Goal: Task Accomplishment & Management: Use online tool/utility

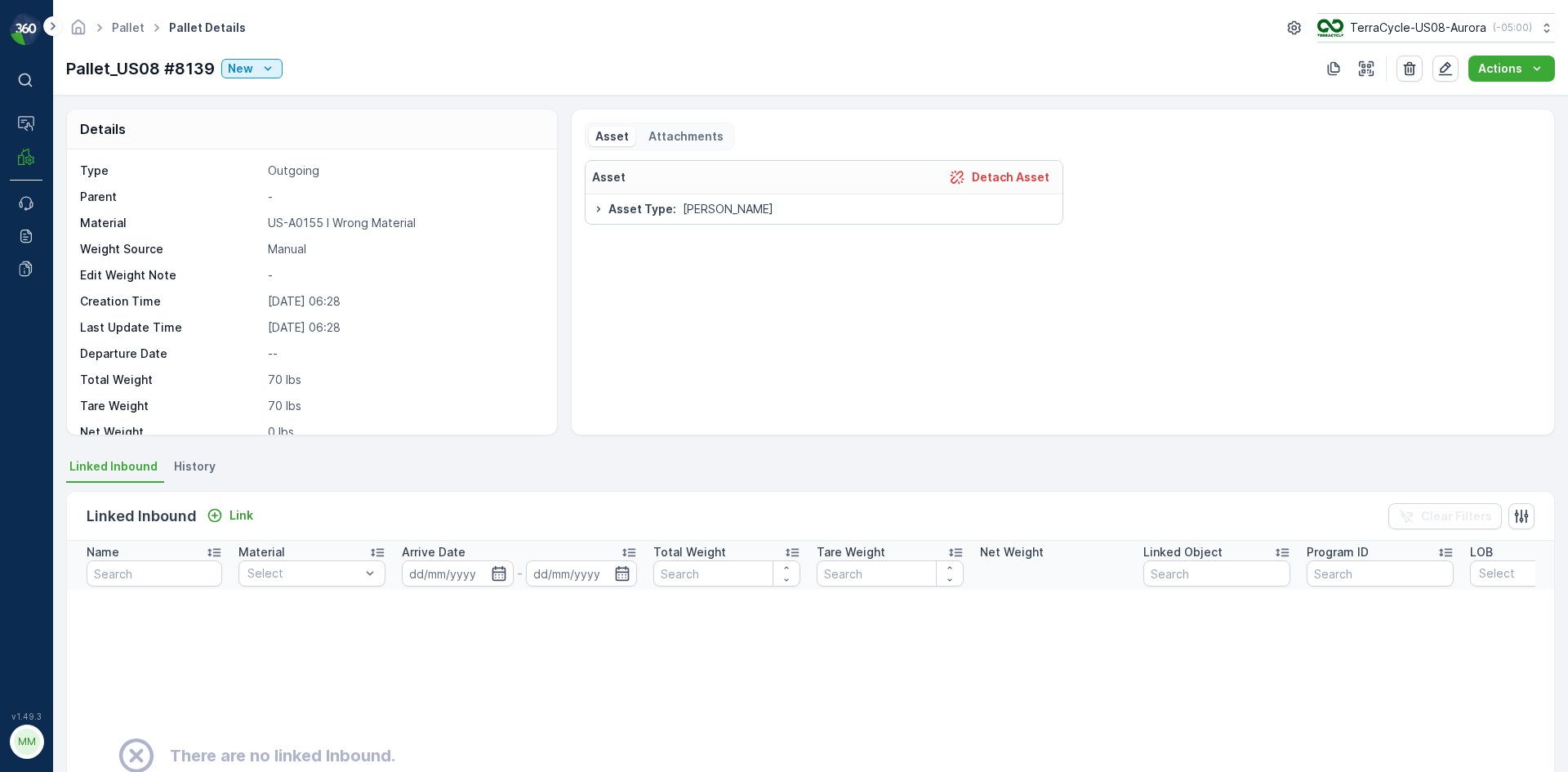
drag, startPoint x: 0, startPoint y: 0, endPoint x: 1445, endPoint y: 4, distance: 1445.0
click at [1388, 95] on div "Details Type Outgoing Parent - Material US-A0155 I Wrong Material Weight Source…" at bounding box center [810, 433] width 1515 height 676
click at [1001, 175] on p "Detach Asset" at bounding box center [1010, 177] width 77 height 16
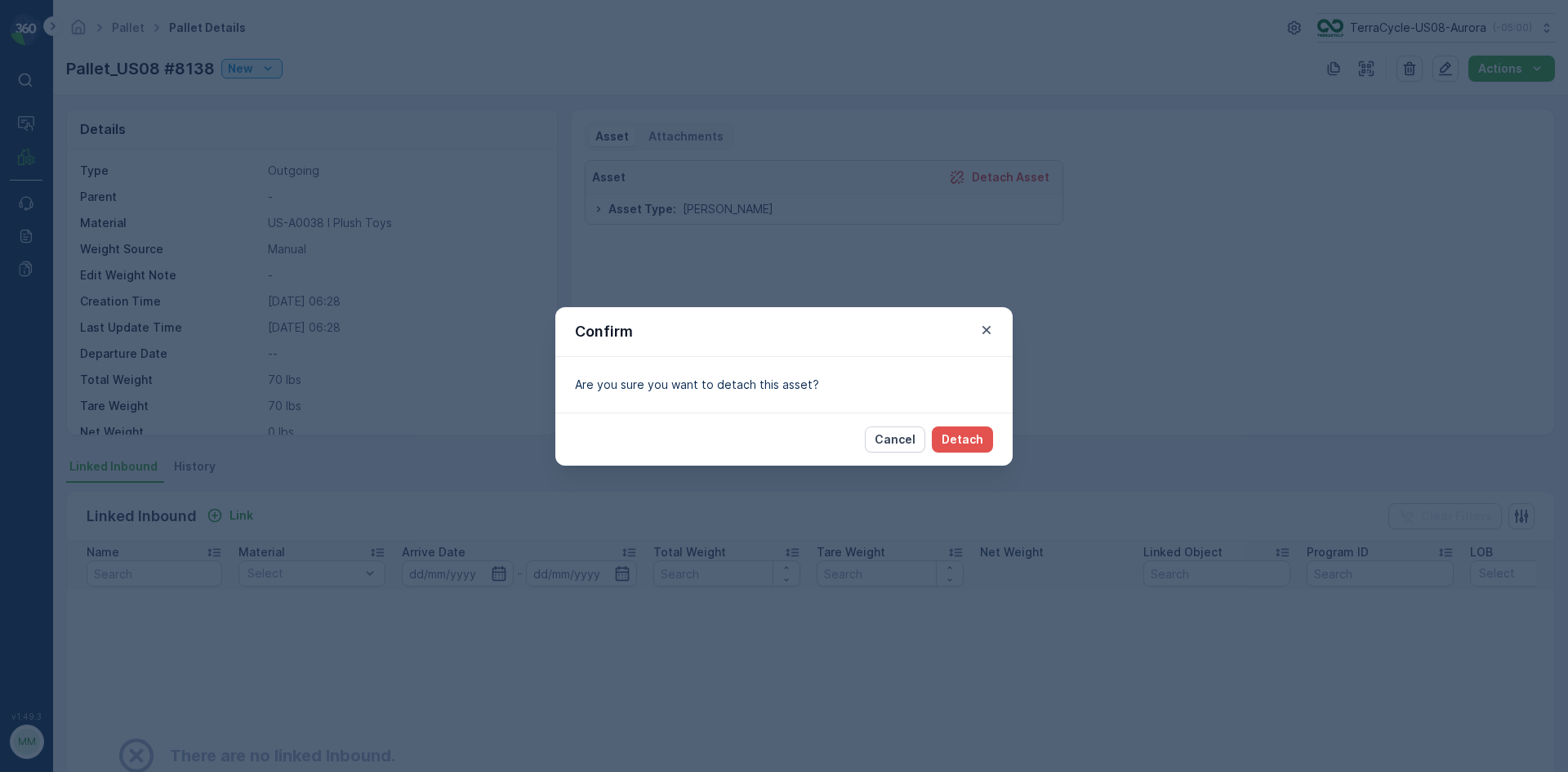
click at [968, 455] on div "Cancel Detach" at bounding box center [784, 439] width 457 height 53
click at [970, 446] on p "Detach" at bounding box center [962, 439] width 42 height 16
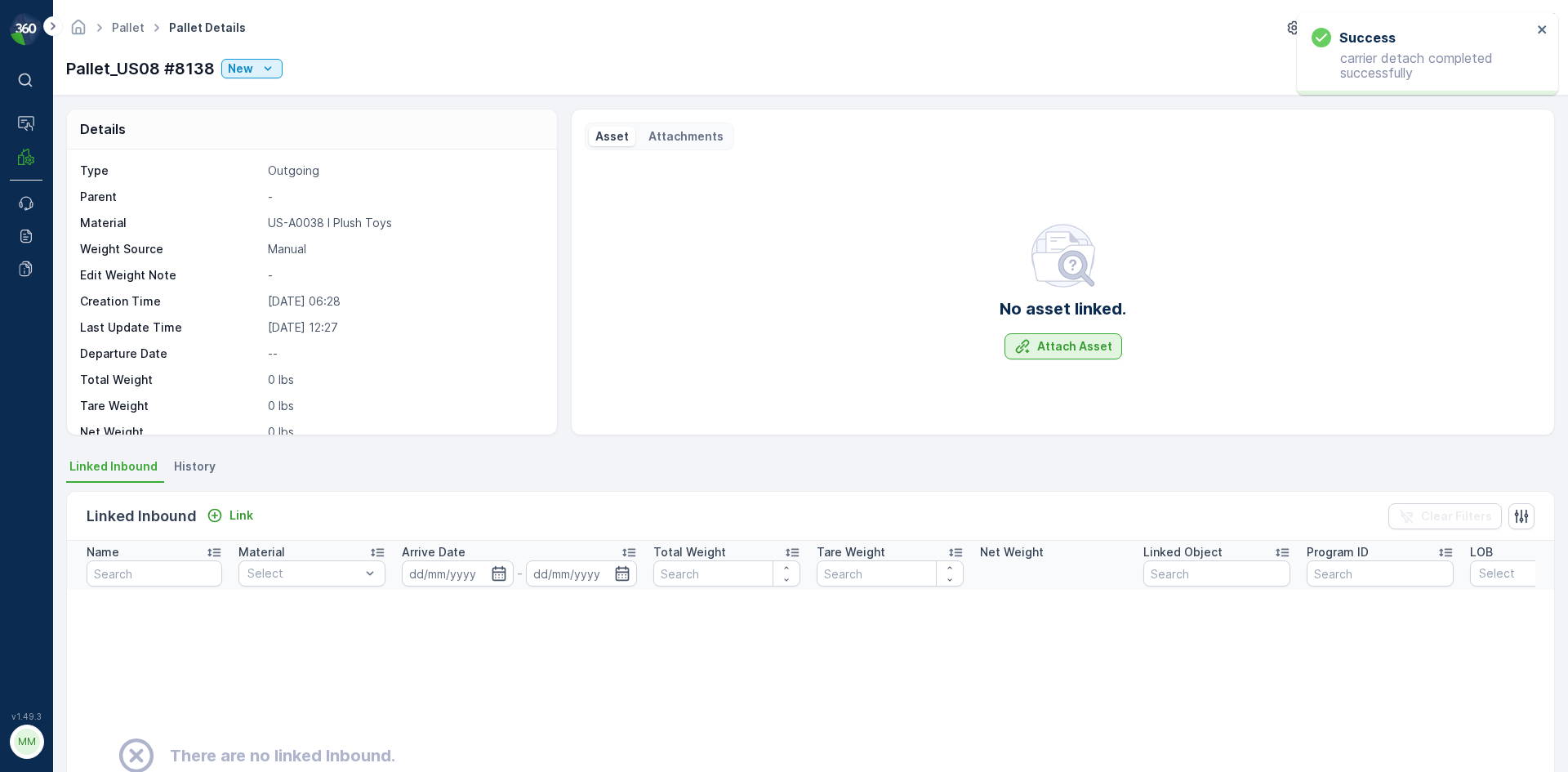
click at [1042, 340] on p "Attach Asset" at bounding box center [1075, 346] width 75 height 16
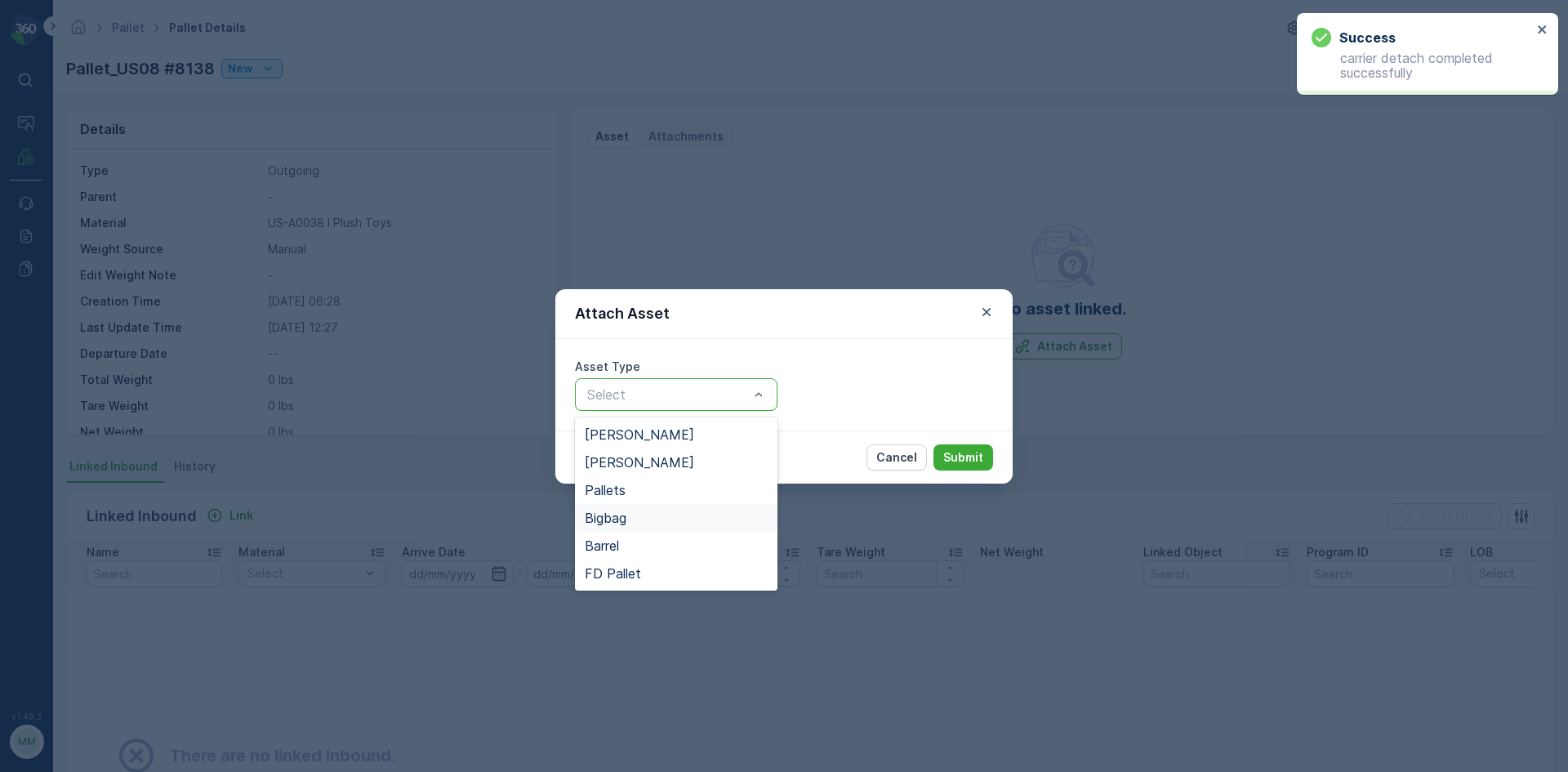
click at [655, 511] on div "Bigbag" at bounding box center [676, 517] width 183 height 14
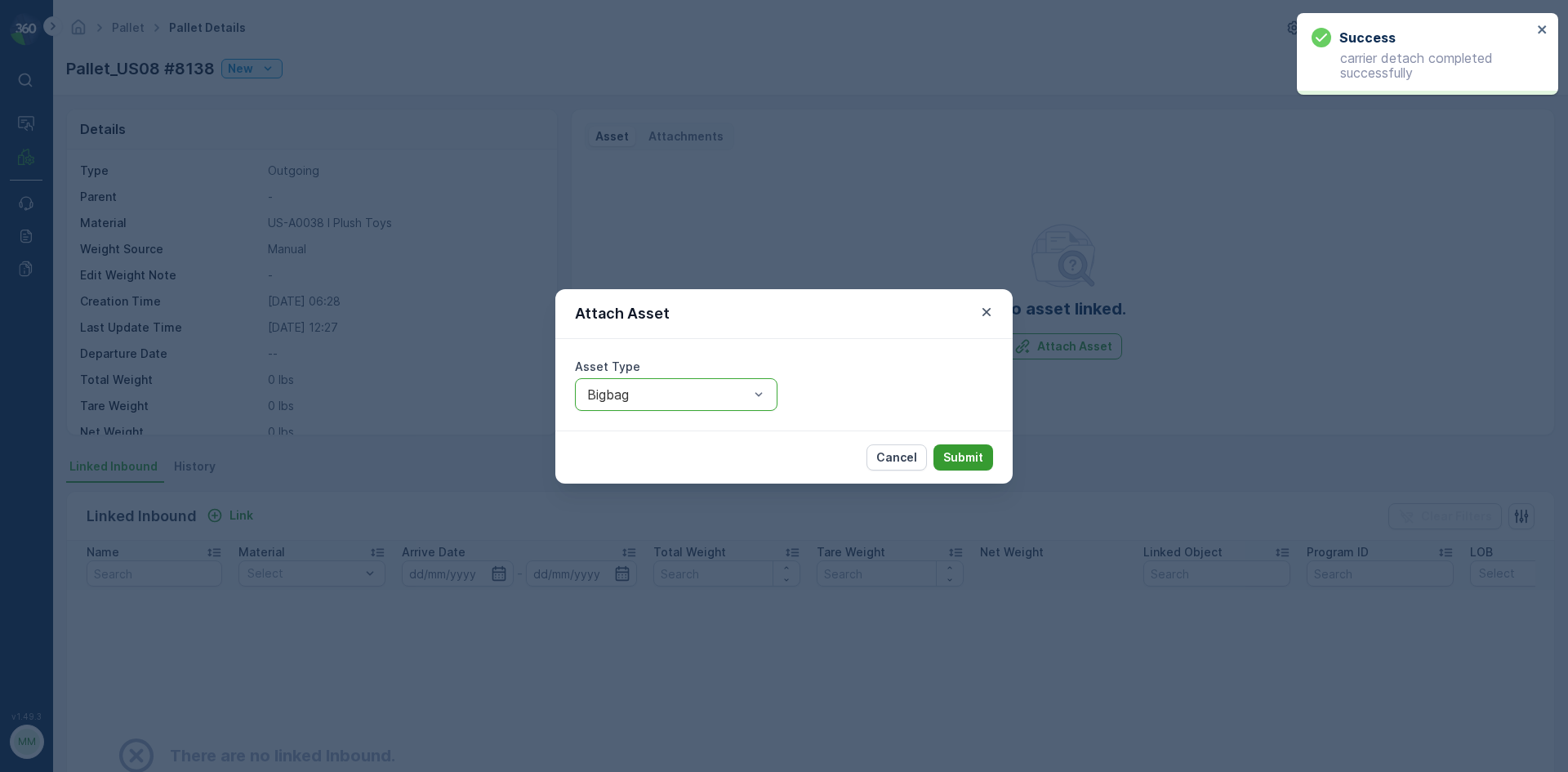
click at [968, 452] on p "Submit" at bounding box center [963, 457] width 40 height 16
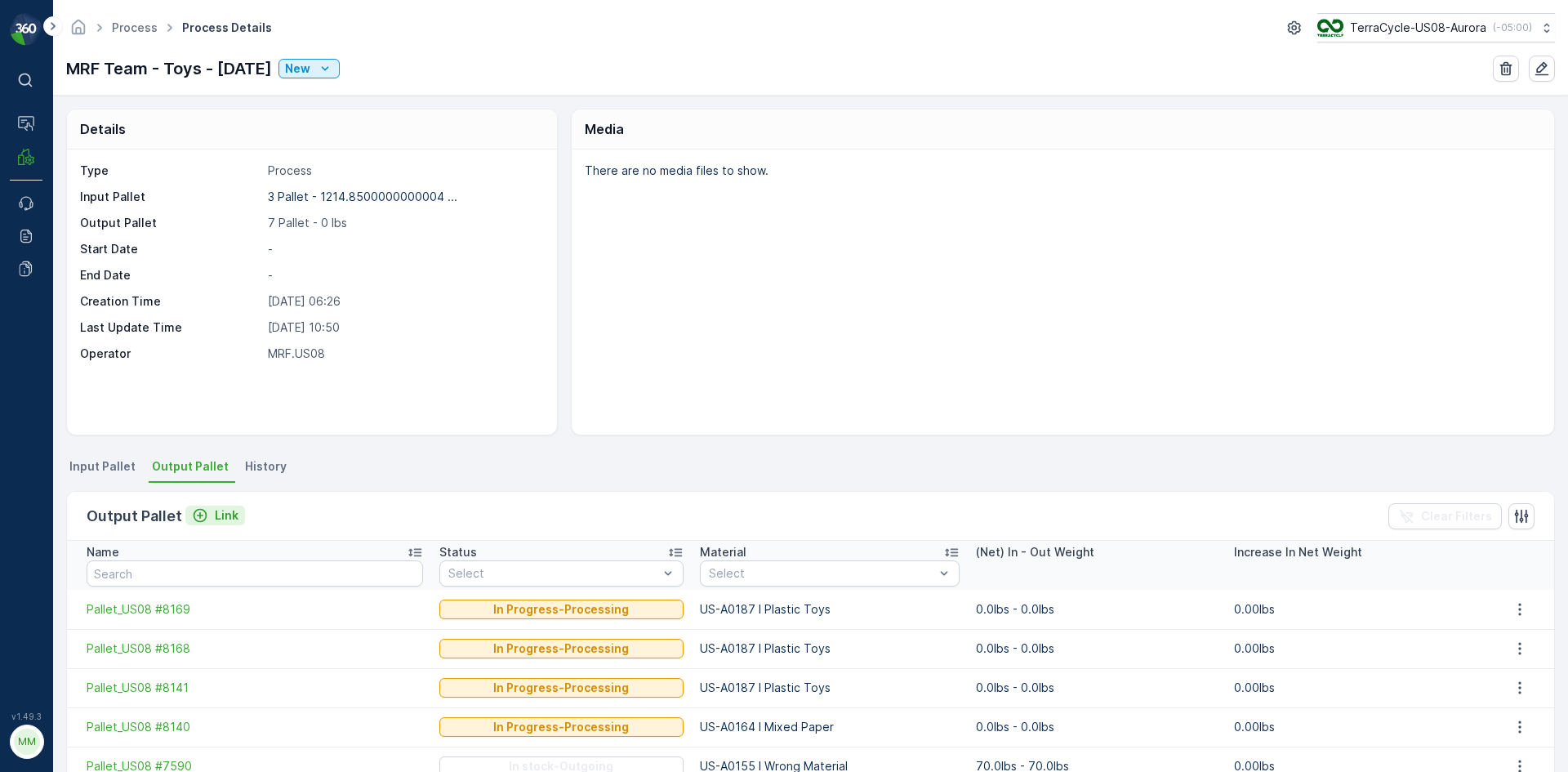
click at [218, 521] on p "Link" at bounding box center [227, 514] width 24 height 16
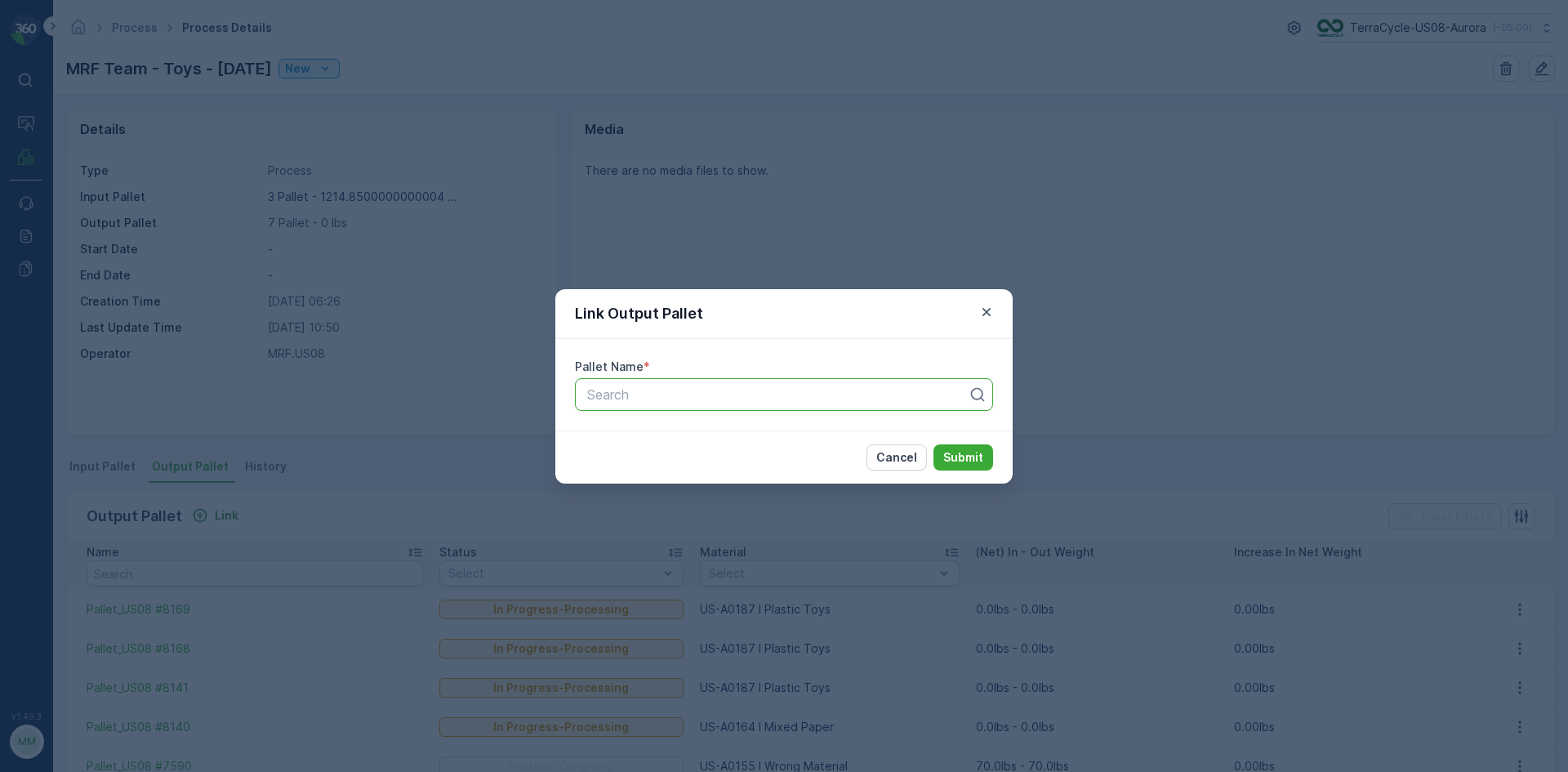
click at [656, 395] on div at bounding box center [777, 394] width 383 height 14
type input "8174"
click at [934, 444] on button "Submit" at bounding box center [963, 457] width 60 height 26
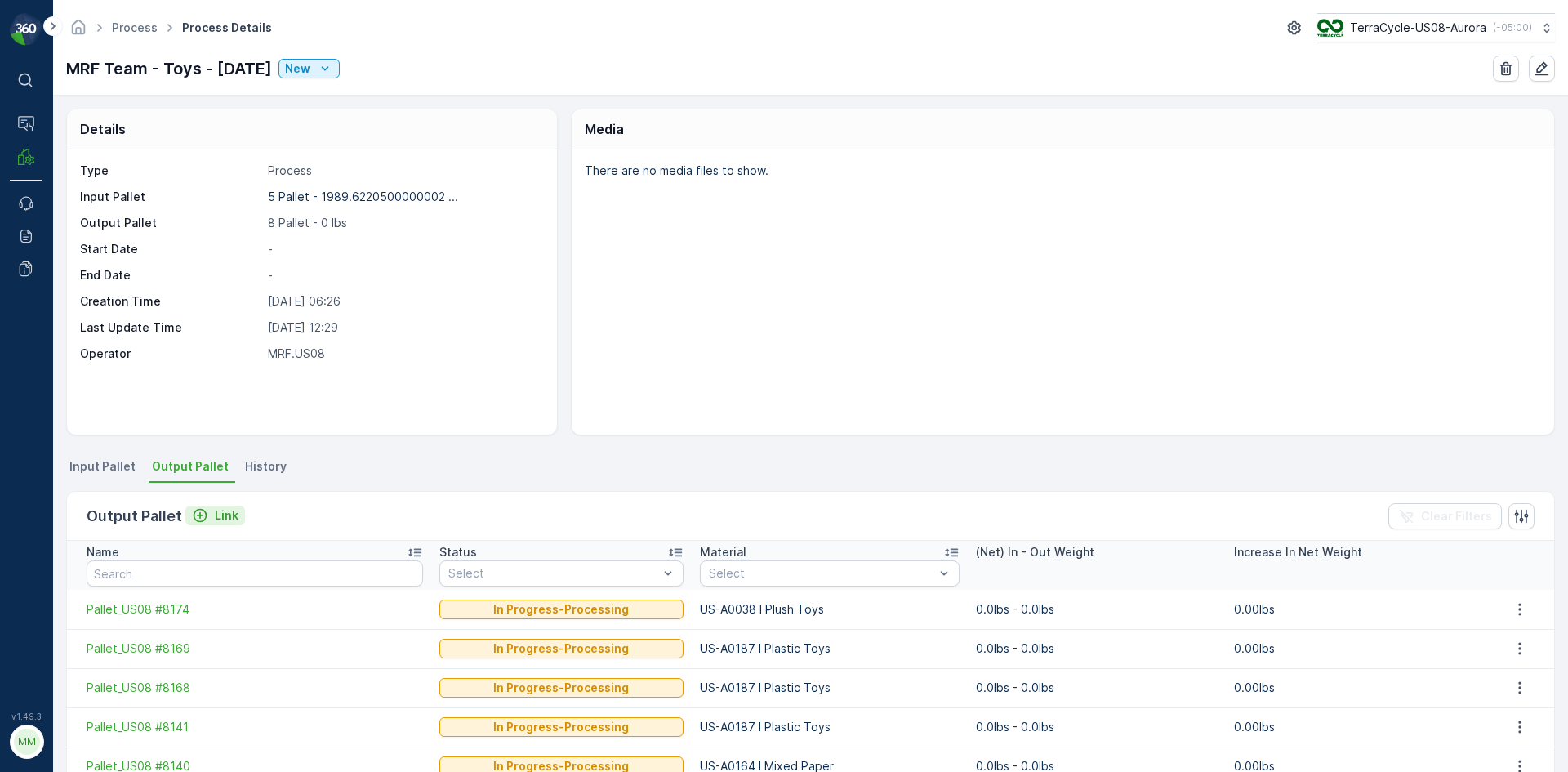
click at [207, 512] on div "Link" at bounding box center [215, 514] width 47 height 16
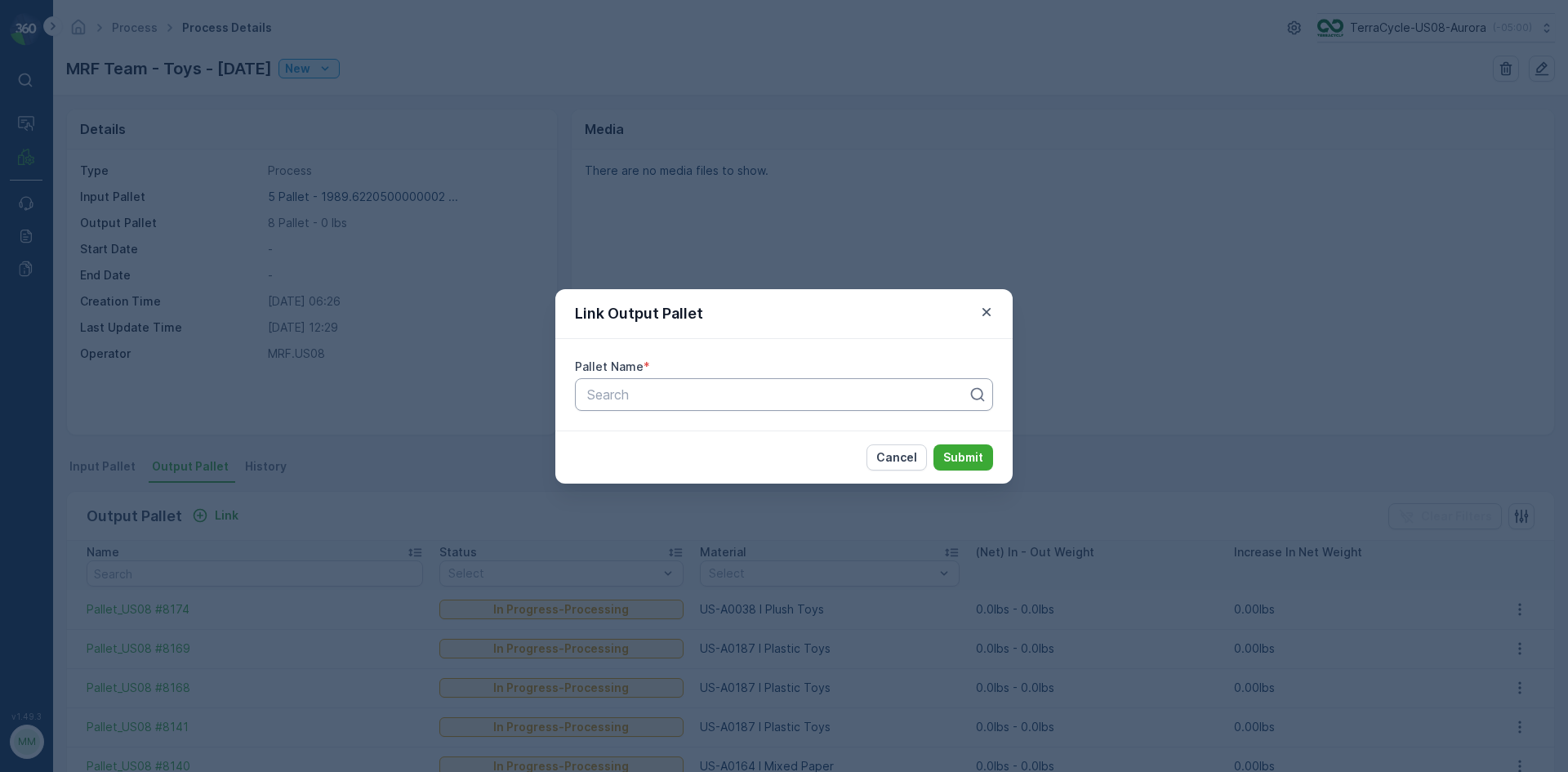
click at [588, 401] on input "text" at bounding box center [588, 394] width 4 height 14
type input "8141"
click at [934, 444] on button "Submit" at bounding box center [963, 457] width 60 height 26
click at [1363, 163] on div "Link Output Pallet Pallet Name * Pallet_US08 #8141 Cancel Submit" at bounding box center [784, 386] width 1568 height 772
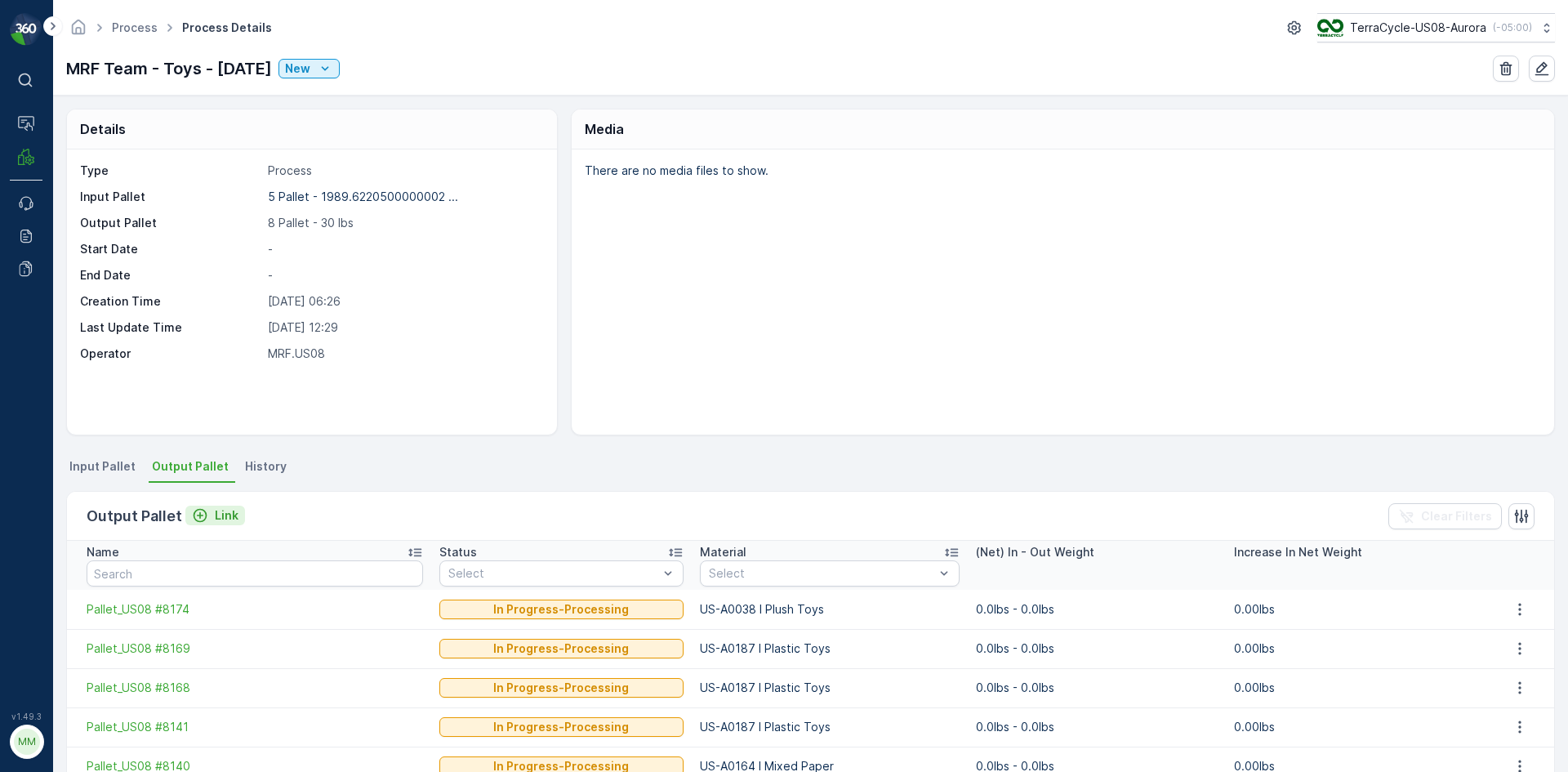
click at [224, 518] on p "Link" at bounding box center [227, 514] width 24 height 16
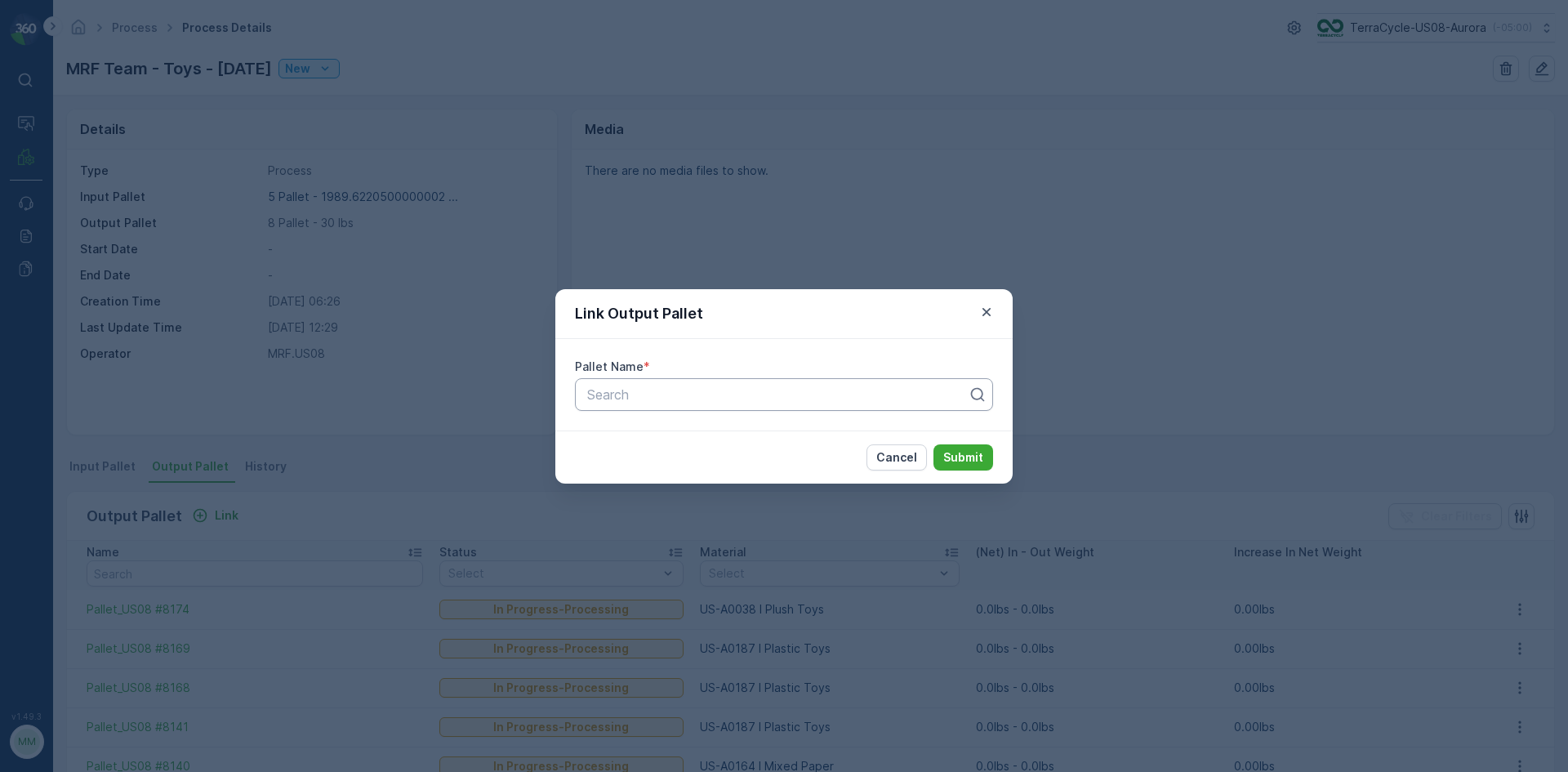
click at [750, 410] on div "Search" at bounding box center [784, 395] width 418 height 32
type input "8175"
click at [934, 444] on button "Submit" at bounding box center [963, 457] width 60 height 26
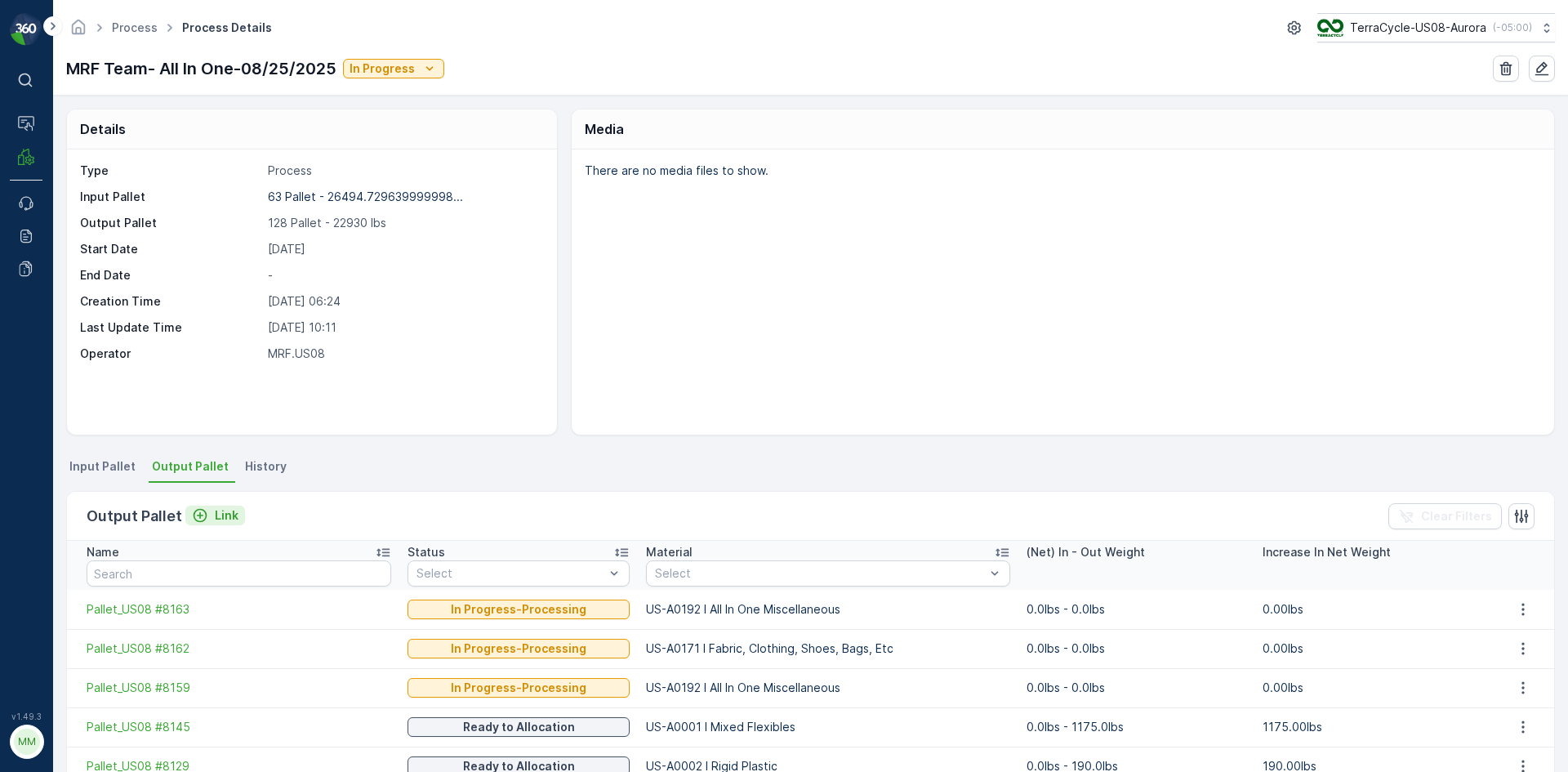
click at [215, 520] on p "Link" at bounding box center [227, 514] width 24 height 16
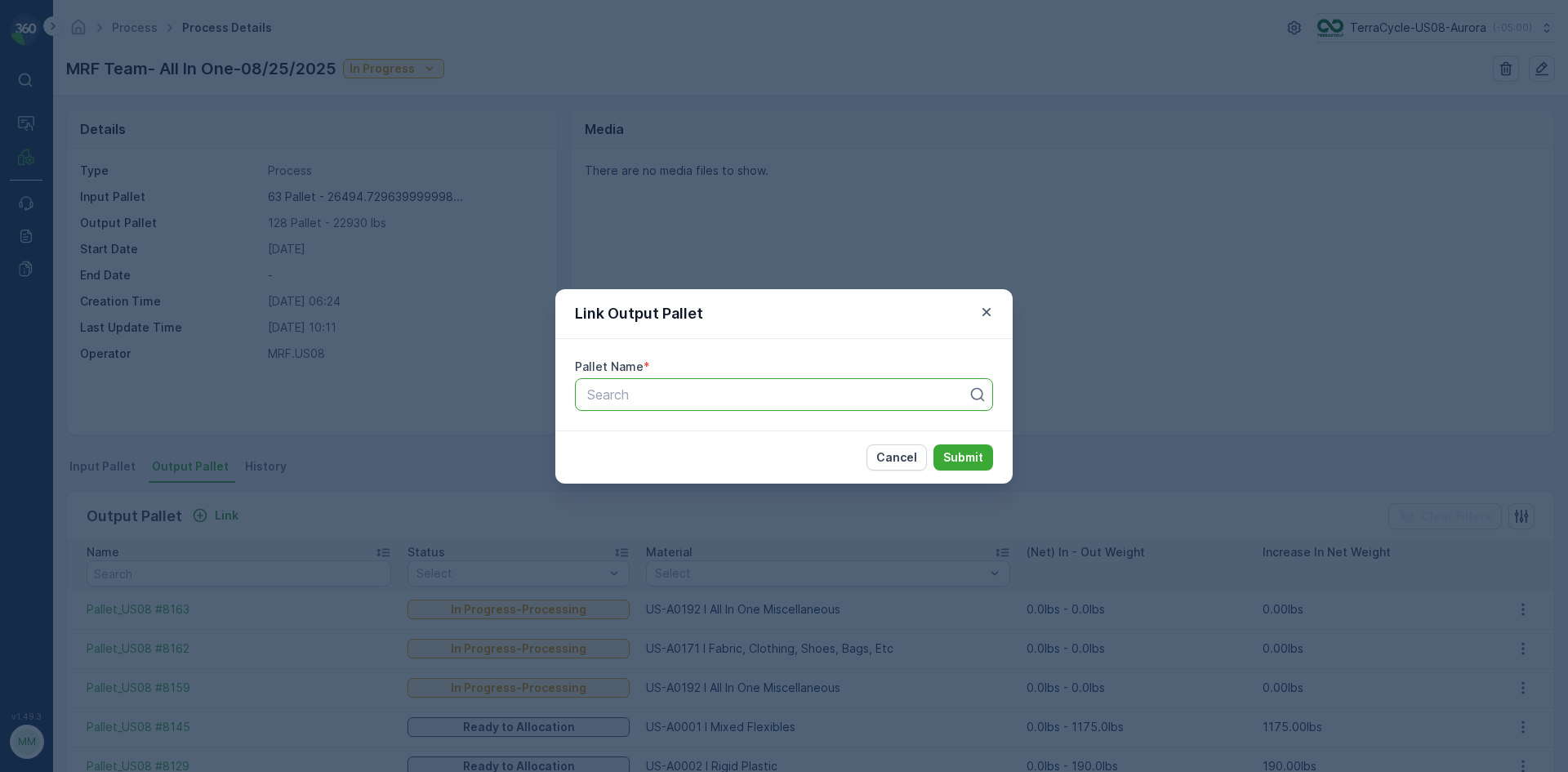
click at [685, 400] on div at bounding box center [777, 394] width 383 height 14
type input "8126"
click at [934, 444] on button "Submit" at bounding box center [963, 457] width 60 height 26
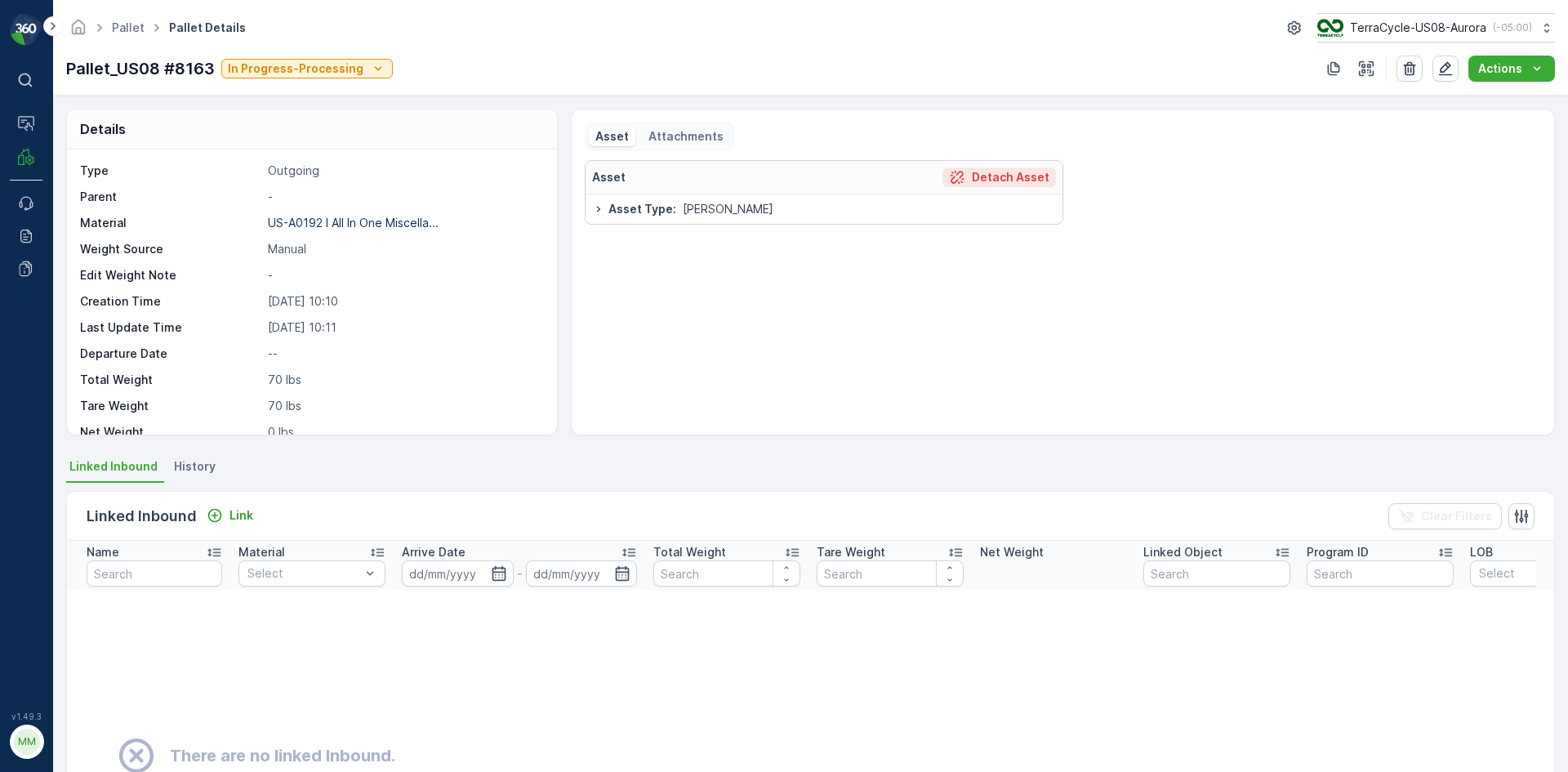
click at [970, 175] on div "Detach Asset" at bounding box center [999, 177] width 100 height 16
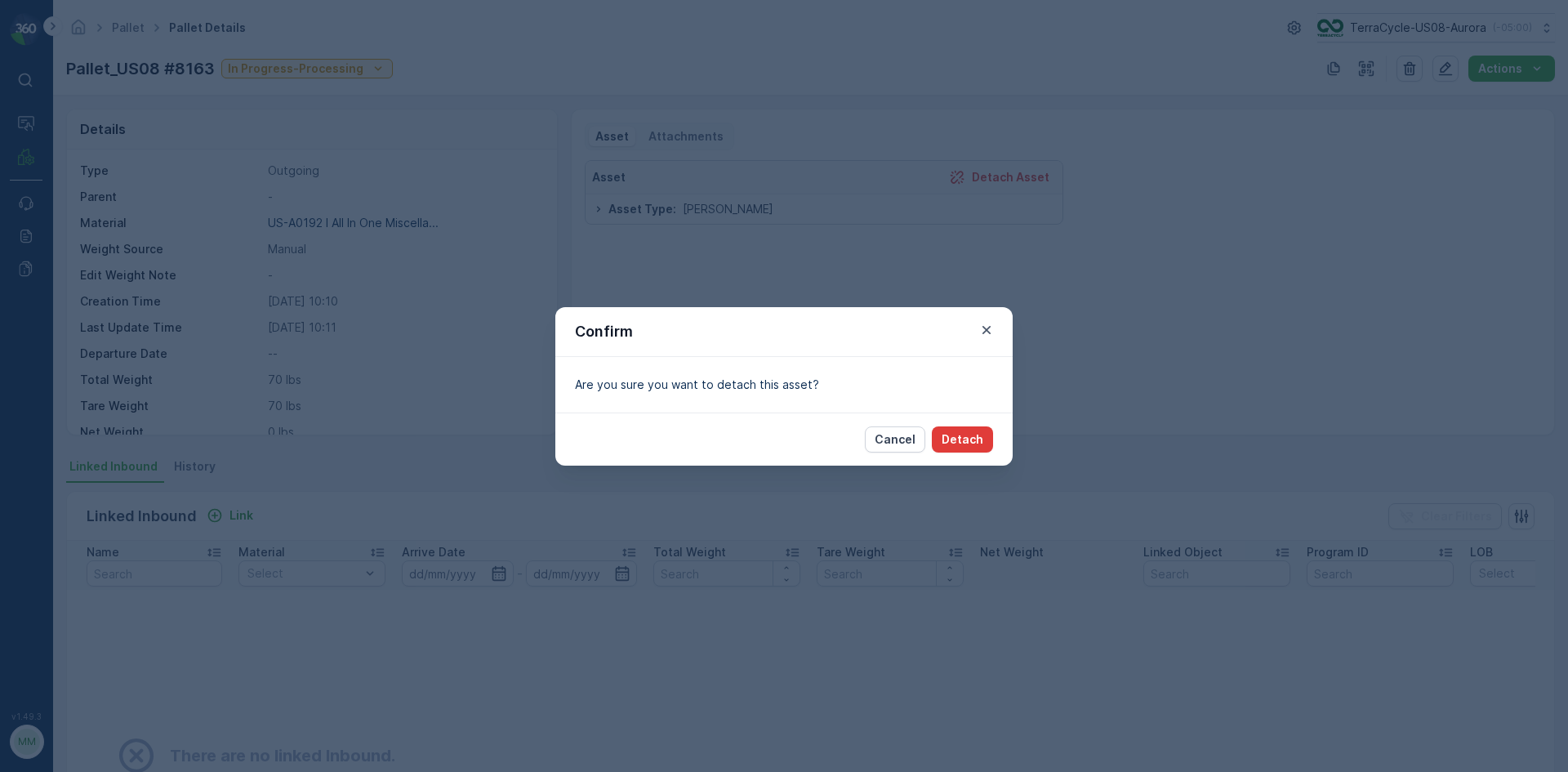
click at [968, 434] on p "Detach" at bounding box center [962, 439] width 42 height 16
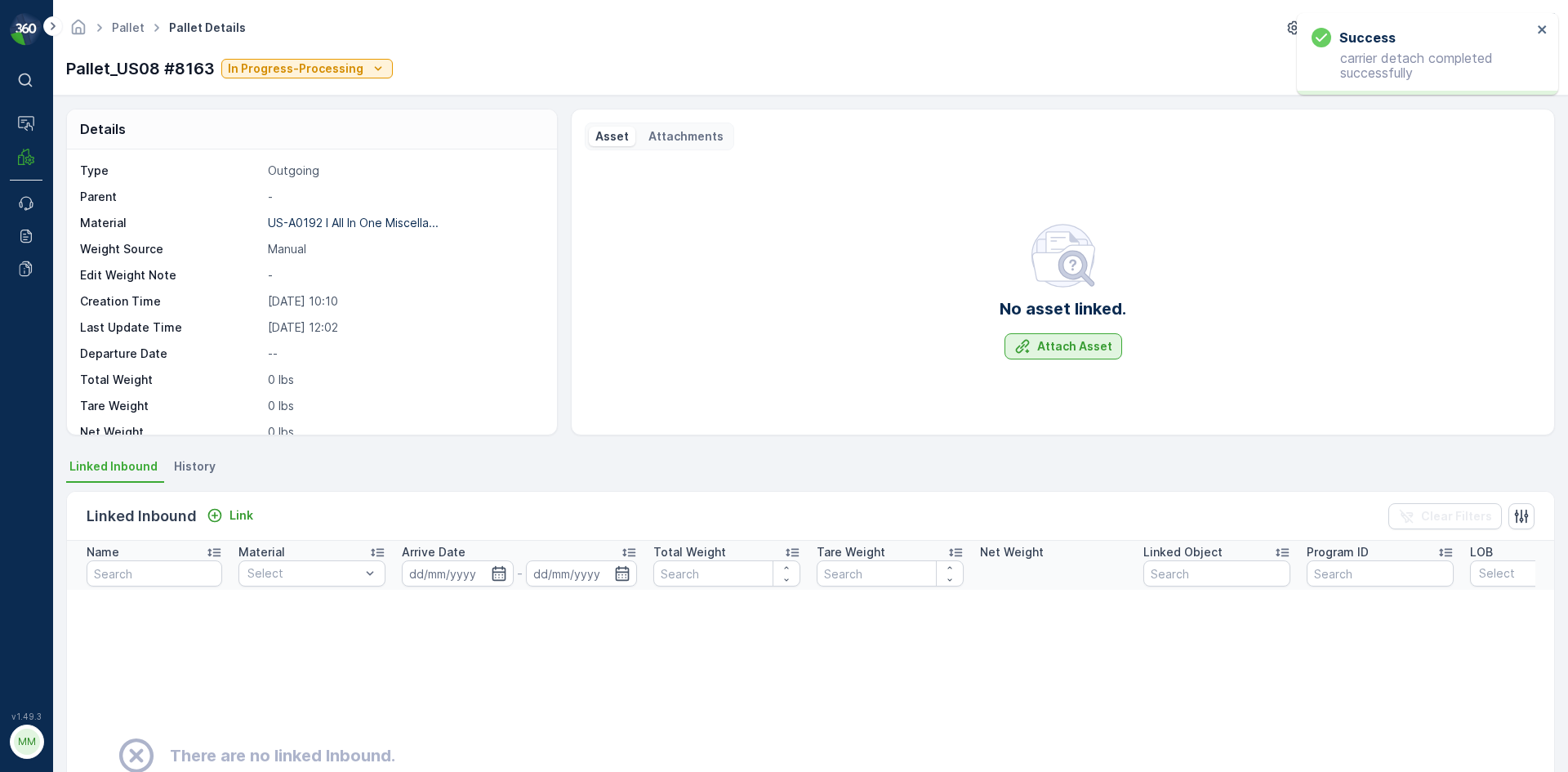
click at [1028, 338] on icon "Attach Asset" at bounding box center [1022, 346] width 16 height 16
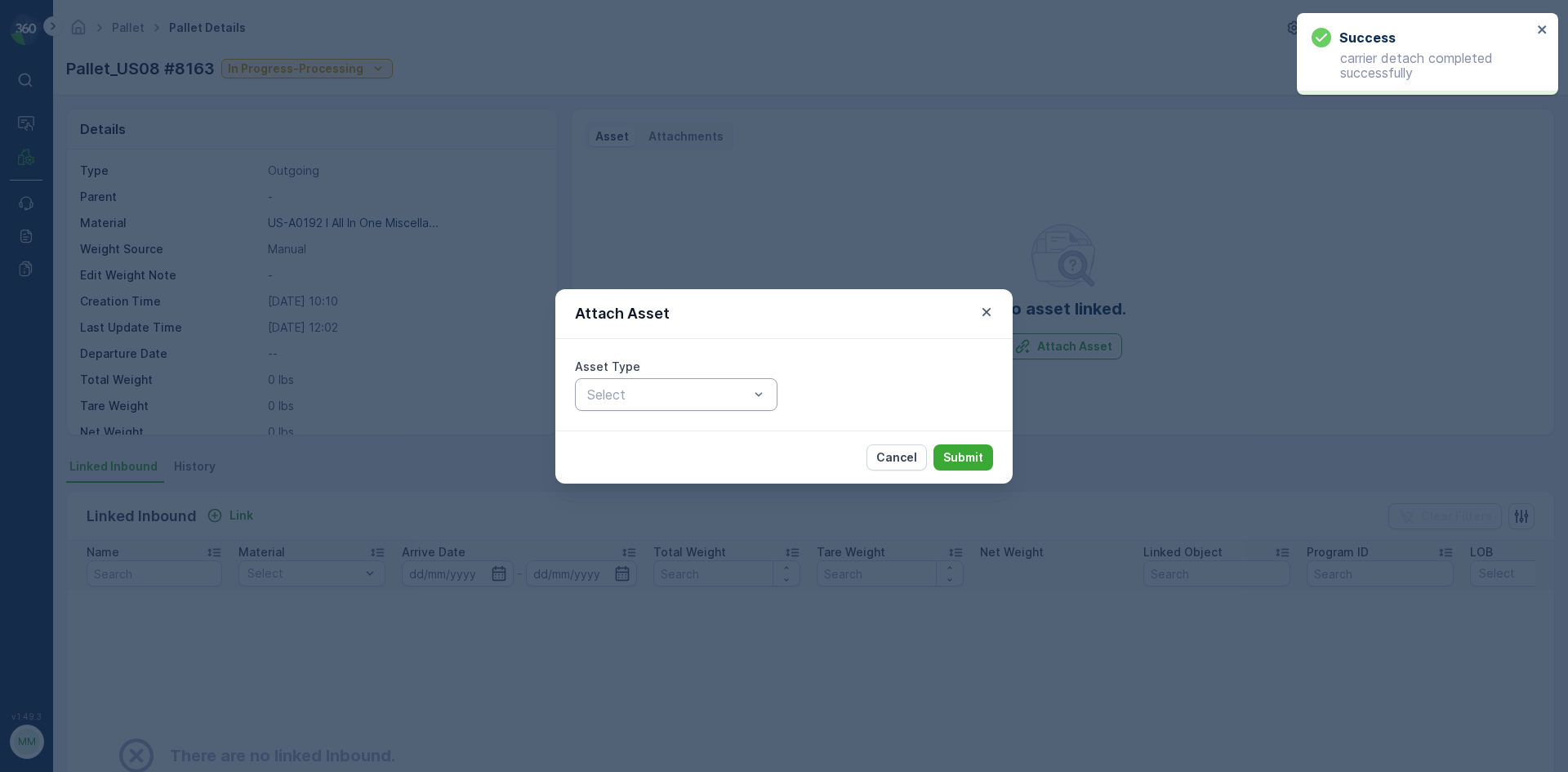
drag, startPoint x: 756, startPoint y: 405, endPoint x: 743, endPoint y: 406, distance: 13.0
click at [756, 404] on div at bounding box center [758, 395] width 16 height 31
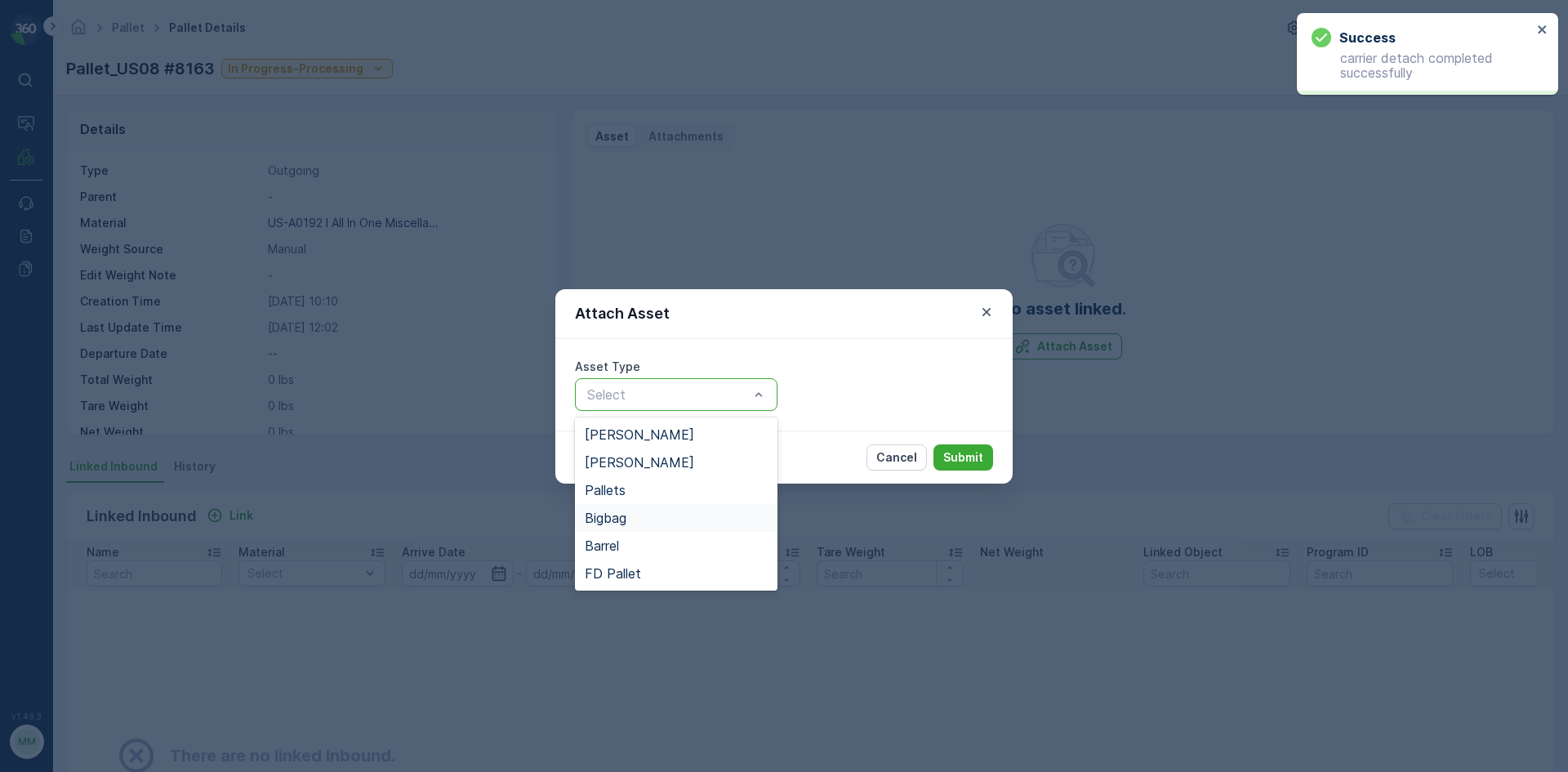
click at [617, 523] on span "Bigbag" at bounding box center [605, 517] width 42 height 14
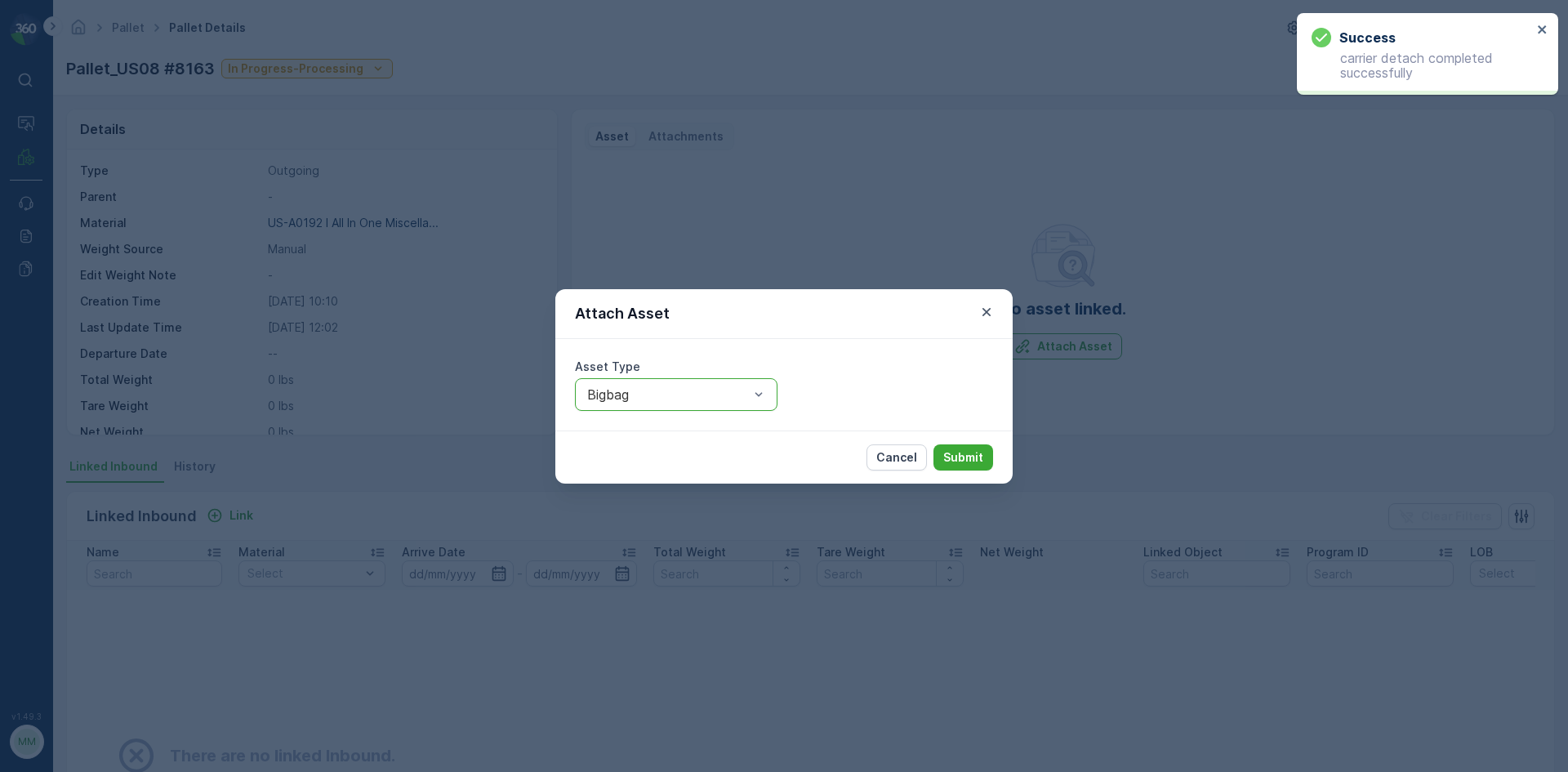
click at [993, 457] on div "Cancel Submit" at bounding box center [784, 457] width 457 height 53
click at [980, 463] on p "Submit" at bounding box center [963, 457] width 40 height 16
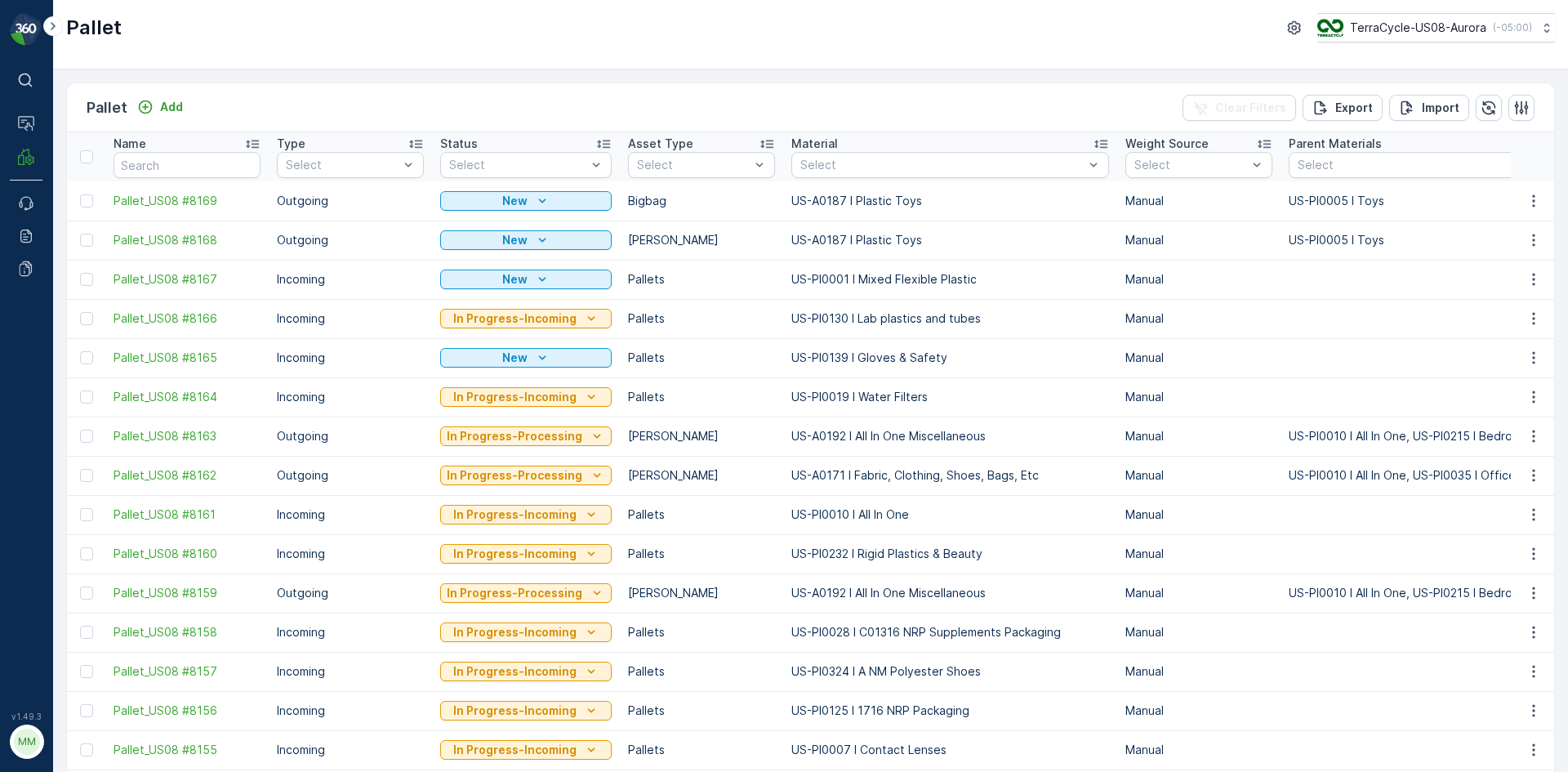
click at [180, 121] on div "Pallet Add Clear Filters Export Import" at bounding box center [810, 108] width 1487 height 49
click at [176, 111] on p "Add" at bounding box center [171, 106] width 23 height 16
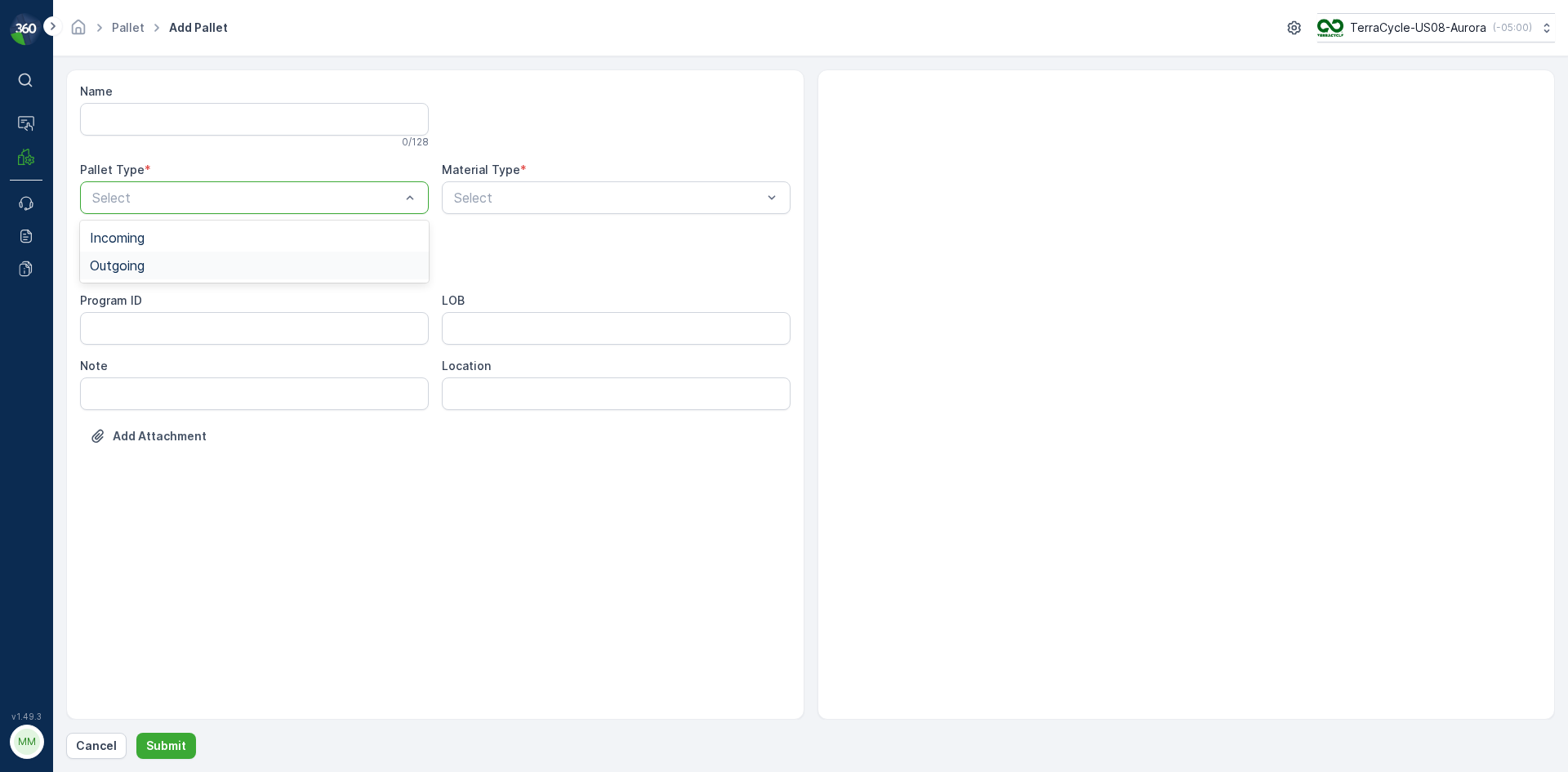
click at [186, 258] on div "Outgoing" at bounding box center [254, 264] width 329 height 14
click at [137, 382] on div "Bigbag" at bounding box center [254, 386] width 329 height 14
type input "0038"
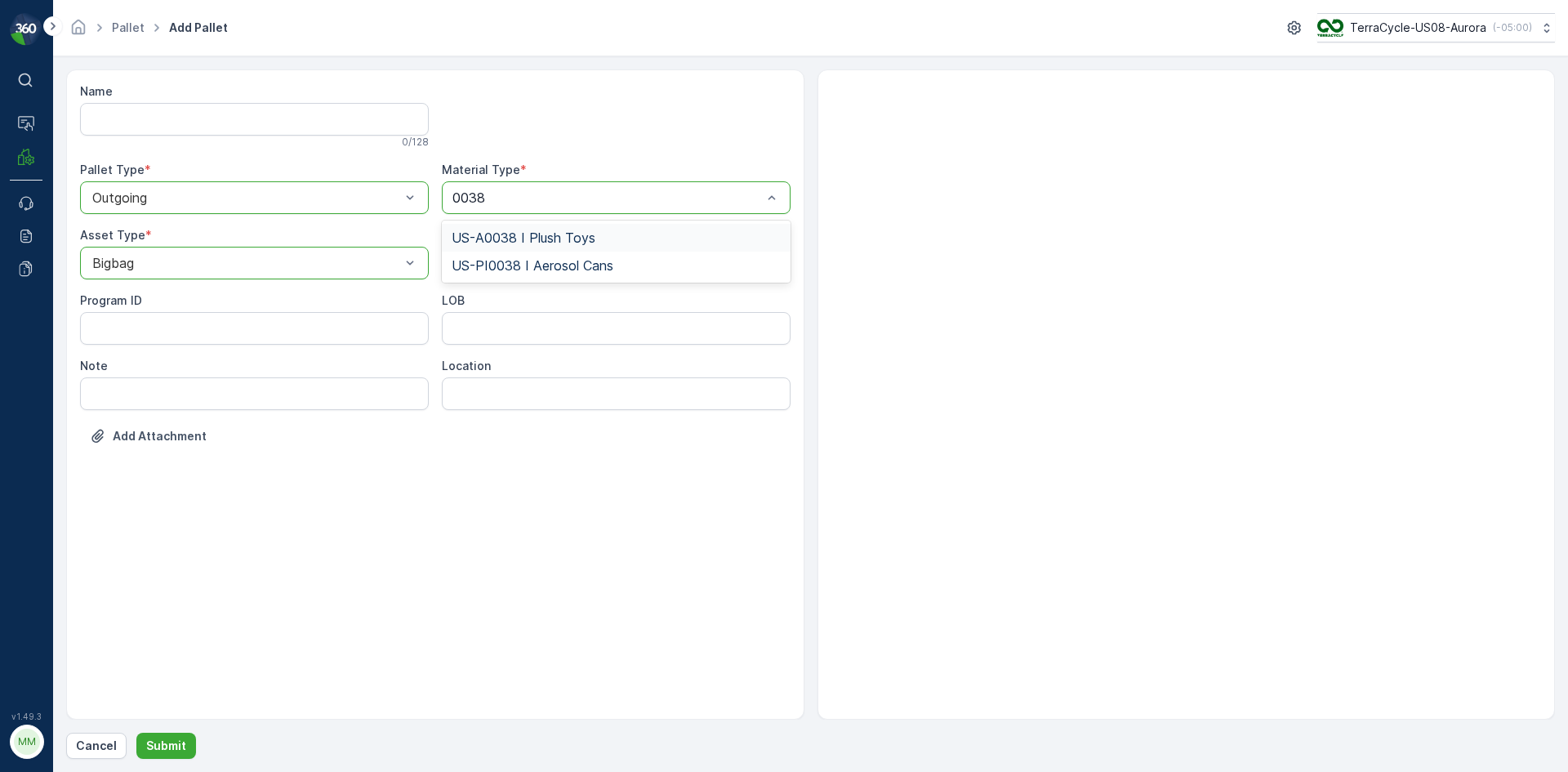
click at [606, 226] on div "US-A0038 I Plush Toys" at bounding box center [616, 237] width 349 height 28
click at [177, 742] on p "Submit" at bounding box center [166, 745] width 40 height 16
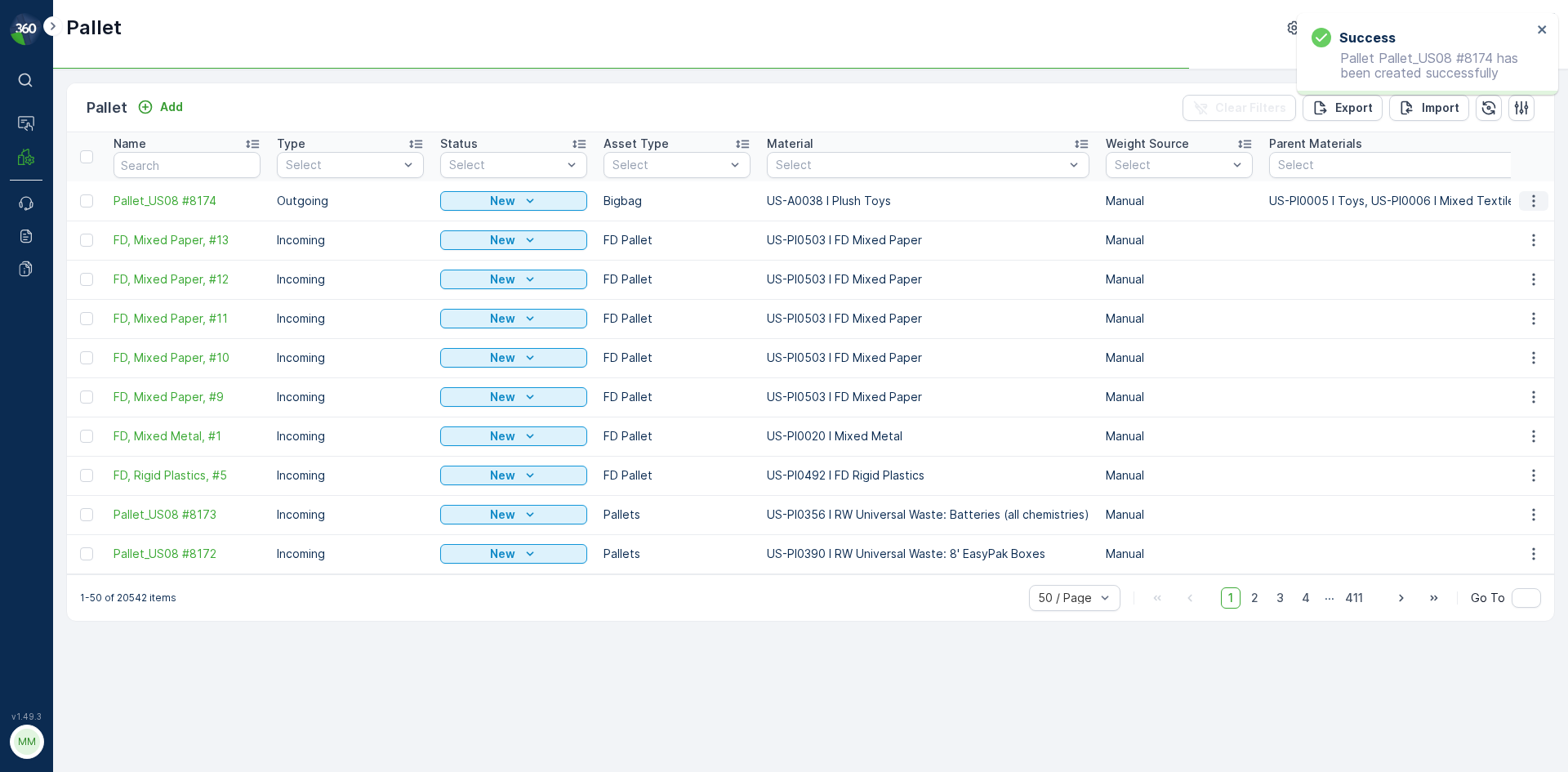
click at [1521, 196] on button "button" at bounding box center [1533, 201] width 30 height 20
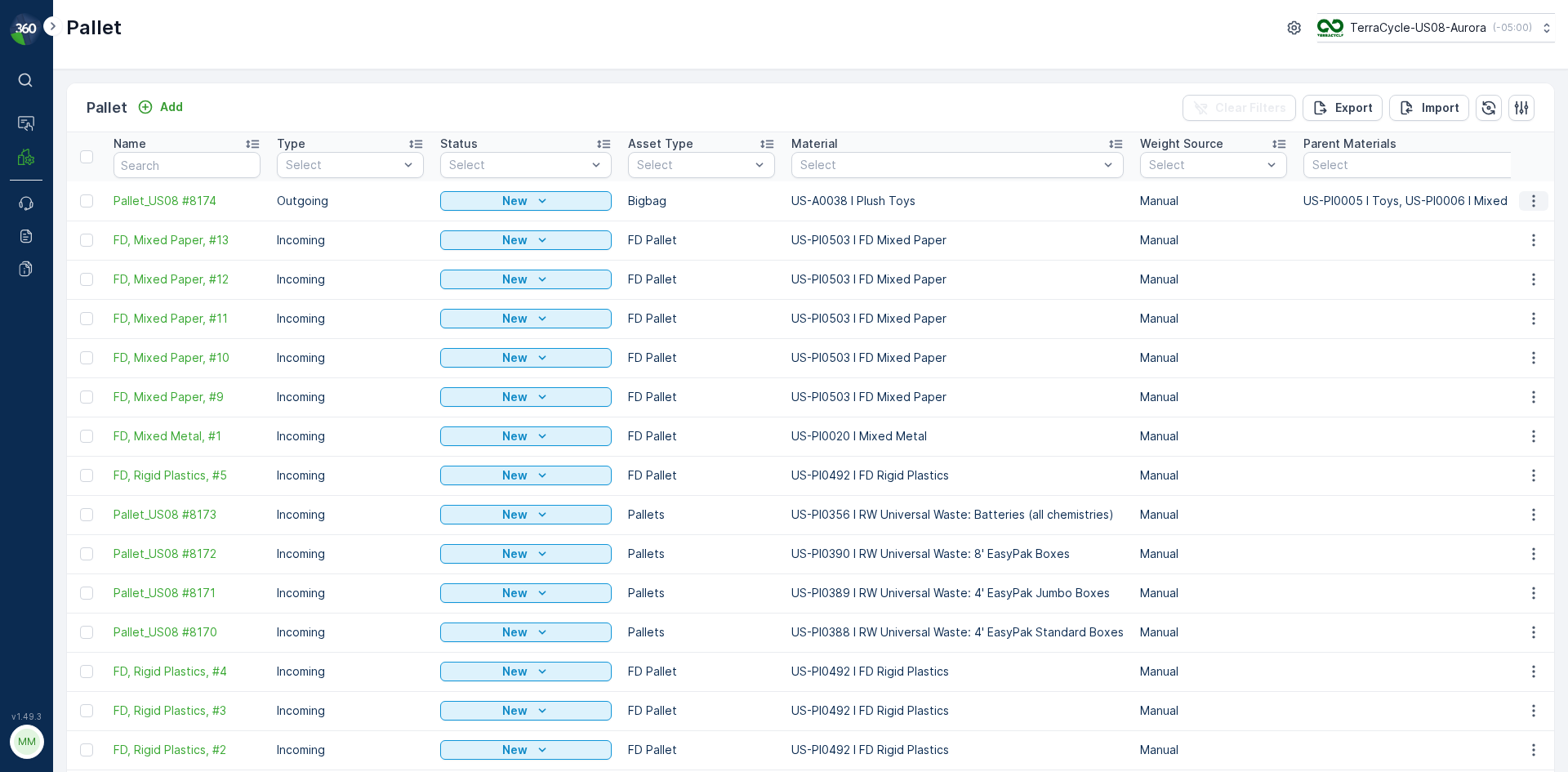
click at [1539, 198] on button "button" at bounding box center [1533, 201] width 30 height 20
click at [1505, 314] on span "Print QR" at bounding box center [1489, 316] width 45 height 16
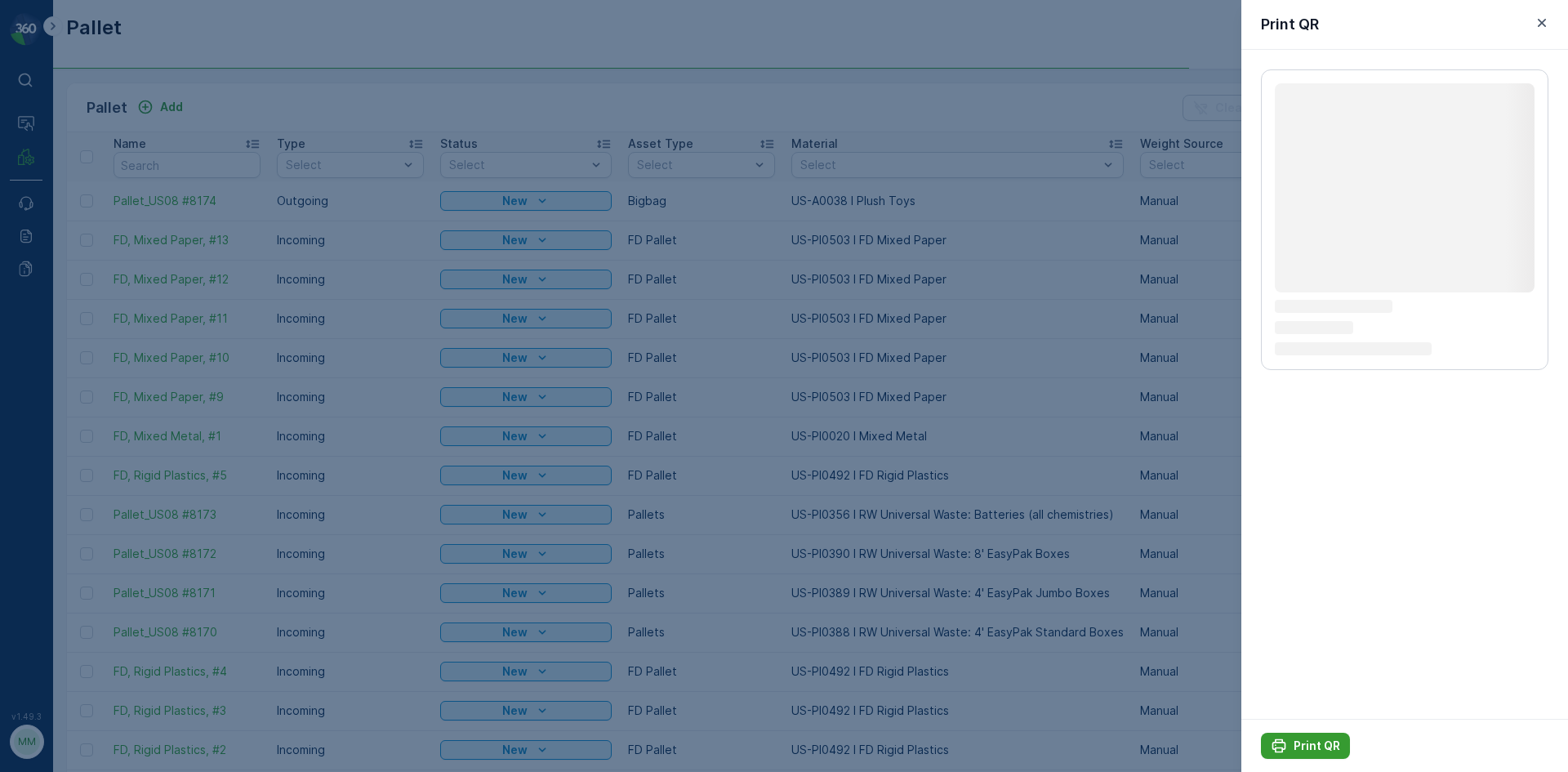
click at [1313, 743] on p "Print QR" at bounding box center [1316, 745] width 47 height 16
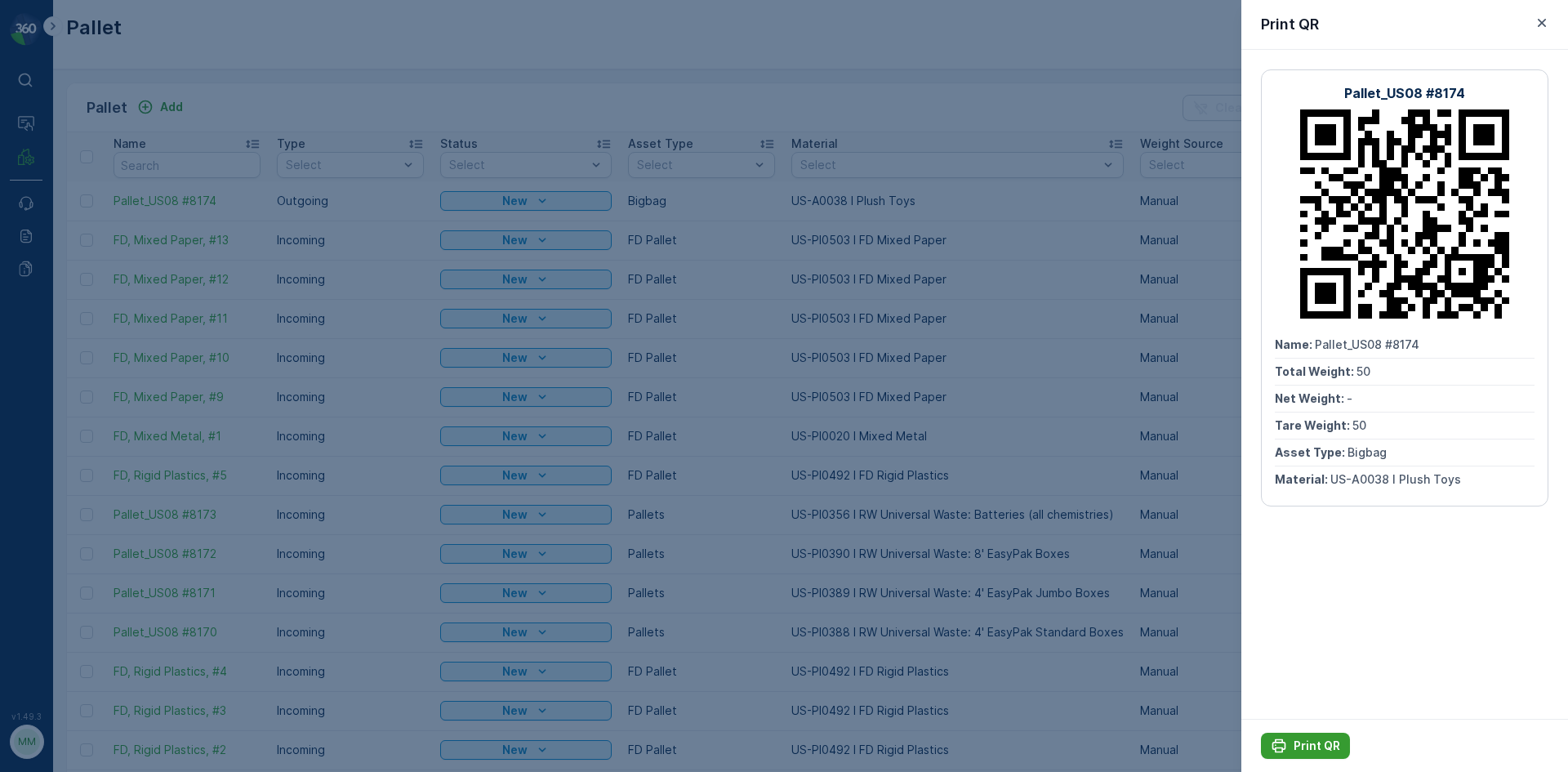
click at [1293, 733] on button "Print QR" at bounding box center [1305, 745] width 89 height 26
click at [1014, 432] on div at bounding box center [784, 386] width 1568 height 772
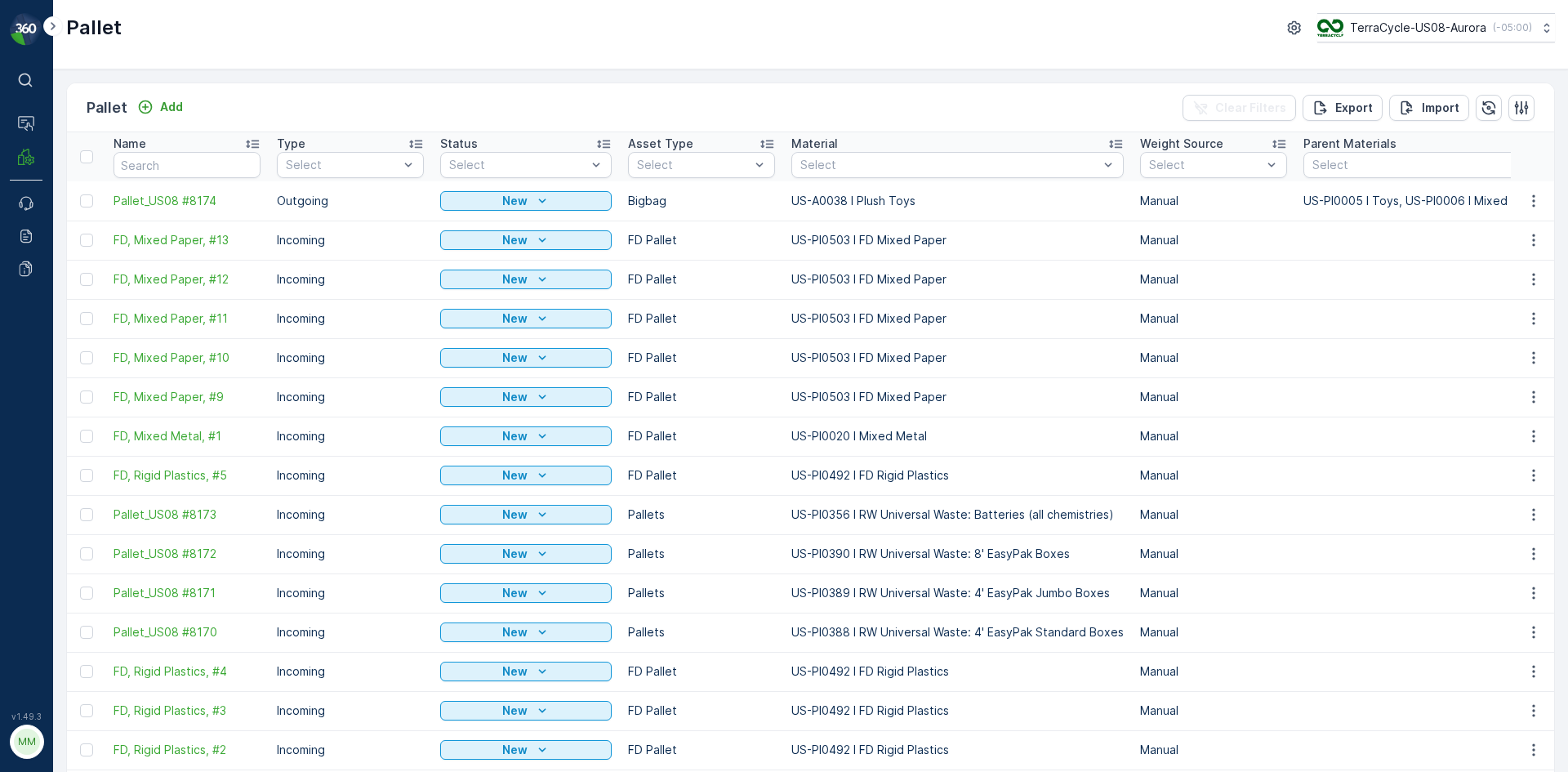
click at [204, 169] on input "text" at bounding box center [186, 165] width 147 height 26
type input "8141"
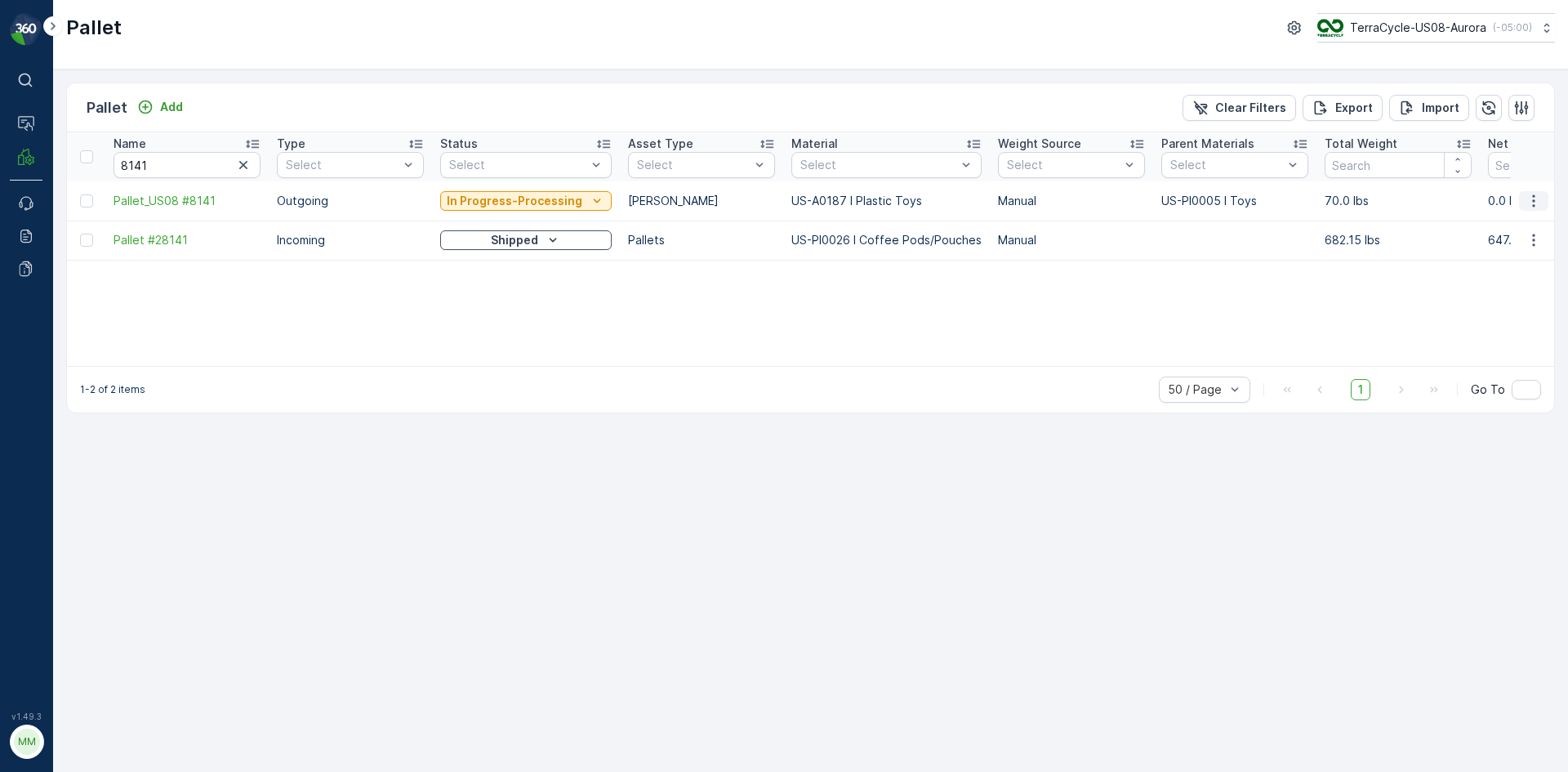
click at [1535, 200] on icon "button" at bounding box center [1533, 201] width 16 height 16
click at [1514, 315] on div "Print QR" at bounding box center [1514, 316] width 108 height 23
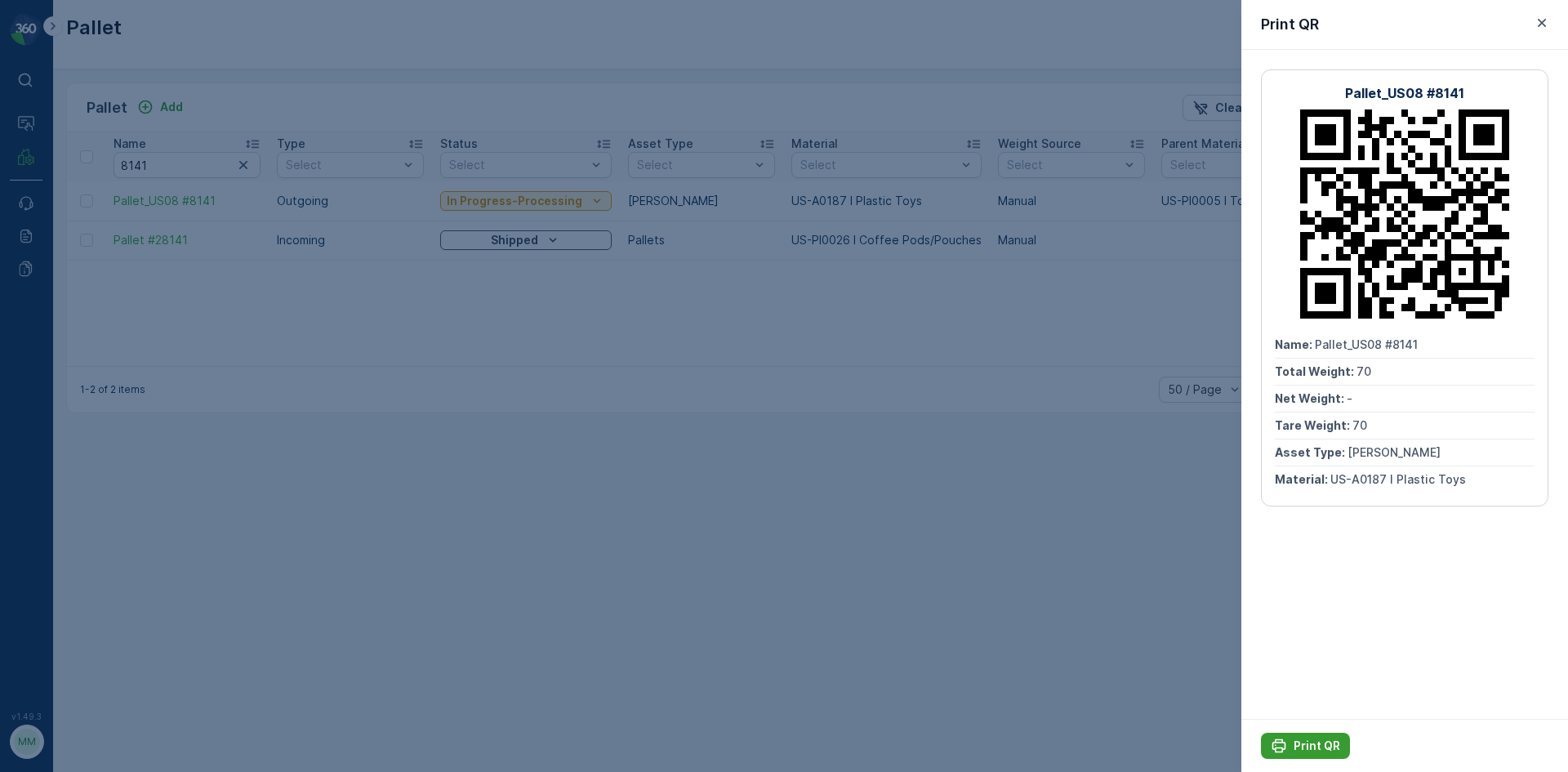
click at [1305, 749] on p "Print QR" at bounding box center [1316, 745] width 47 height 16
drag, startPoint x: 342, startPoint y: 268, endPoint x: 152, endPoint y: 222, distance: 195.5
click at [326, 264] on div at bounding box center [784, 386] width 1568 height 772
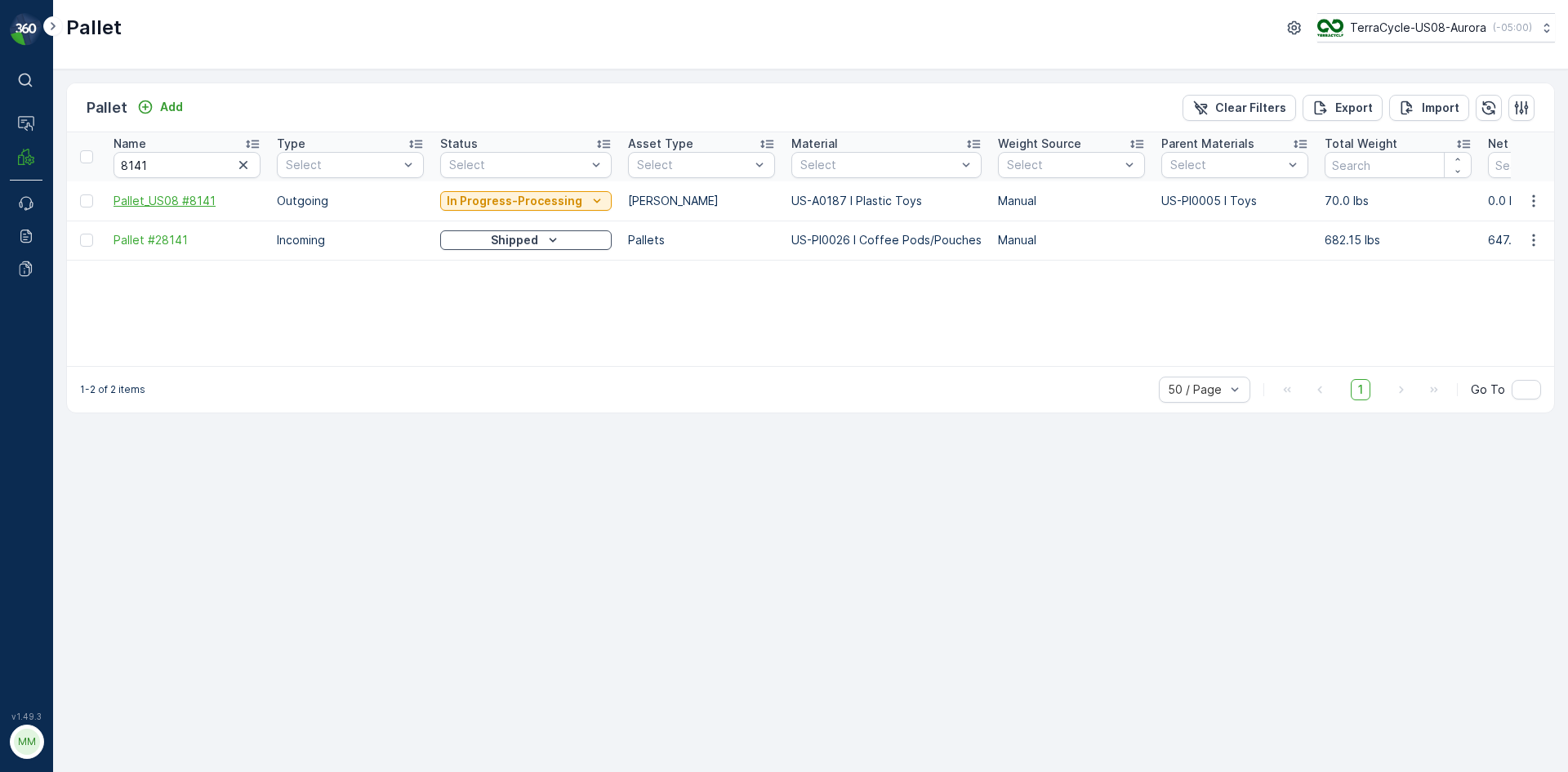
click at [142, 203] on span "Pallet_US08 #8141" at bounding box center [186, 201] width 147 height 16
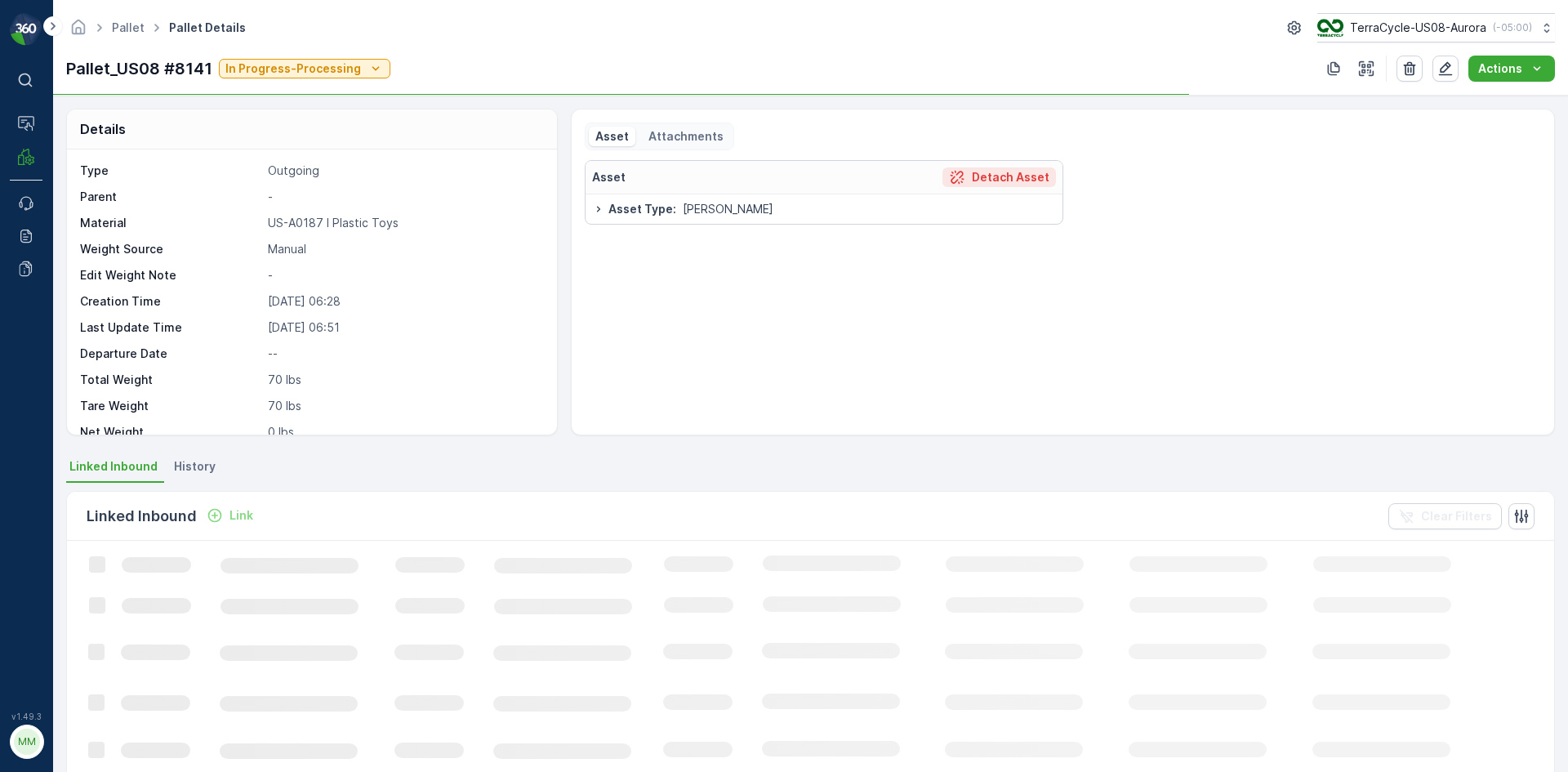
click at [998, 176] on p "Detach Asset" at bounding box center [1010, 177] width 77 height 16
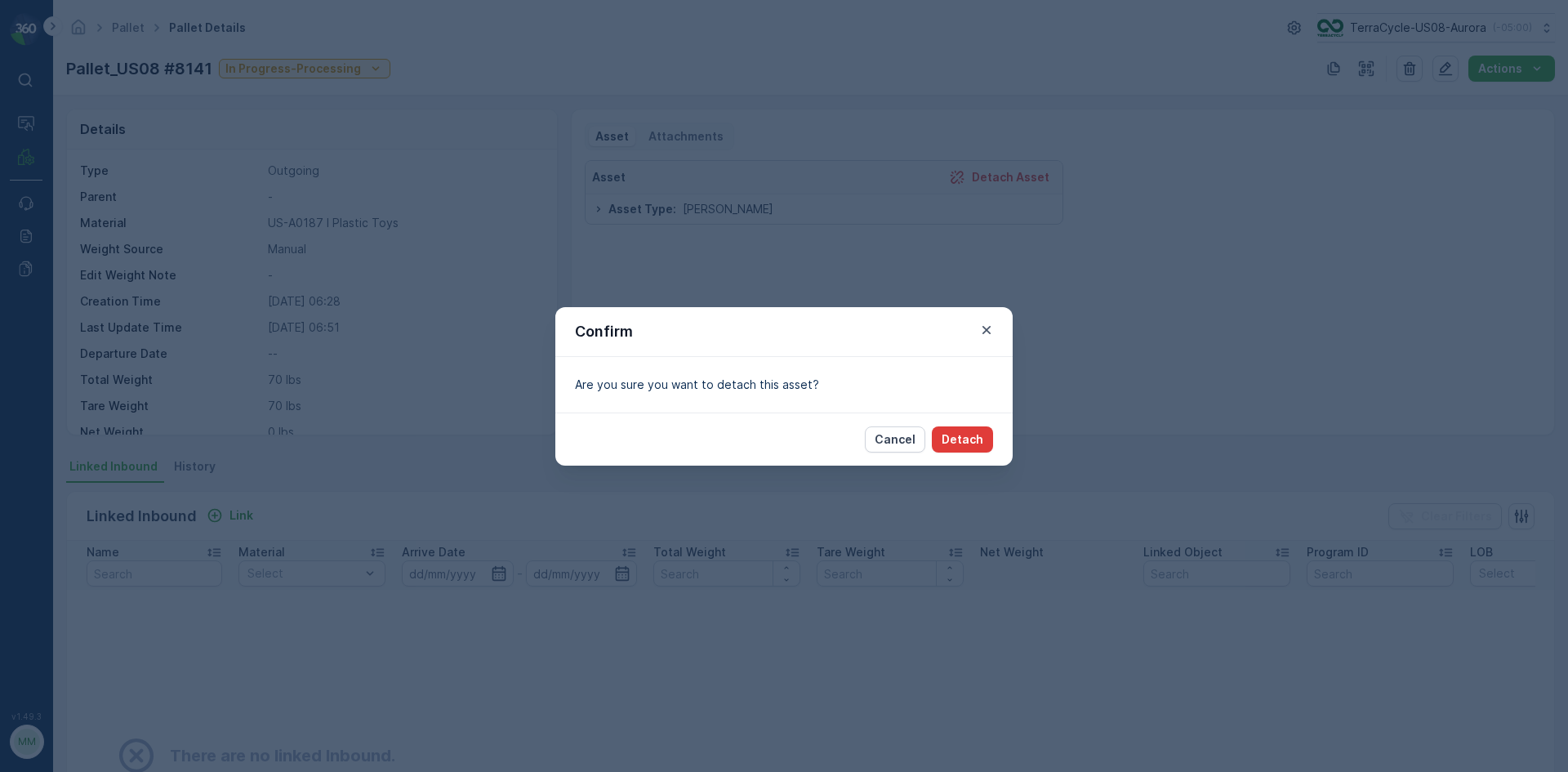
click at [969, 439] on p "Detach" at bounding box center [962, 439] width 42 height 16
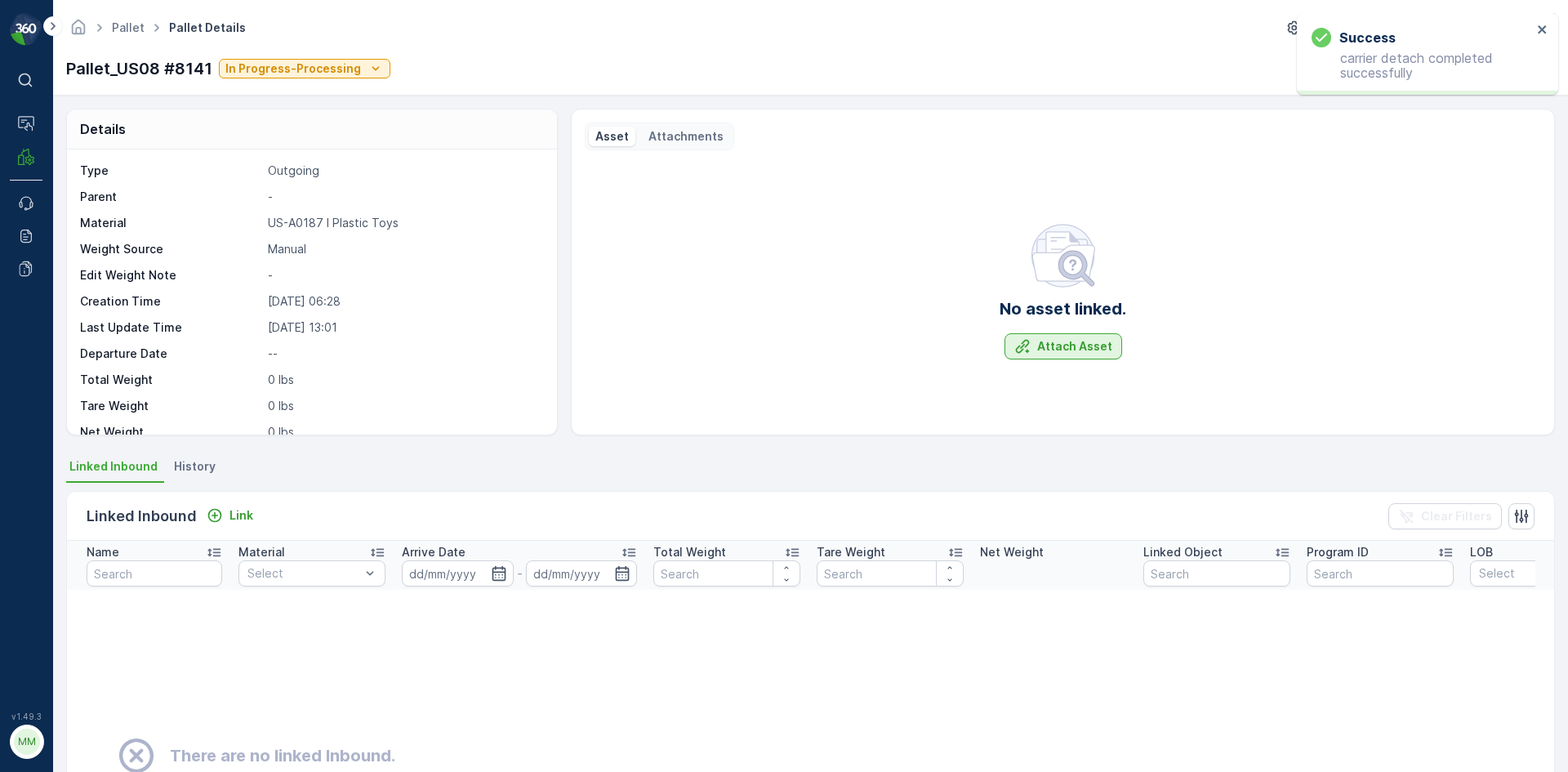
click at [1050, 351] on p "Attach Asset" at bounding box center [1075, 346] width 75 height 16
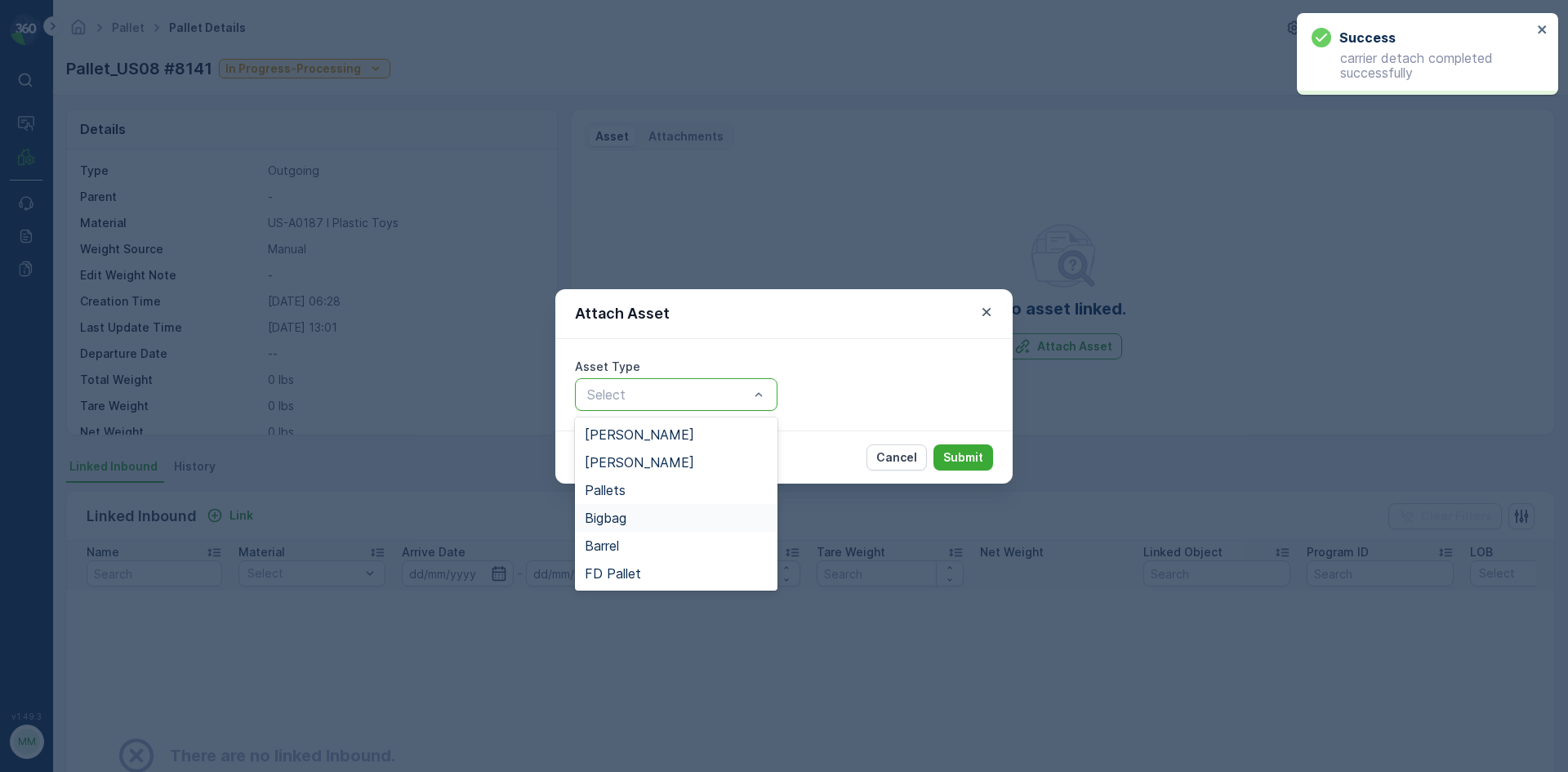
click at [645, 519] on div "Bigbag" at bounding box center [676, 517] width 183 height 14
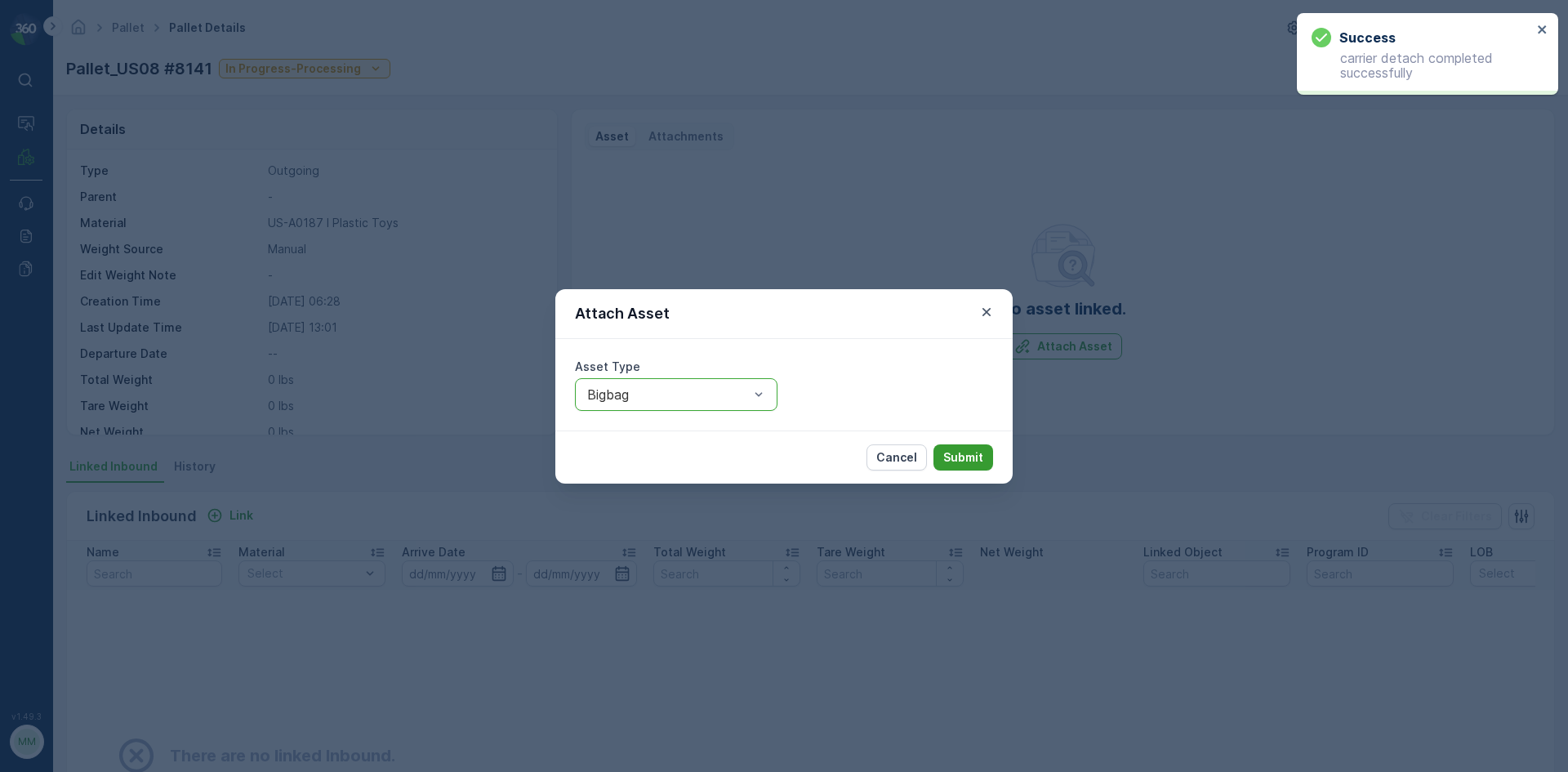
click at [968, 455] on p "Submit" at bounding box center [963, 457] width 40 height 16
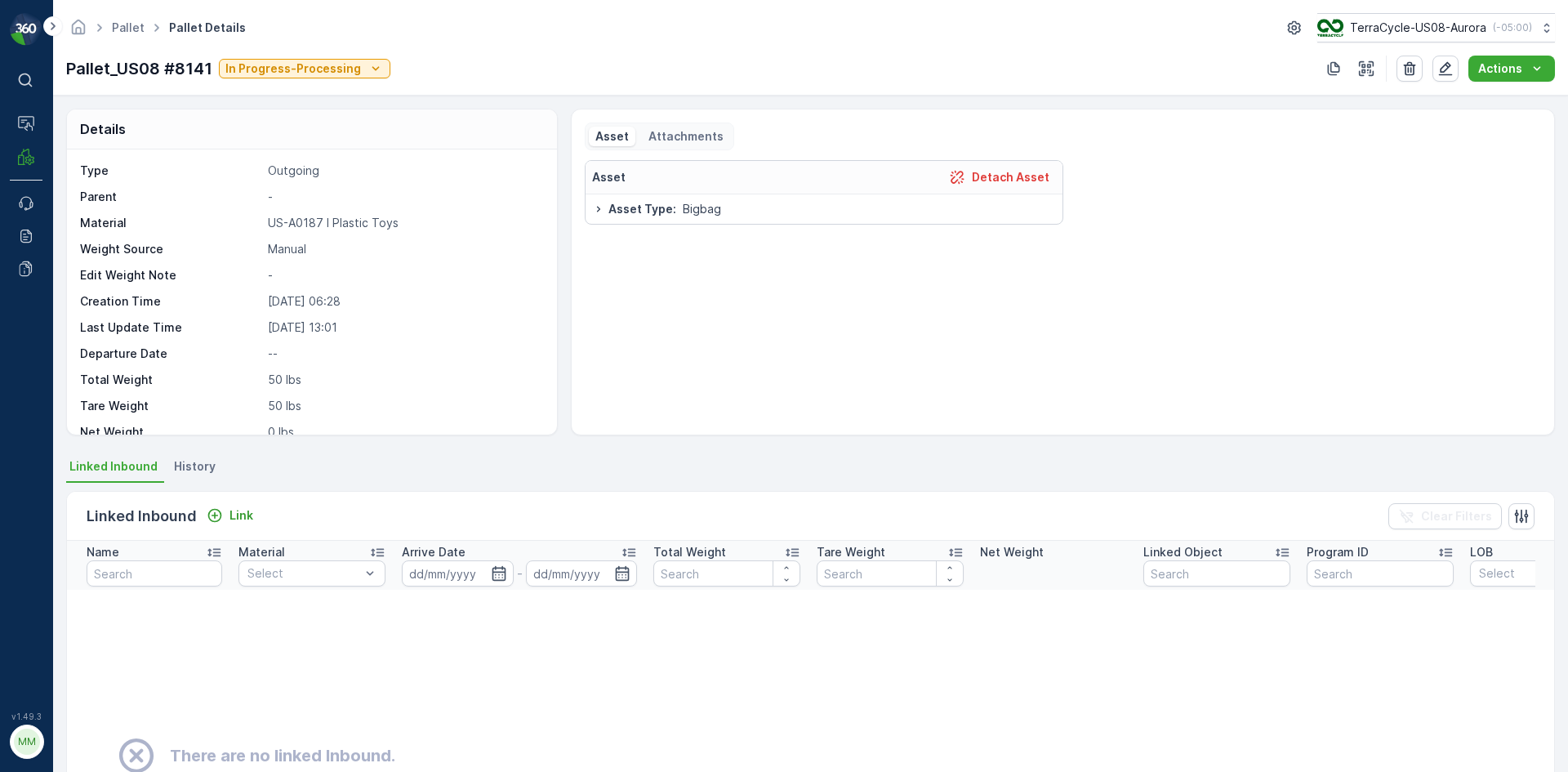
click at [520, 87] on div "Pallet Pallet Details TerraCycle-US08-Aurora ( -05:00 ) Pallet_US08 #8141 In Pr…" at bounding box center [810, 48] width 1515 height 95
click at [128, 23] on link "Pallet" at bounding box center [128, 27] width 32 height 14
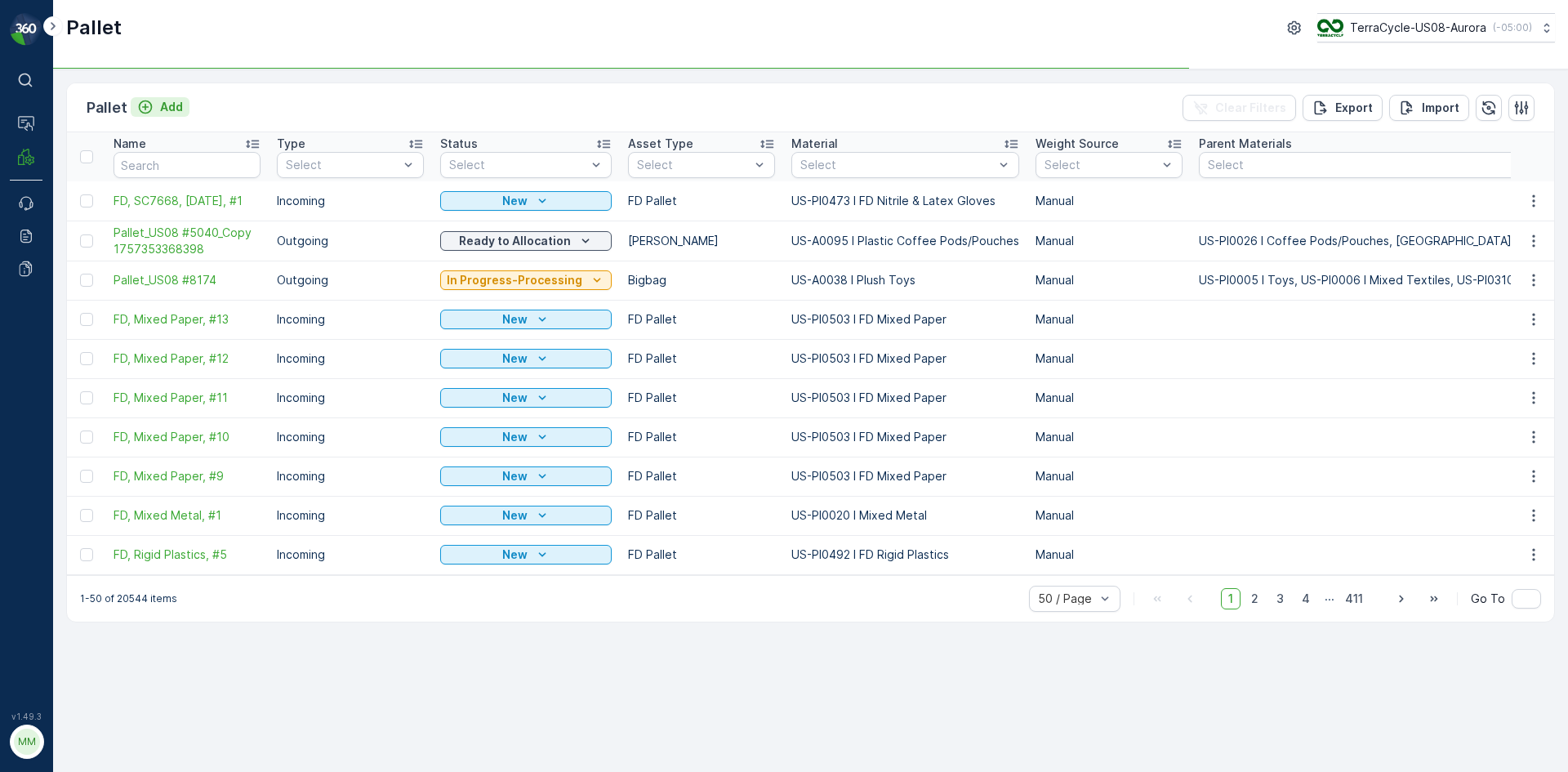
click at [173, 107] on p "Add" at bounding box center [171, 106] width 23 height 16
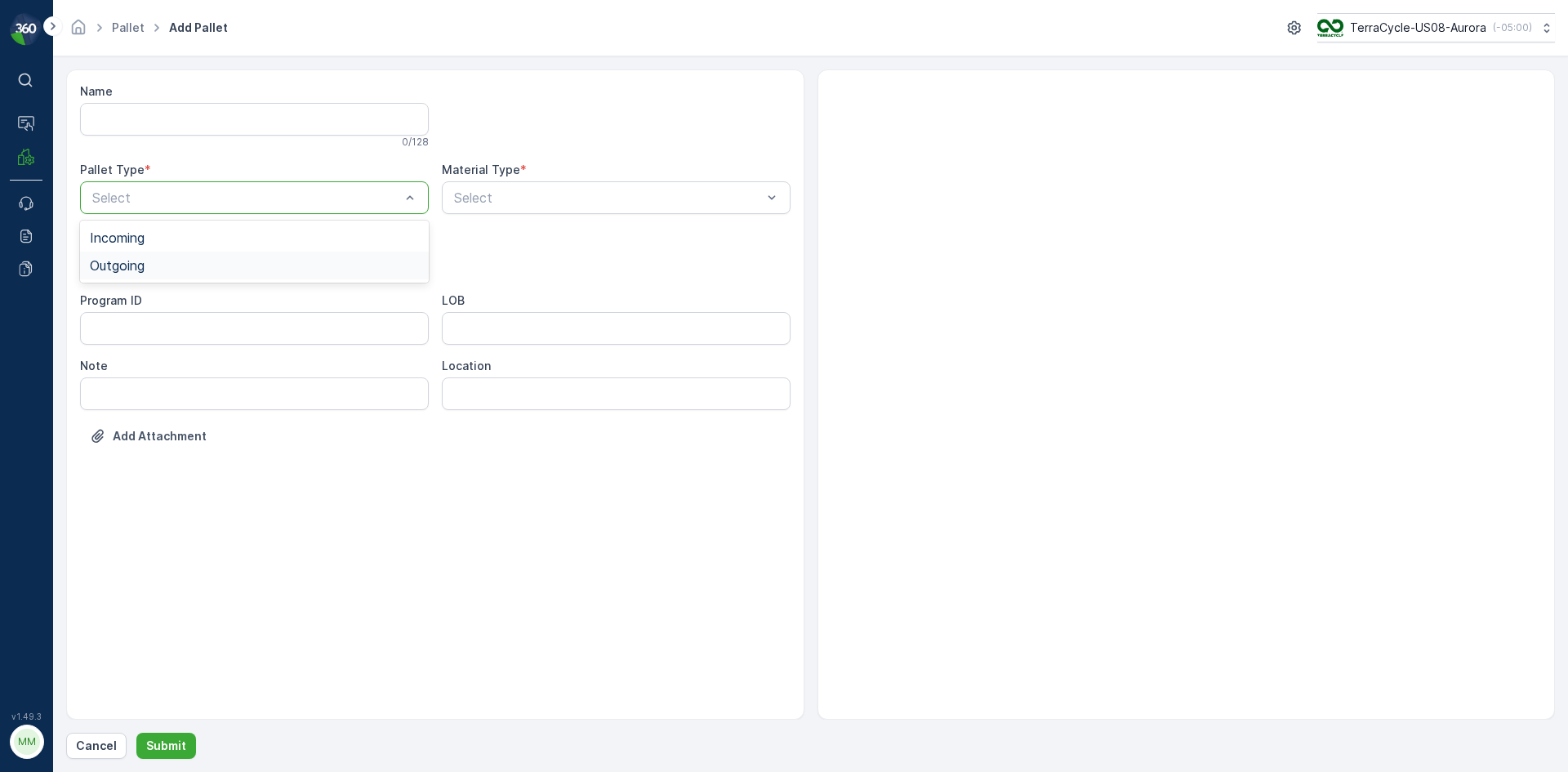
click at [214, 270] on div "Outgoing" at bounding box center [254, 264] width 329 height 14
click at [189, 390] on div "Bigbag" at bounding box center [254, 386] width 329 height 14
type input "0187"
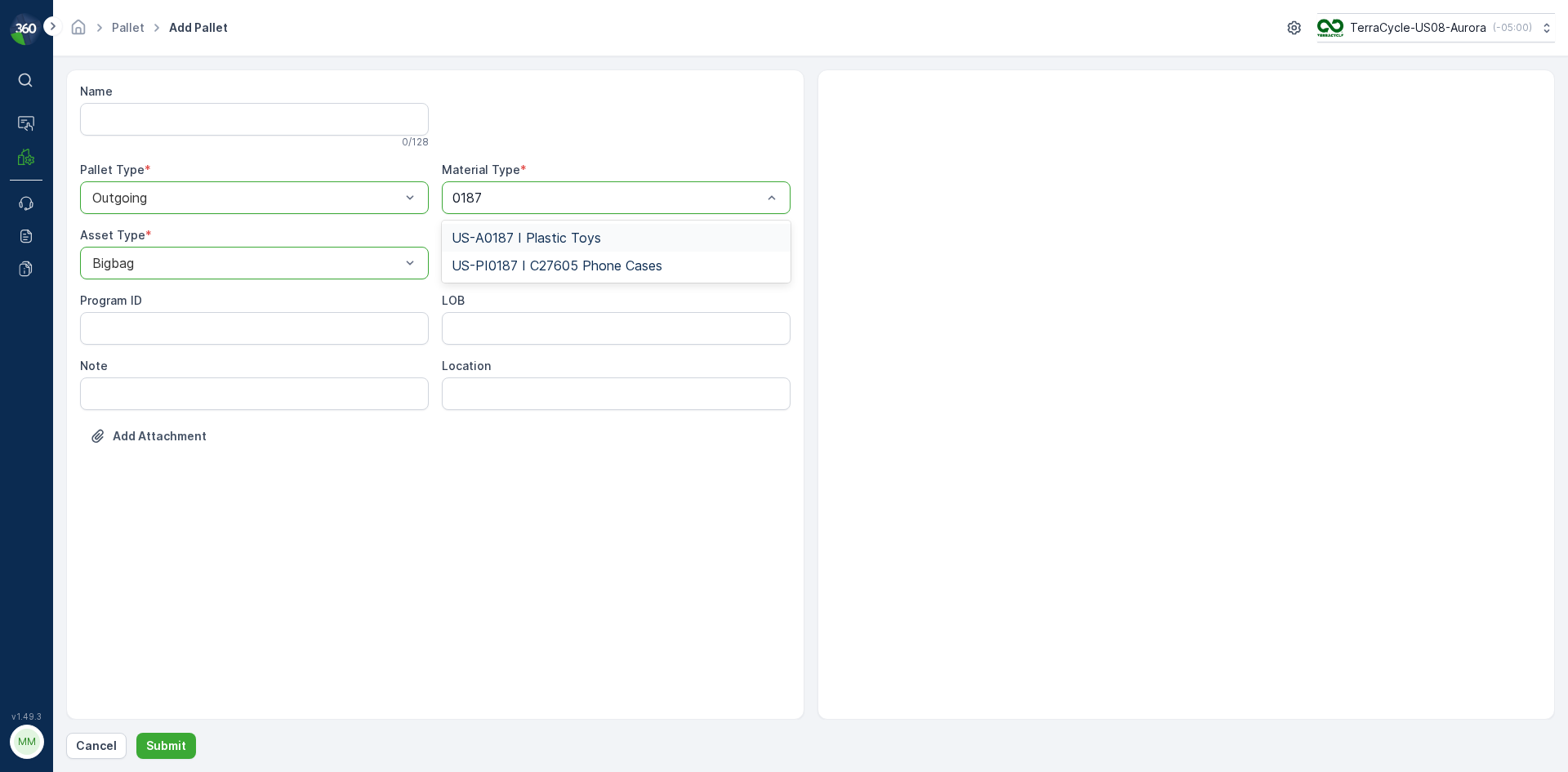
click at [599, 239] on div "US-A0187 I Plastic Toys" at bounding box center [616, 237] width 329 height 14
click at [150, 744] on p "Submit" at bounding box center [166, 745] width 40 height 16
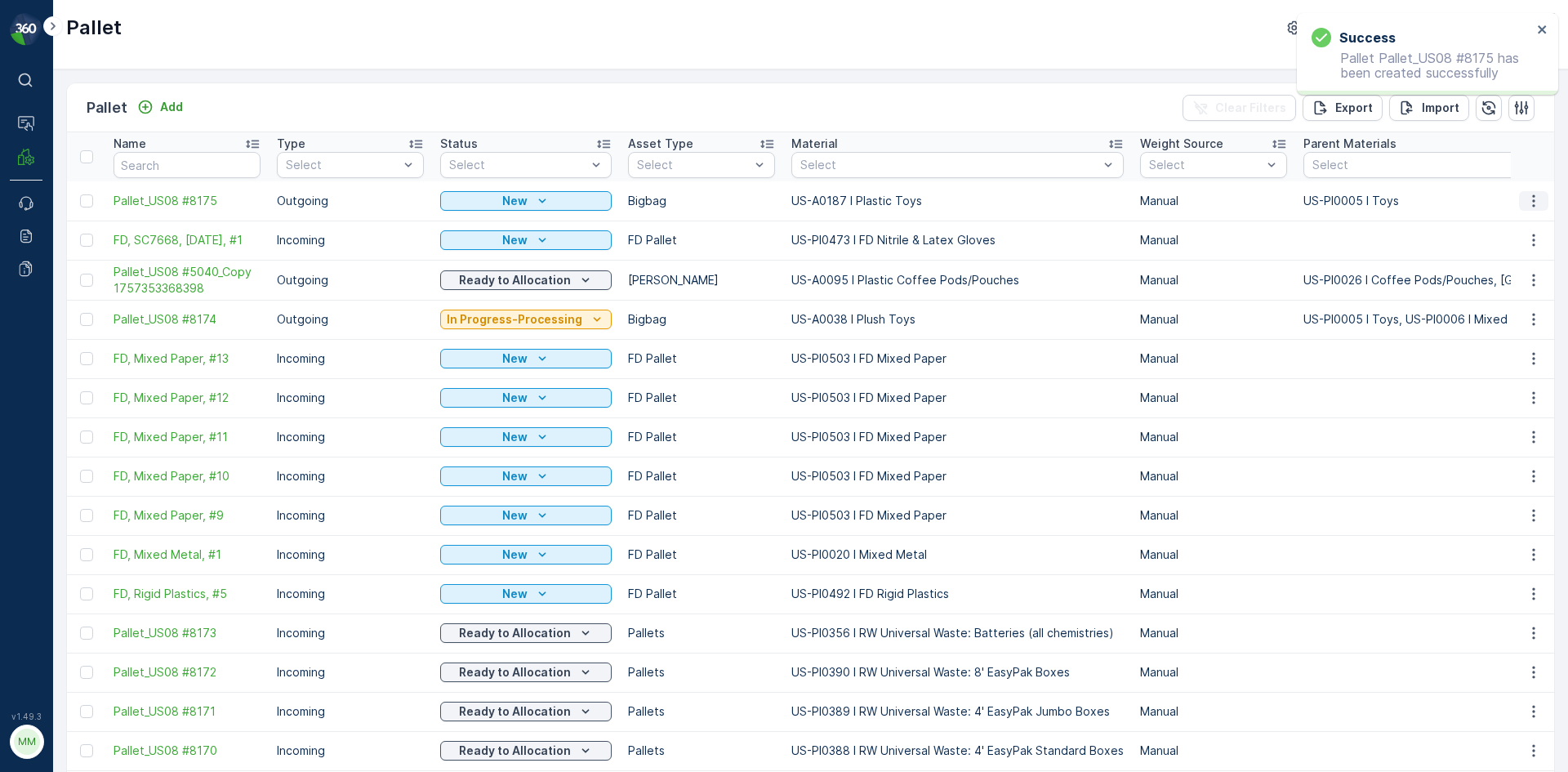
click at [1527, 198] on icon "button" at bounding box center [1533, 201] width 16 height 16
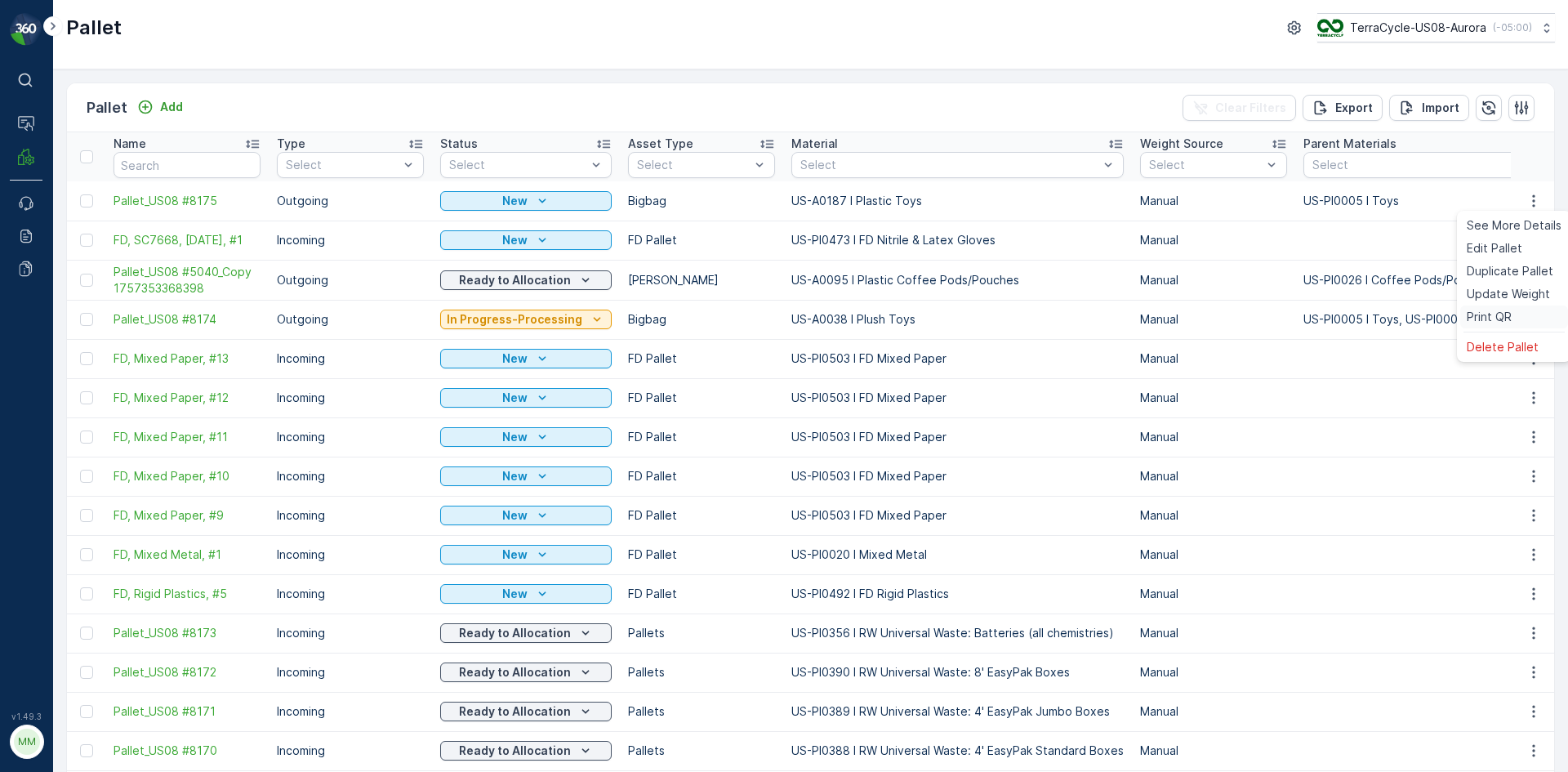
click at [1501, 318] on span "Print QR" at bounding box center [1489, 316] width 45 height 16
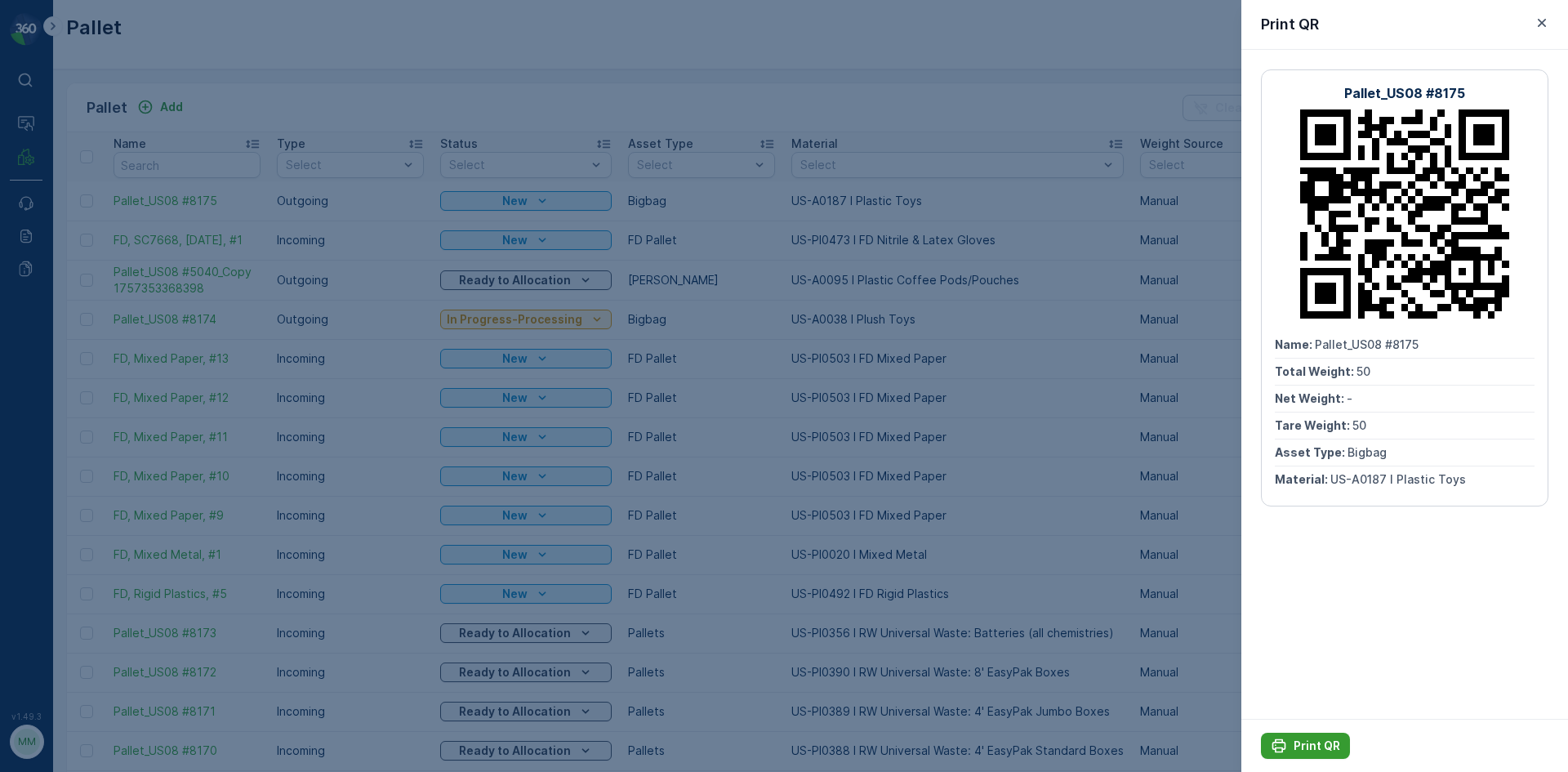
click at [1313, 743] on p "Print QR" at bounding box center [1316, 745] width 47 height 16
click at [918, 482] on div at bounding box center [784, 386] width 1568 height 772
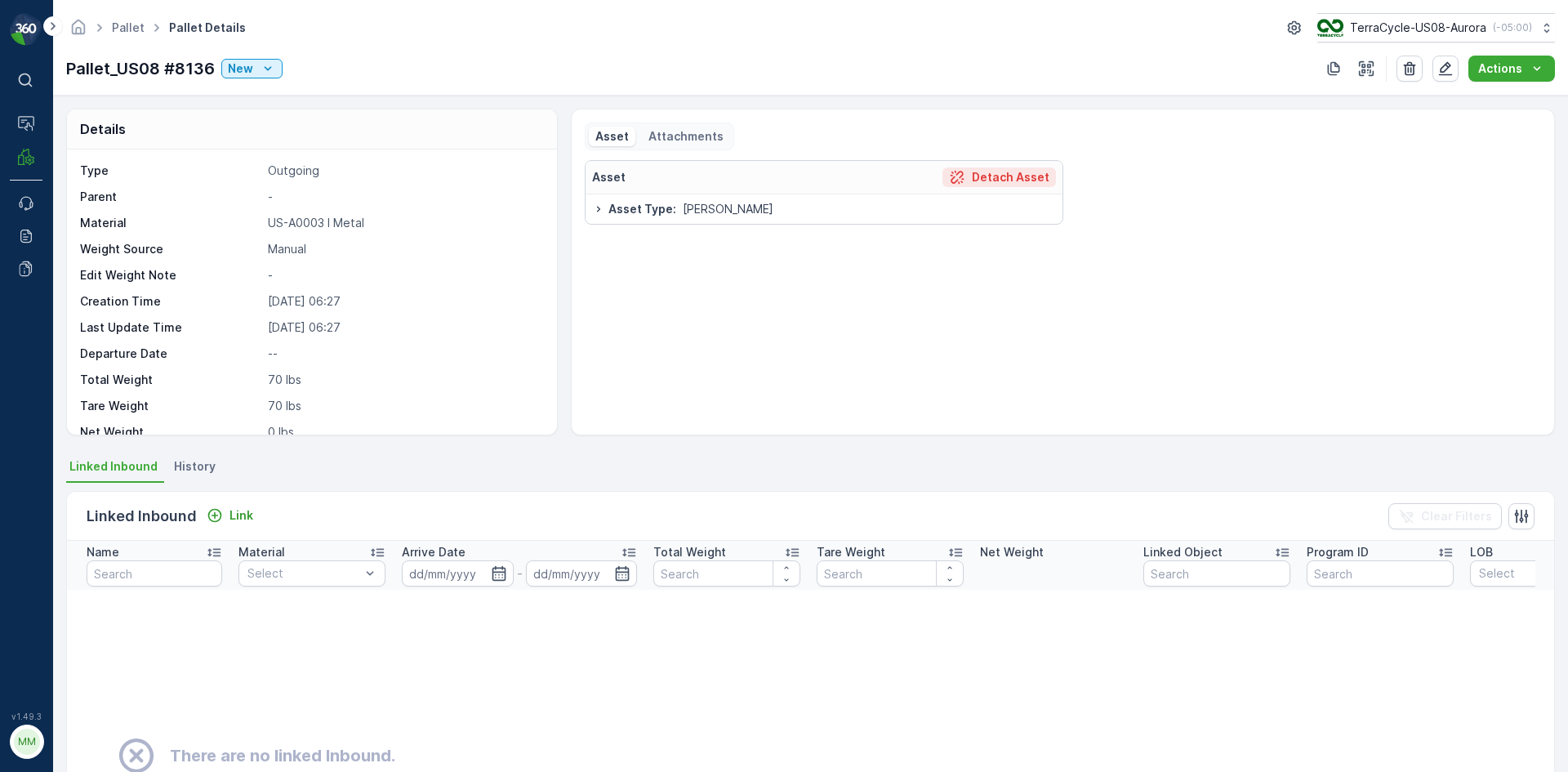
click at [991, 173] on p "Detach Asset" at bounding box center [1010, 177] width 77 height 16
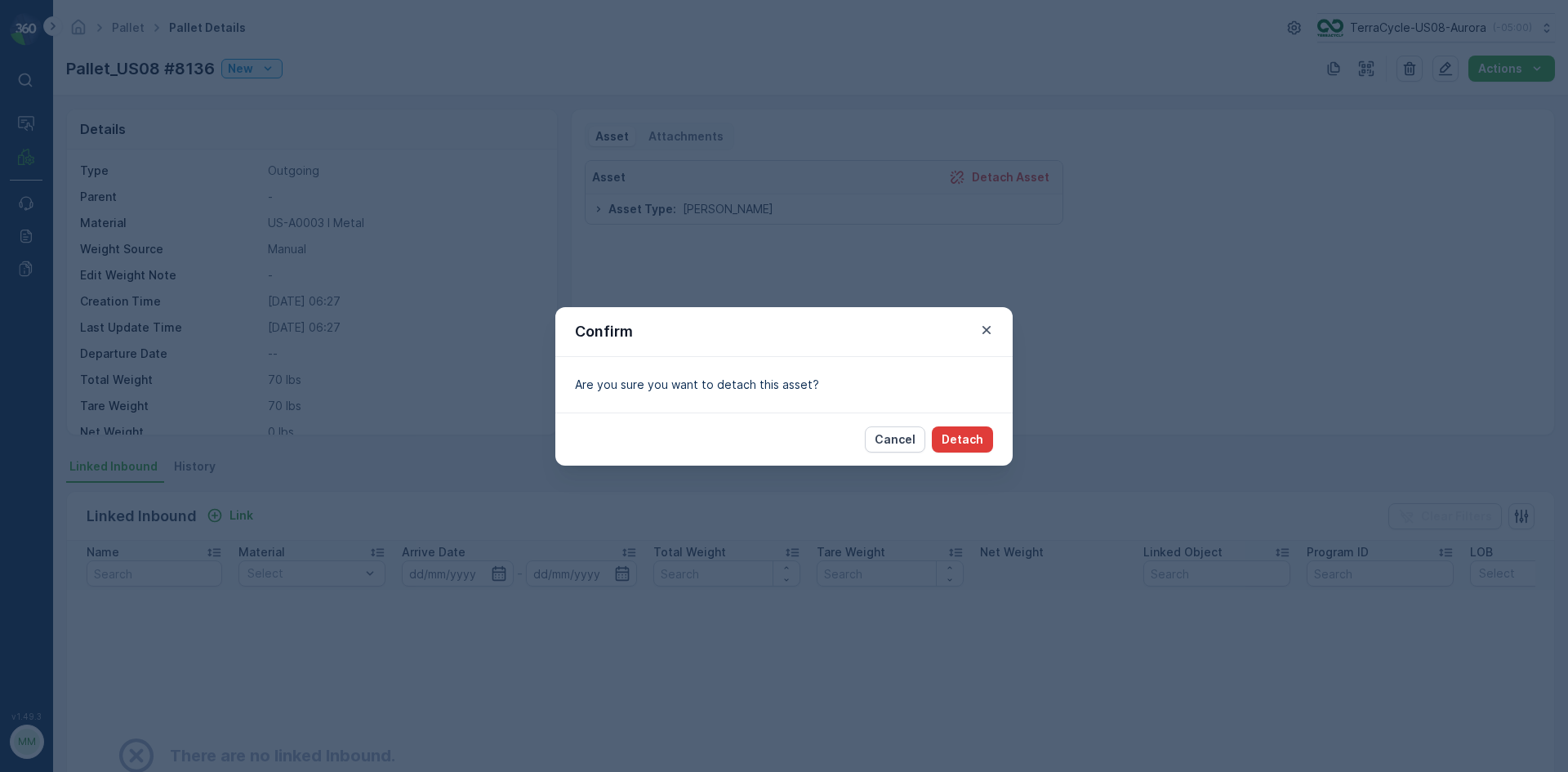
click at [947, 435] on p "Detach" at bounding box center [962, 439] width 42 height 16
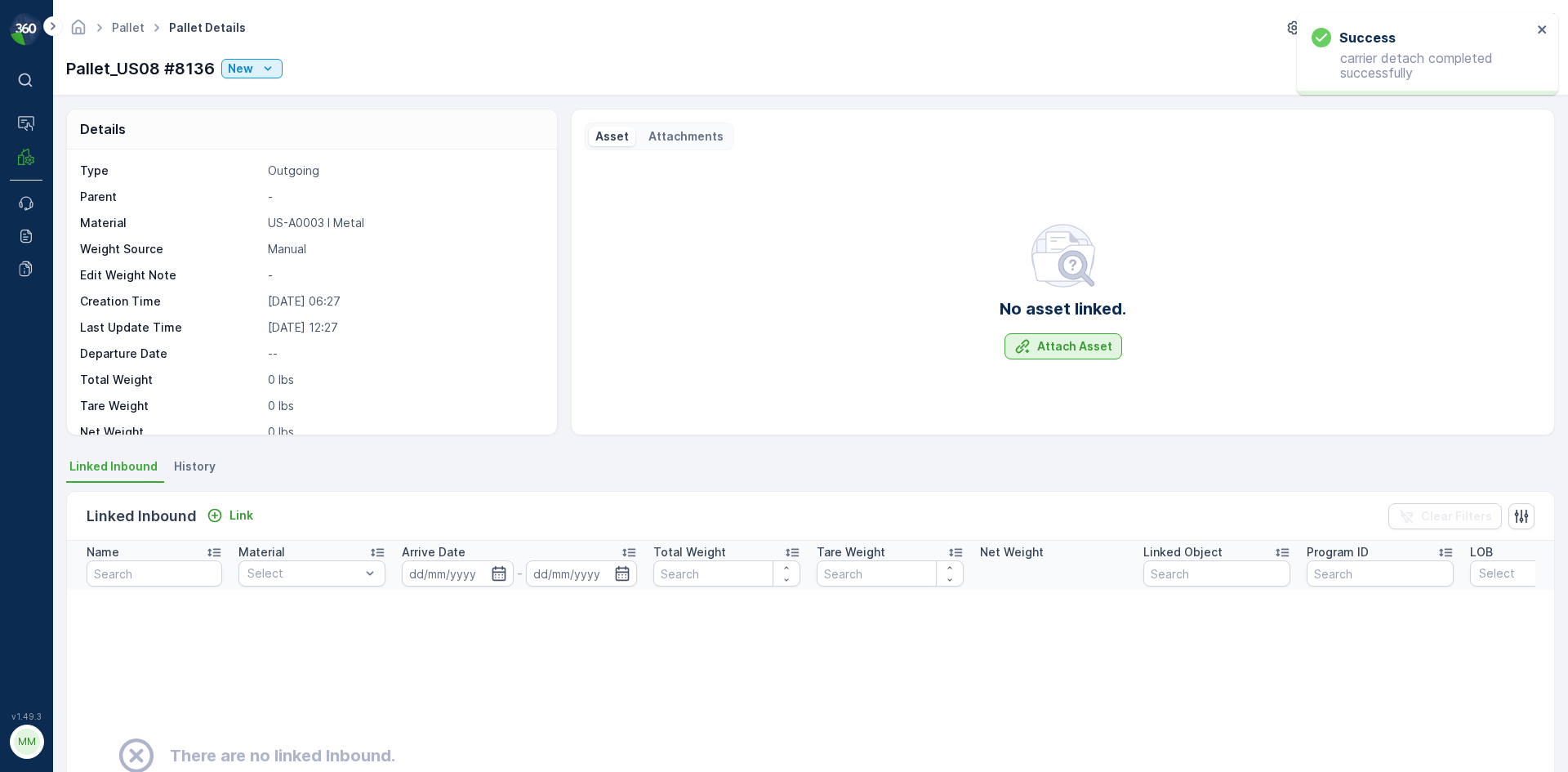
click at [1077, 345] on p "Attach Asset" at bounding box center [1075, 346] width 75 height 16
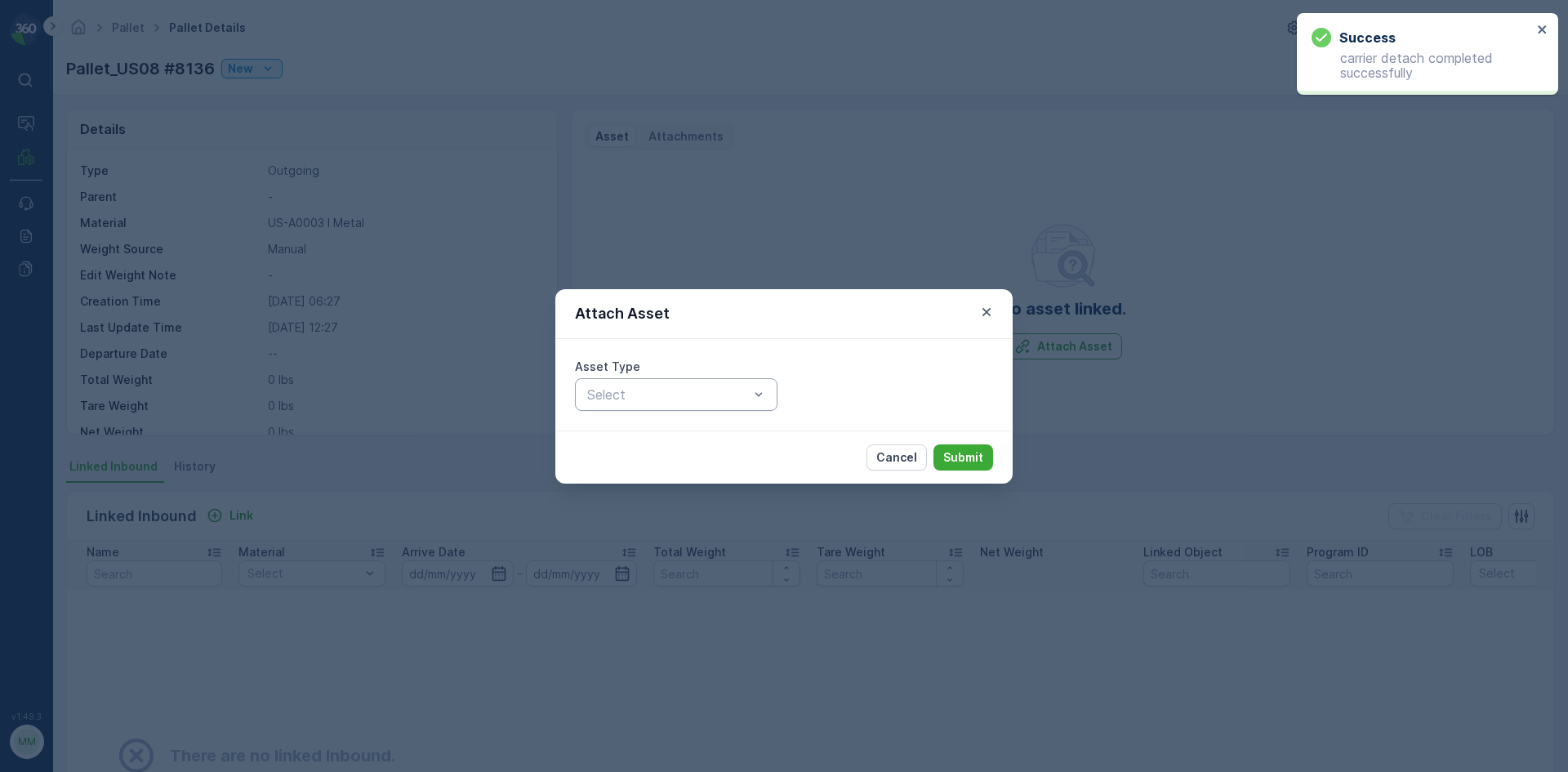
click at [772, 394] on div "Select" at bounding box center [676, 395] width 202 height 32
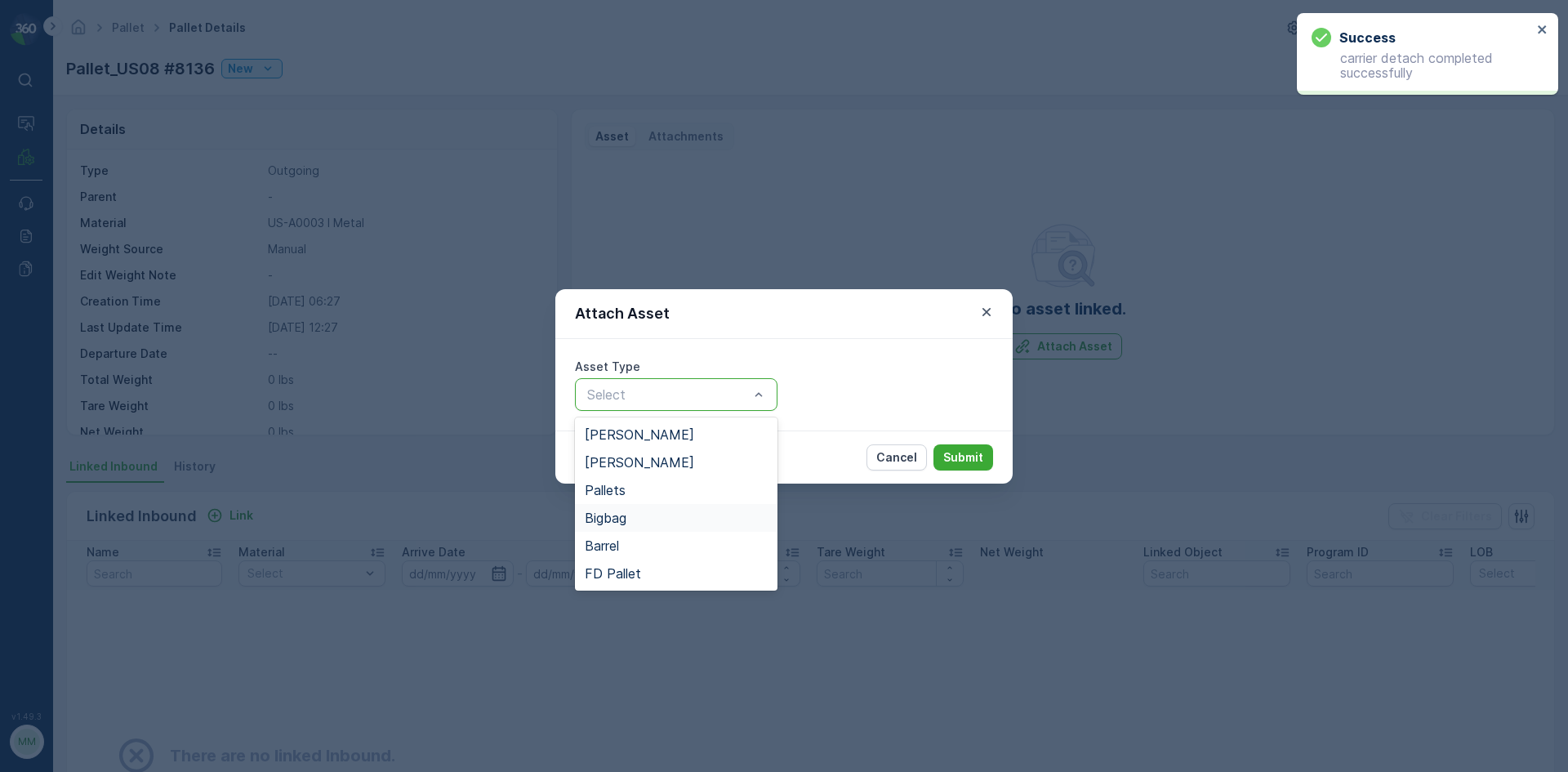
click at [635, 508] on div "Bigbag" at bounding box center [676, 518] width 202 height 28
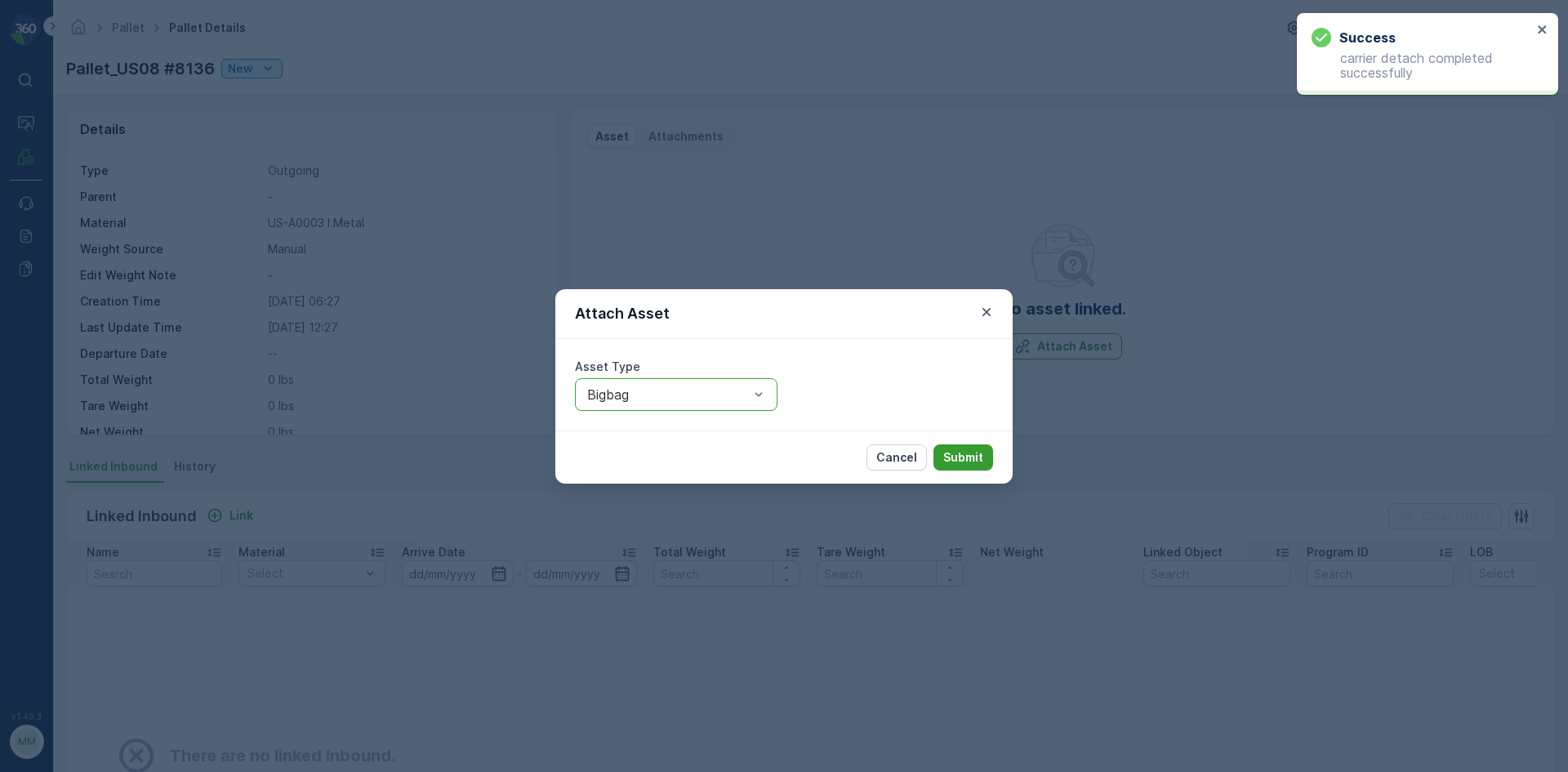
click at [971, 449] on p "Submit" at bounding box center [963, 457] width 40 height 16
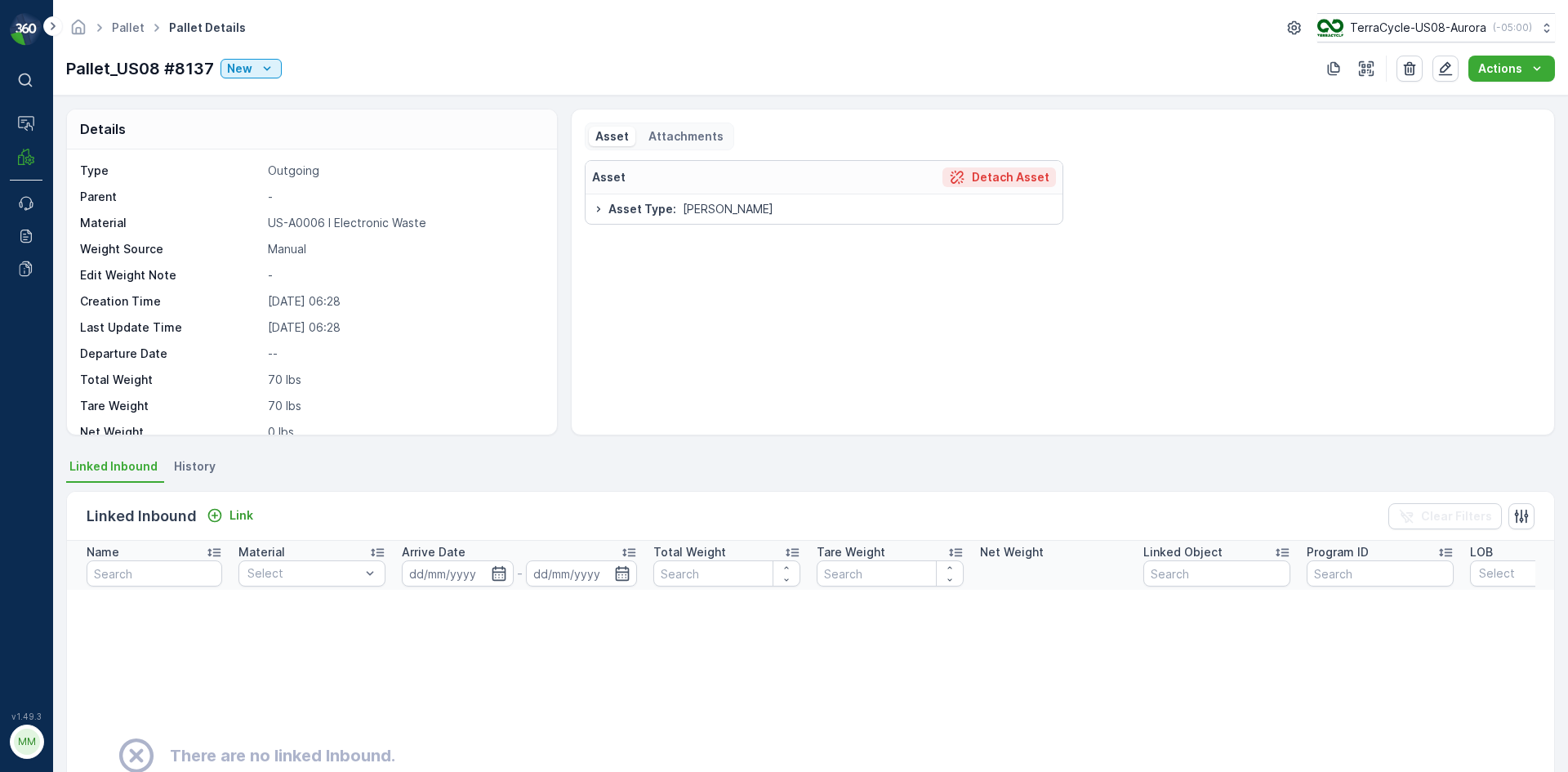
click at [969, 173] on div "Detach Asset" at bounding box center [999, 177] width 100 height 16
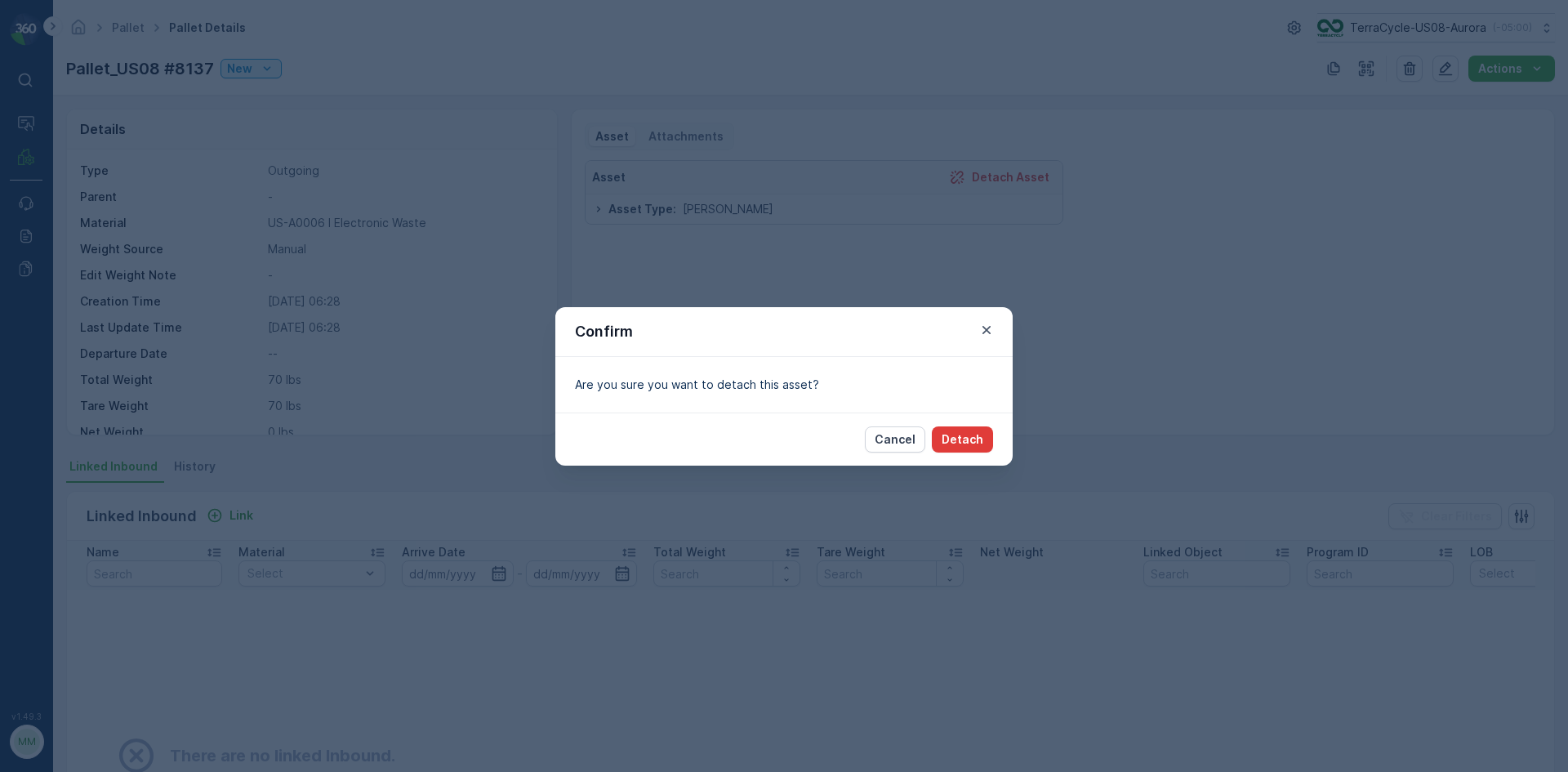
click at [966, 436] on p "Detach" at bounding box center [962, 439] width 42 height 16
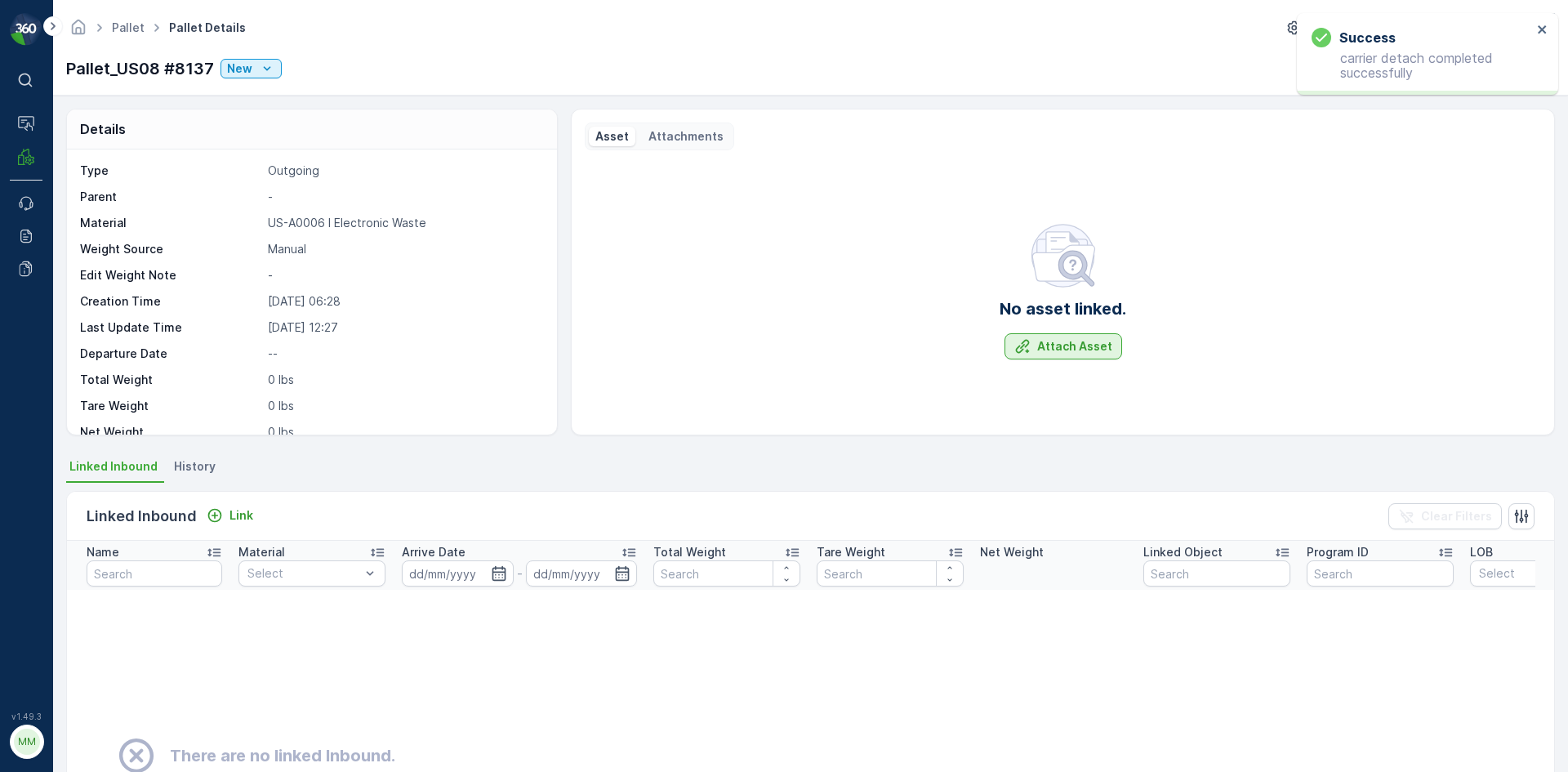
click at [1089, 357] on button "Attach Asset" at bounding box center [1063, 346] width 117 height 26
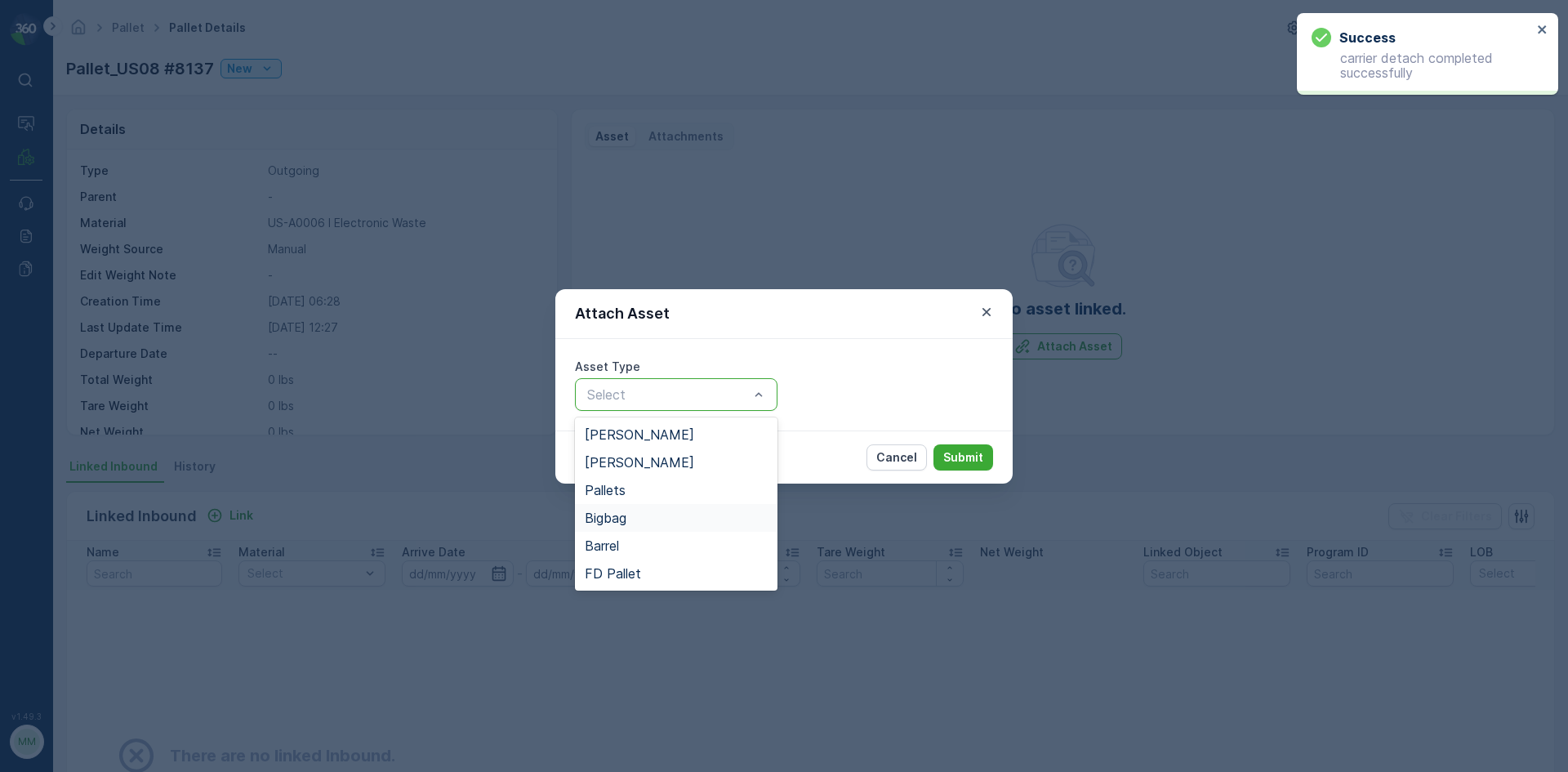
click at [657, 518] on div "Bigbag" at bounding box center [676, 517] width 183 height 14
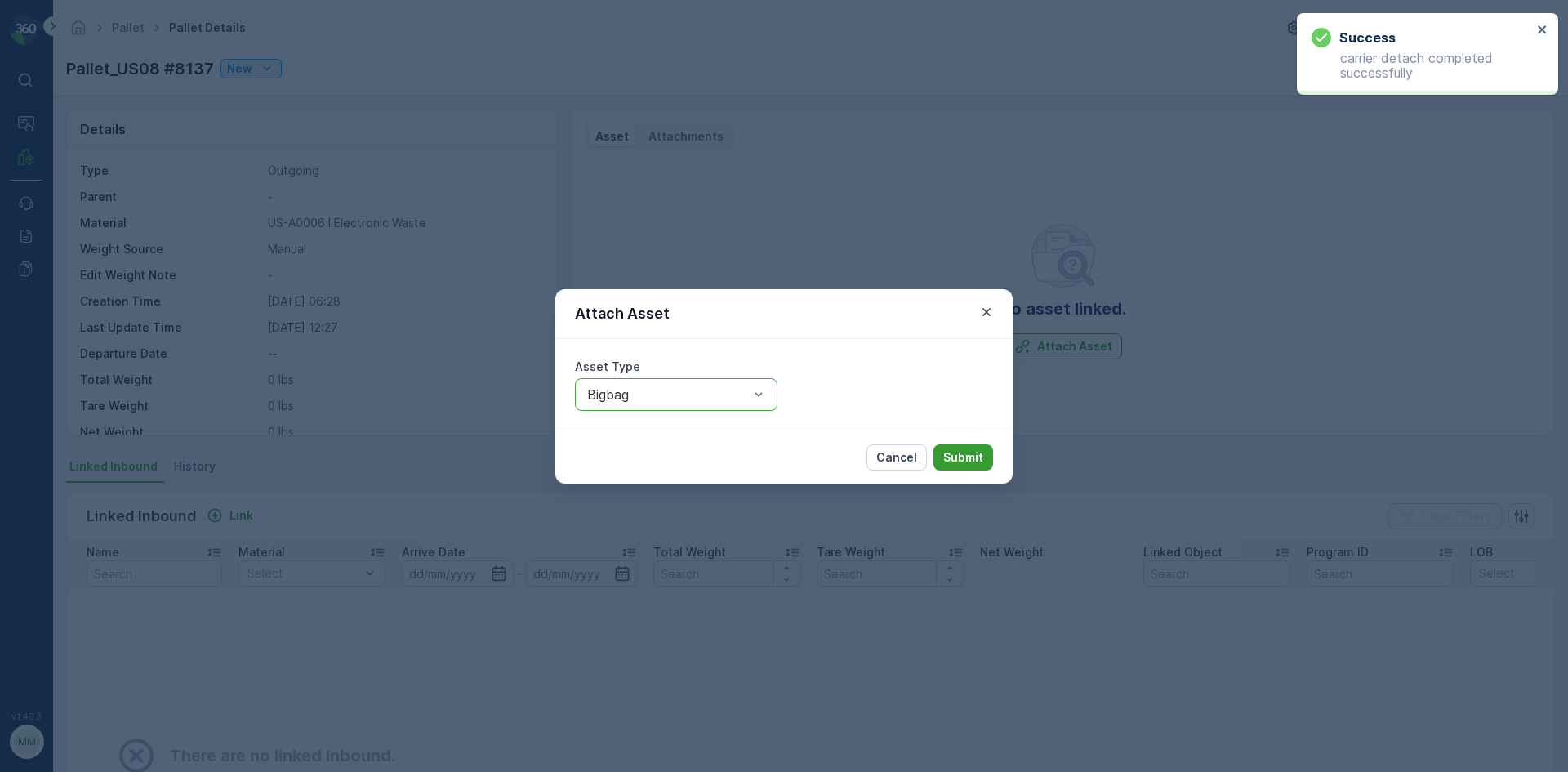
click at [952, 451] on p "Submit" at bounding box center [963, 457] width 40 height 16
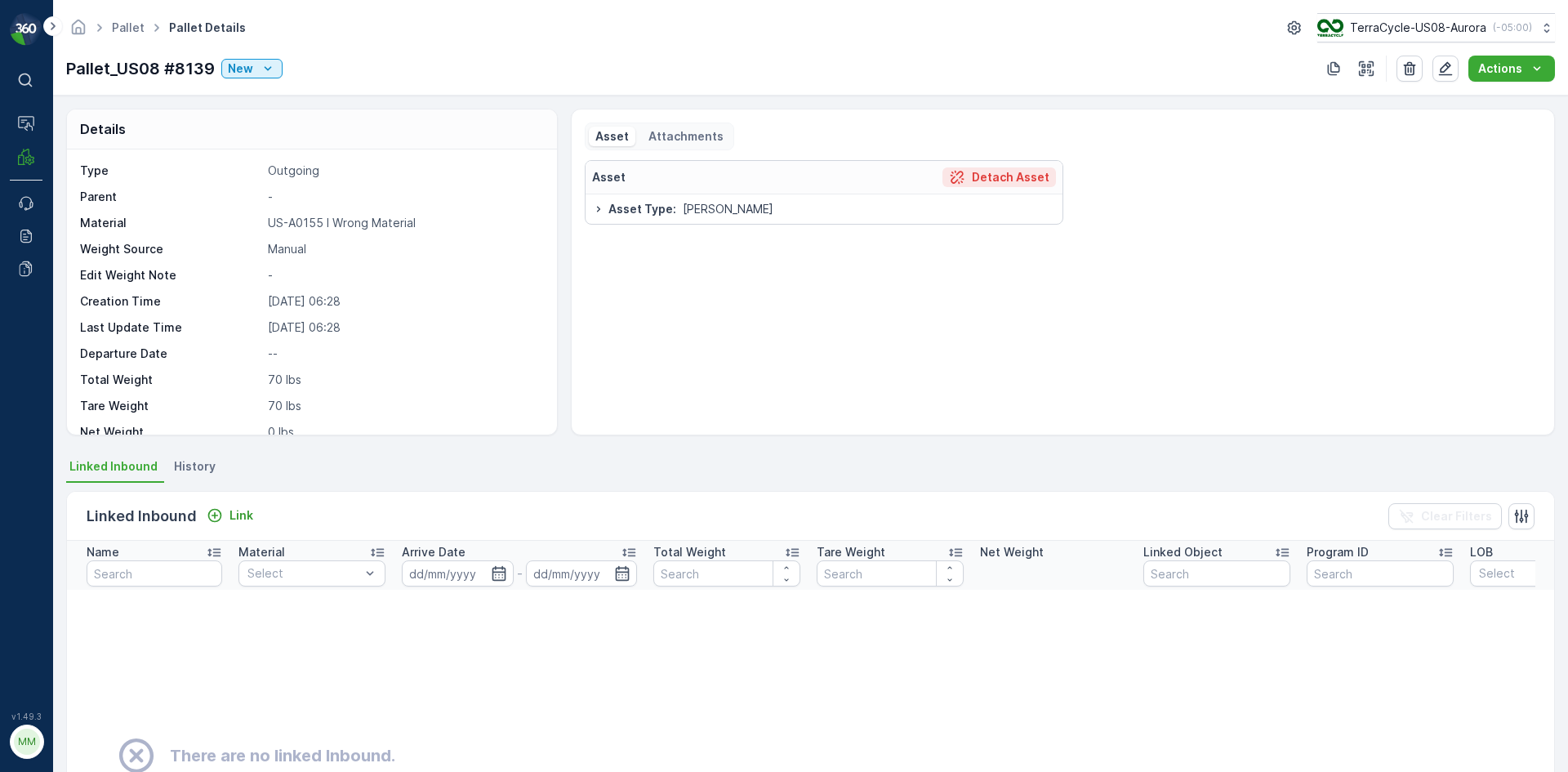
click at [987, 179] on p "Detach Asset" at bounding box center [1010, 177] width 77 height 16
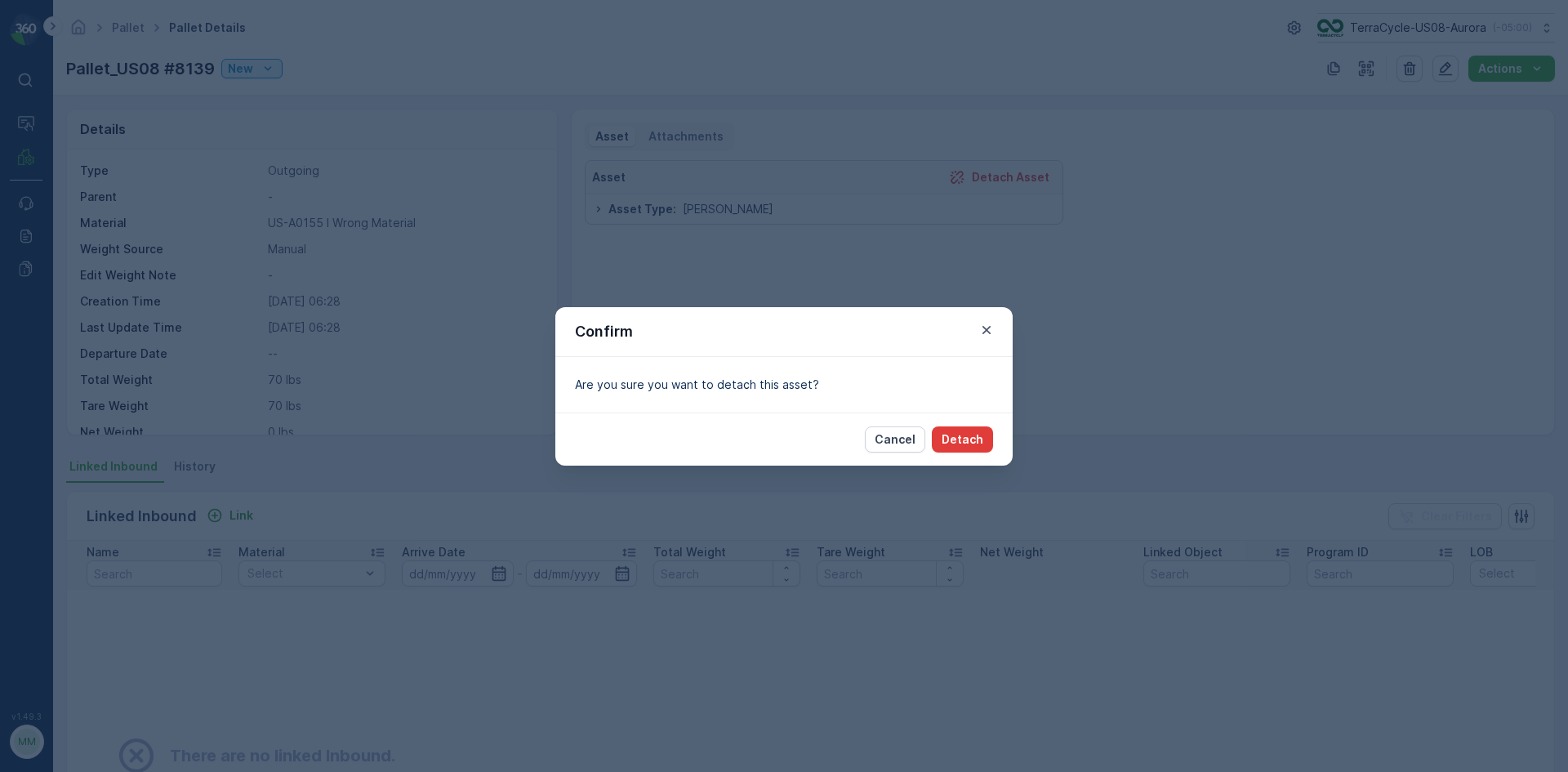
click at [960, 438] on p "Detach" at bounding box center [962, 439] width 42 height 16
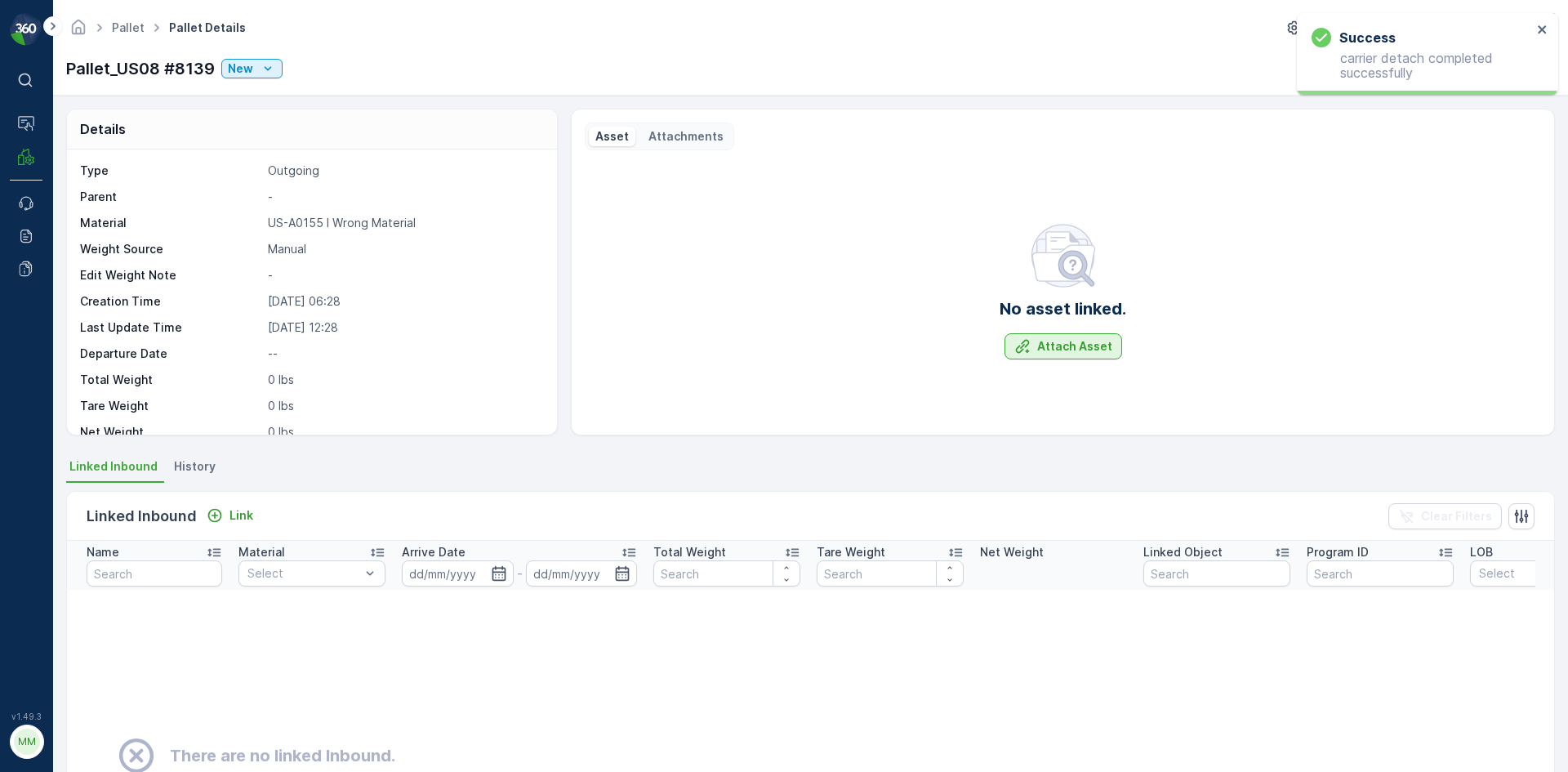
drag, startPoint x: 1118, startPoint y: 358, endPoint x: 1104, endPoint y: 351, distance: 15.7
click at [1111, 355] on div "Attach Asset" at bounding box center [1063, 346] width 127 height 26
click at [1101, 350] on p "Attach Asset" at bounding box center [1075, 346] width 75 height 16
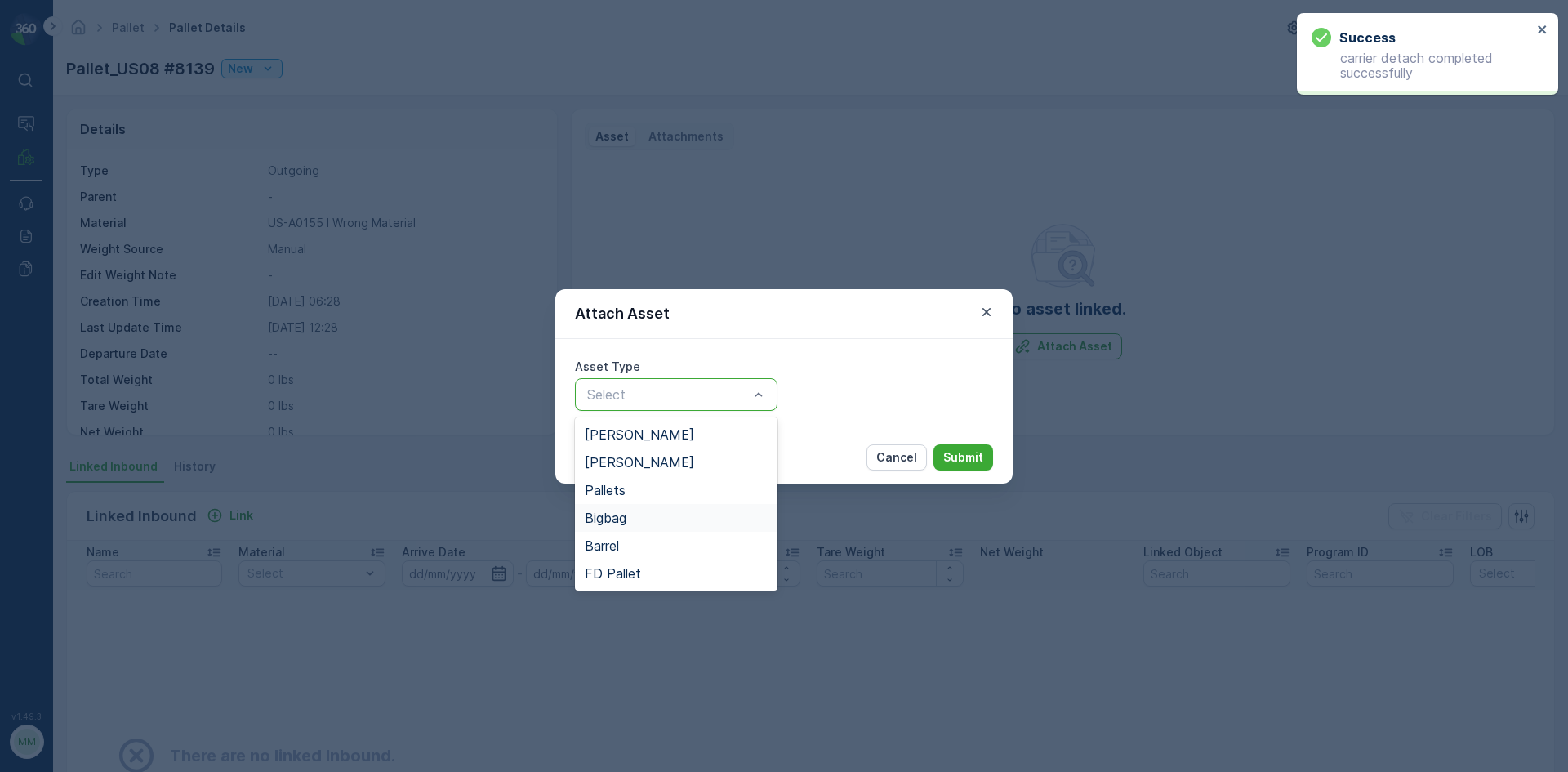
click at [644, 515] on div "Bigbag" at bounding box center [676, 517] width 183 height 14
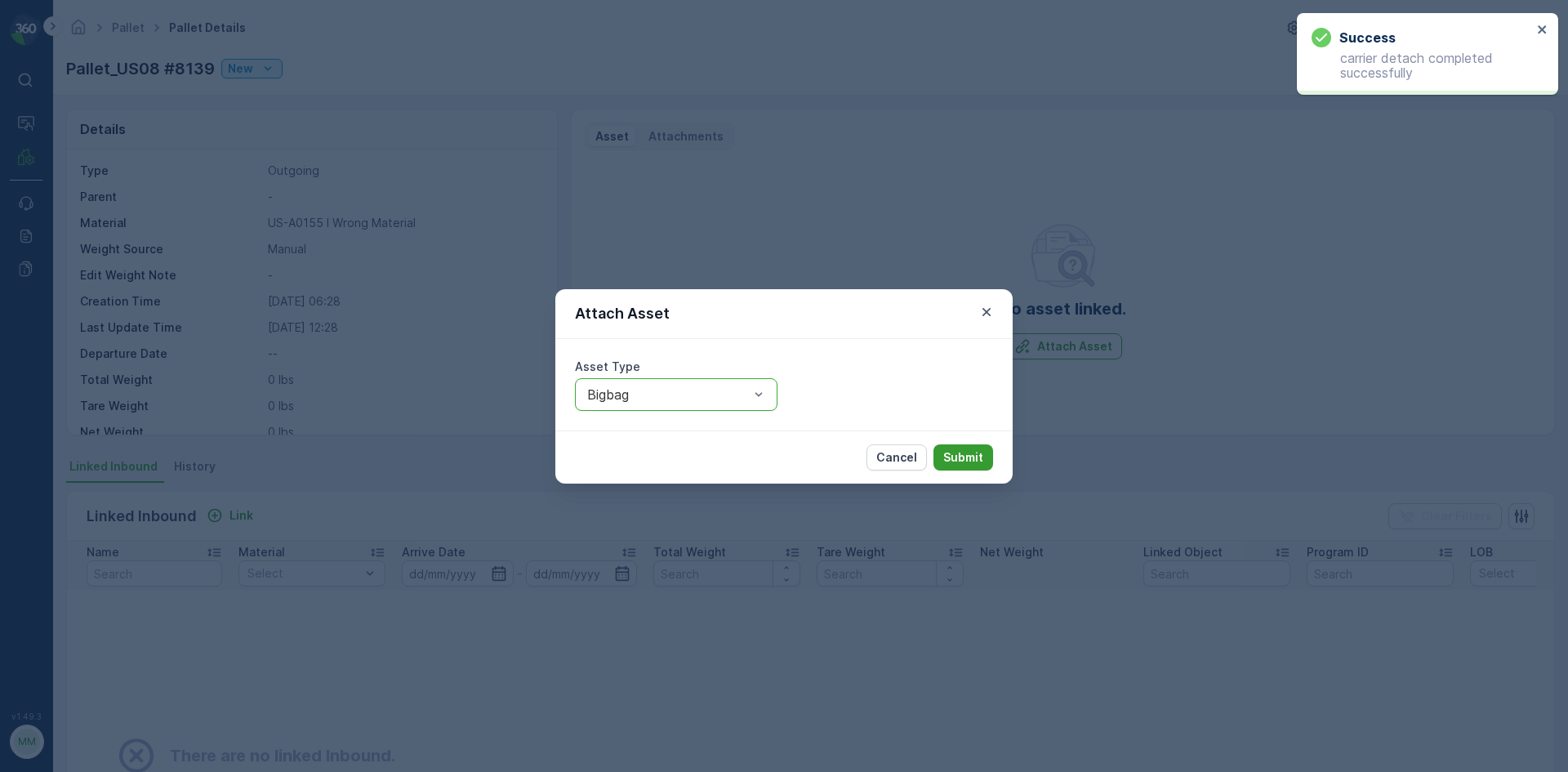
click at [965, 457] on p "Submit" at bounding box center [963, 457] width 40 height 16
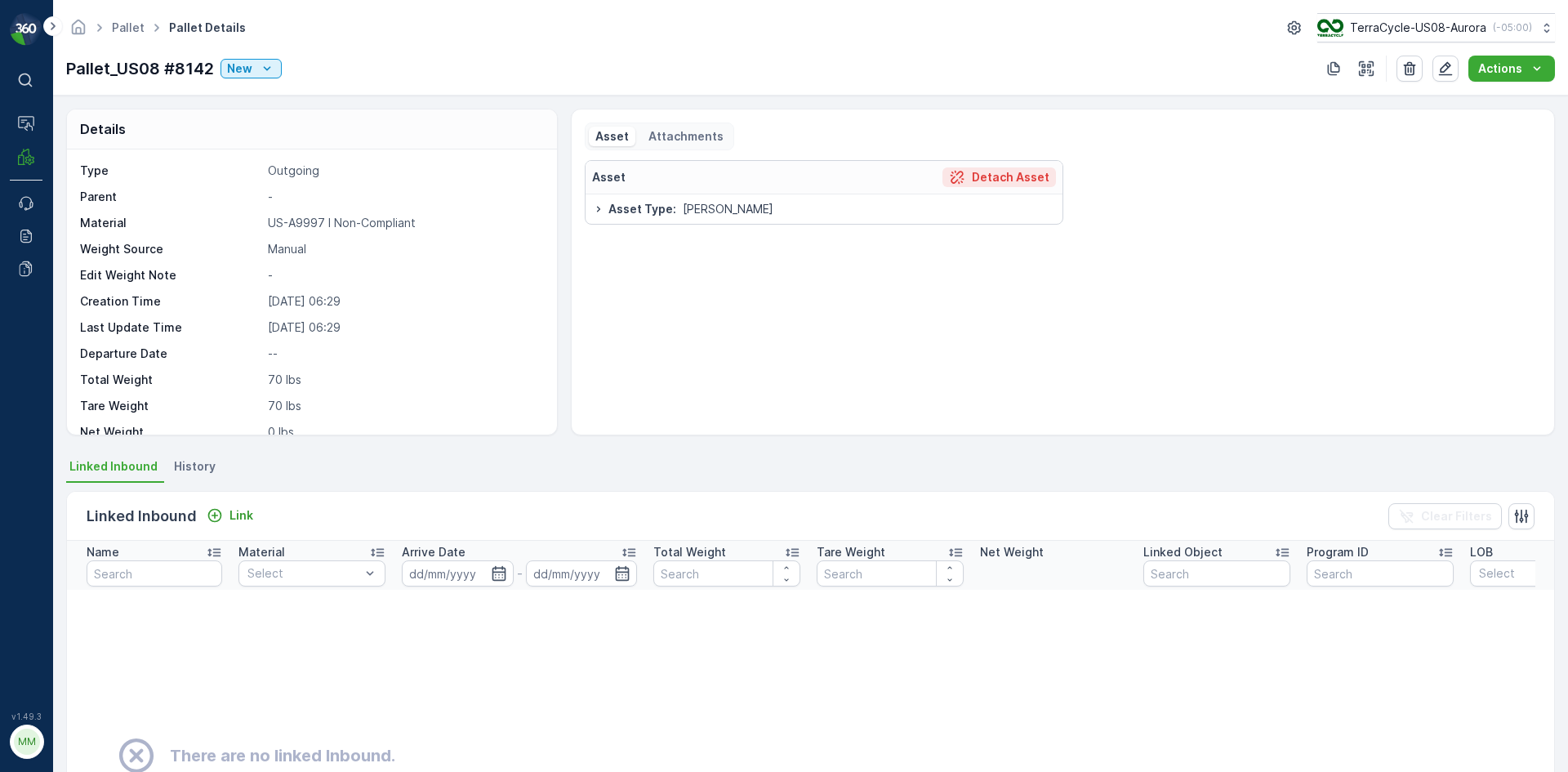
click at [989, 178] on p "Detach Asset" at bounding box center [1010, 177] width 77 height 16
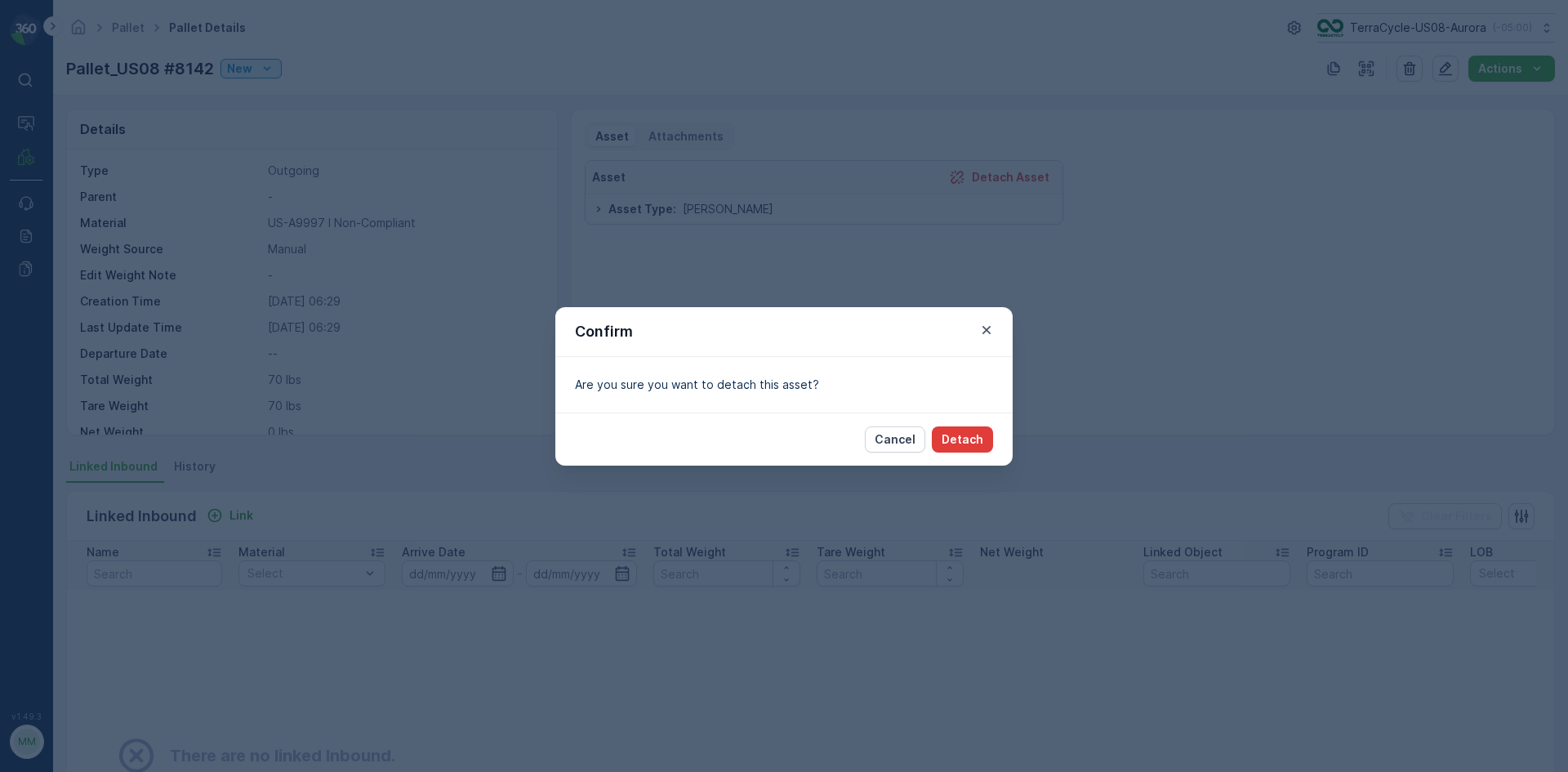
click at [967, 434] on p "Detach" at bounding box center [962, 439] width 42 height 16
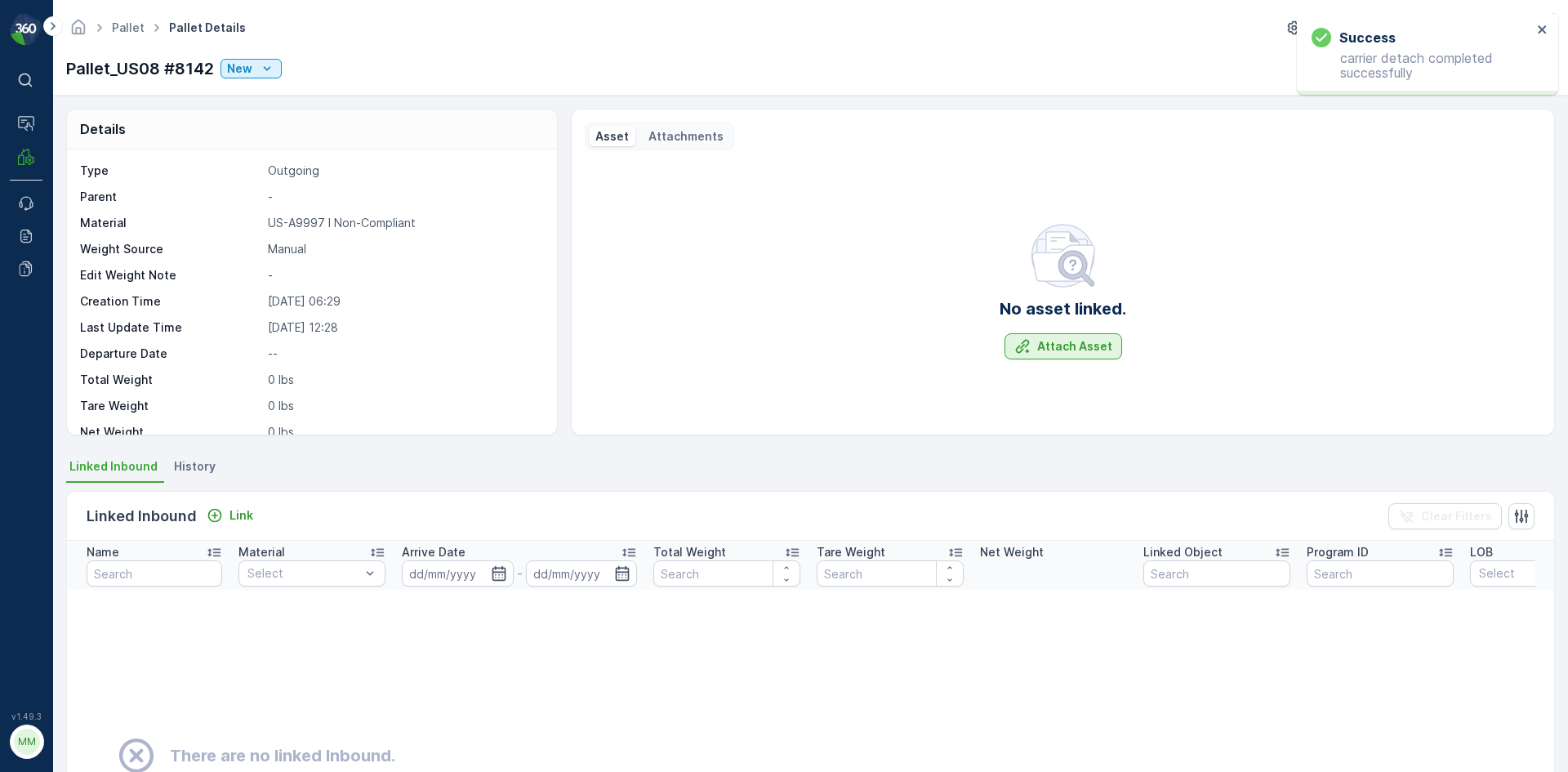
click at [1046, 353] on p "Attach Asset" at bounding box center [1075, 346] width 75 height 16
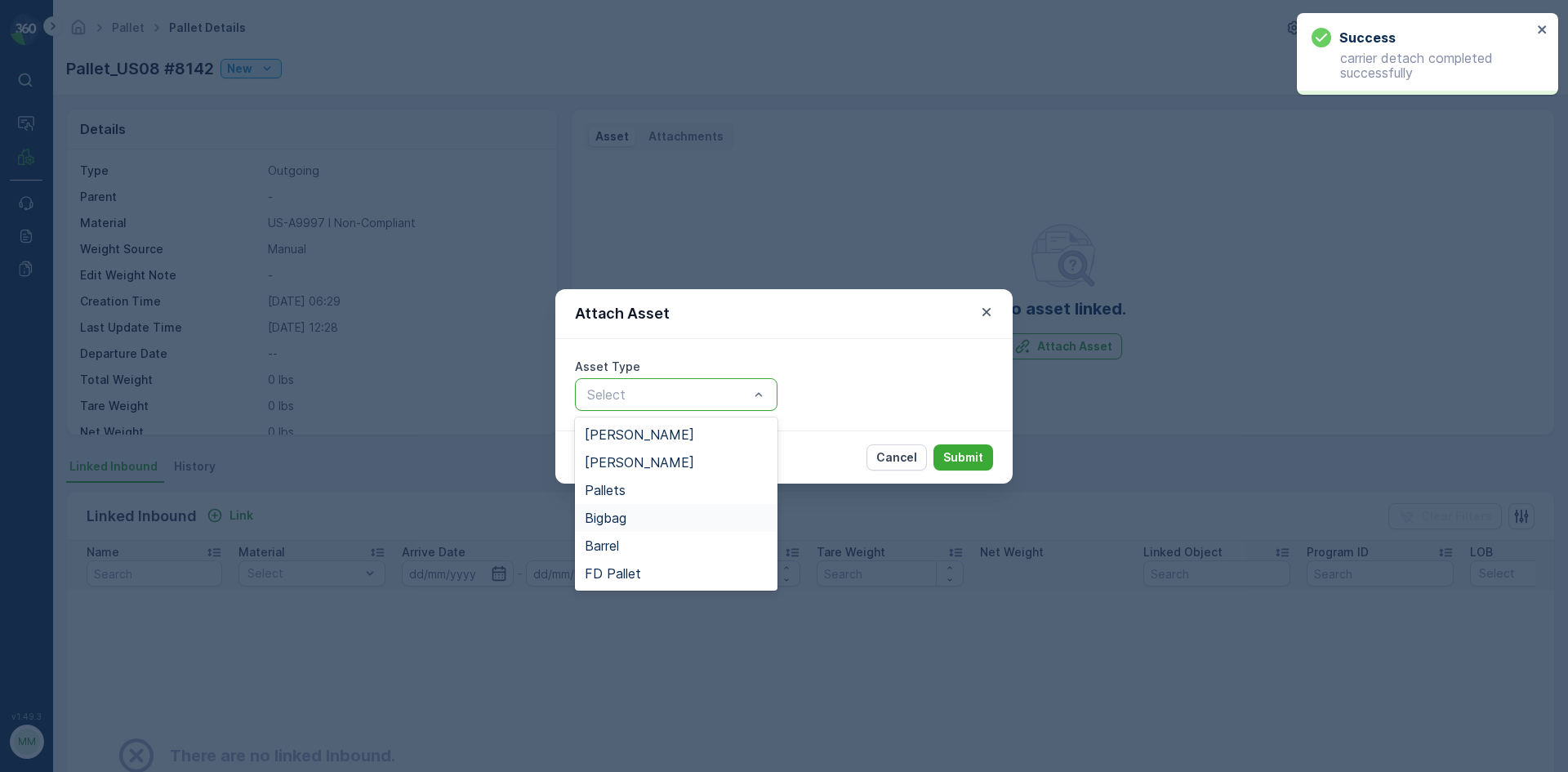
click at [643, 519] on div "Bigbag" at bounding box center [676, 517] width 183 height 14
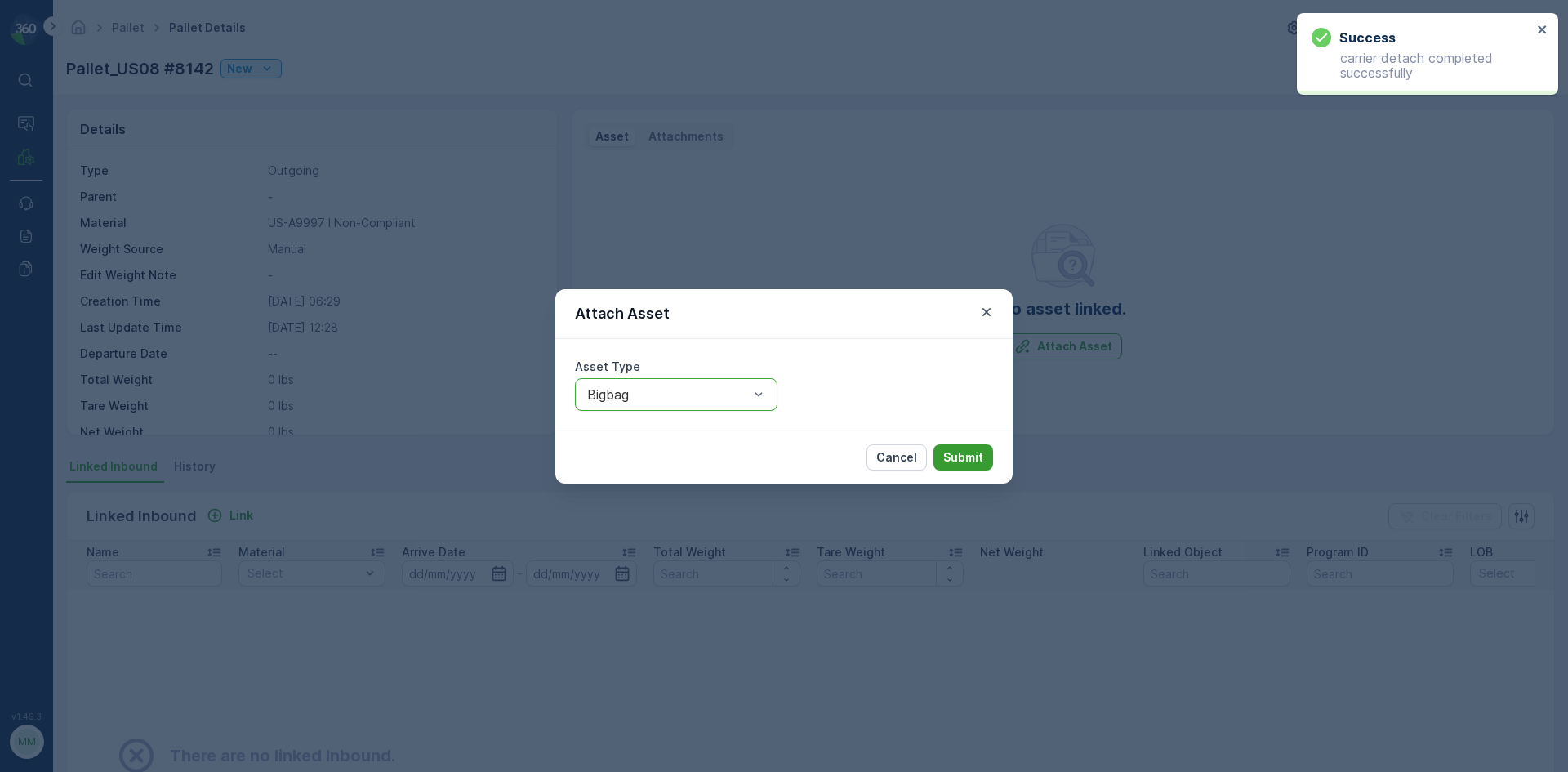
click at [959, 455] on p "Submit" at bounding box center [963, 457] width 40 height 16
